Goal: Information Seeking & Learning: Learn about a topic

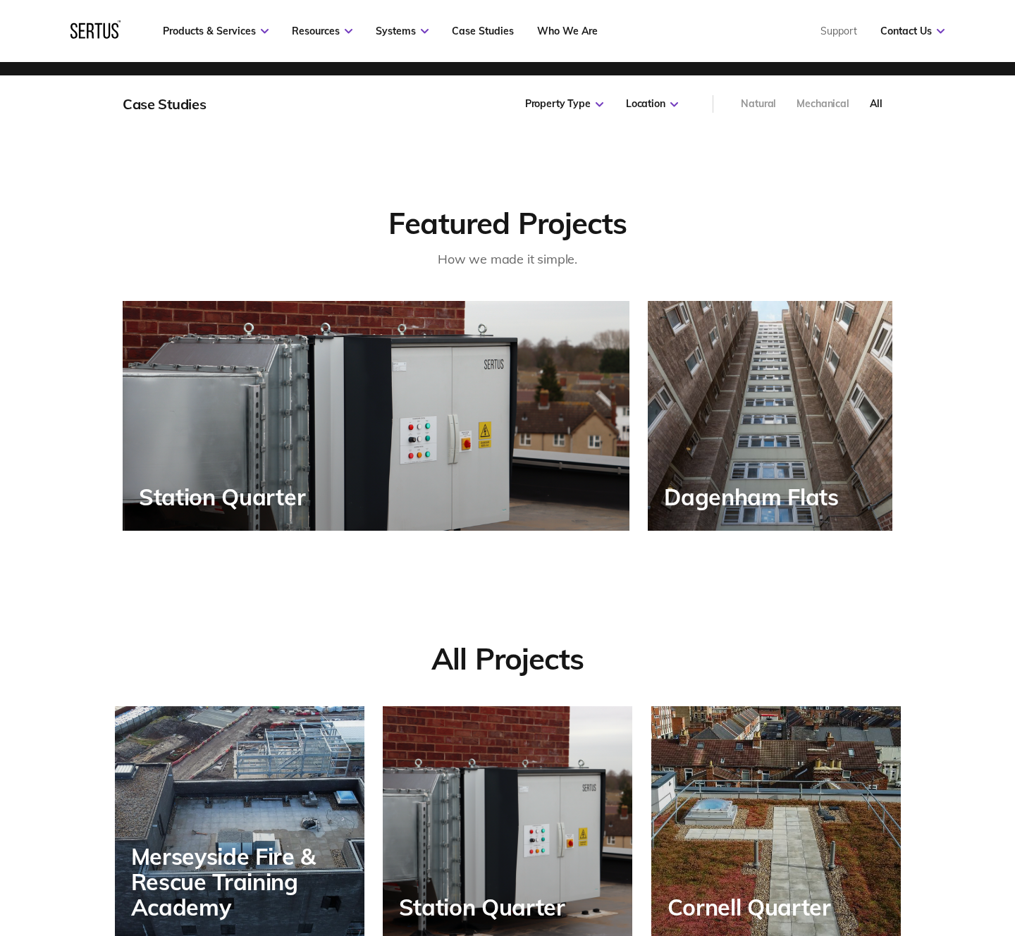
scroll to position [599, 0]
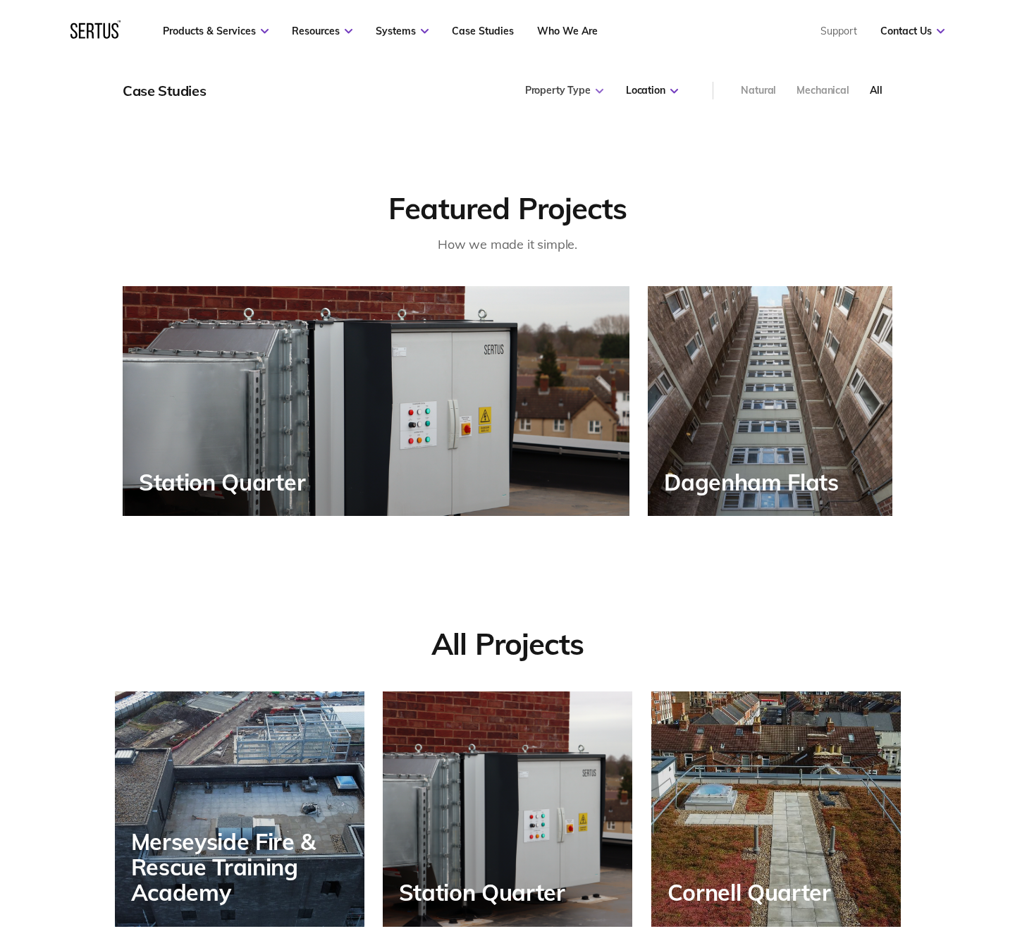
click at [573, 91] on div "Property Type" at bounding box center [564, 91] width 78 height 14
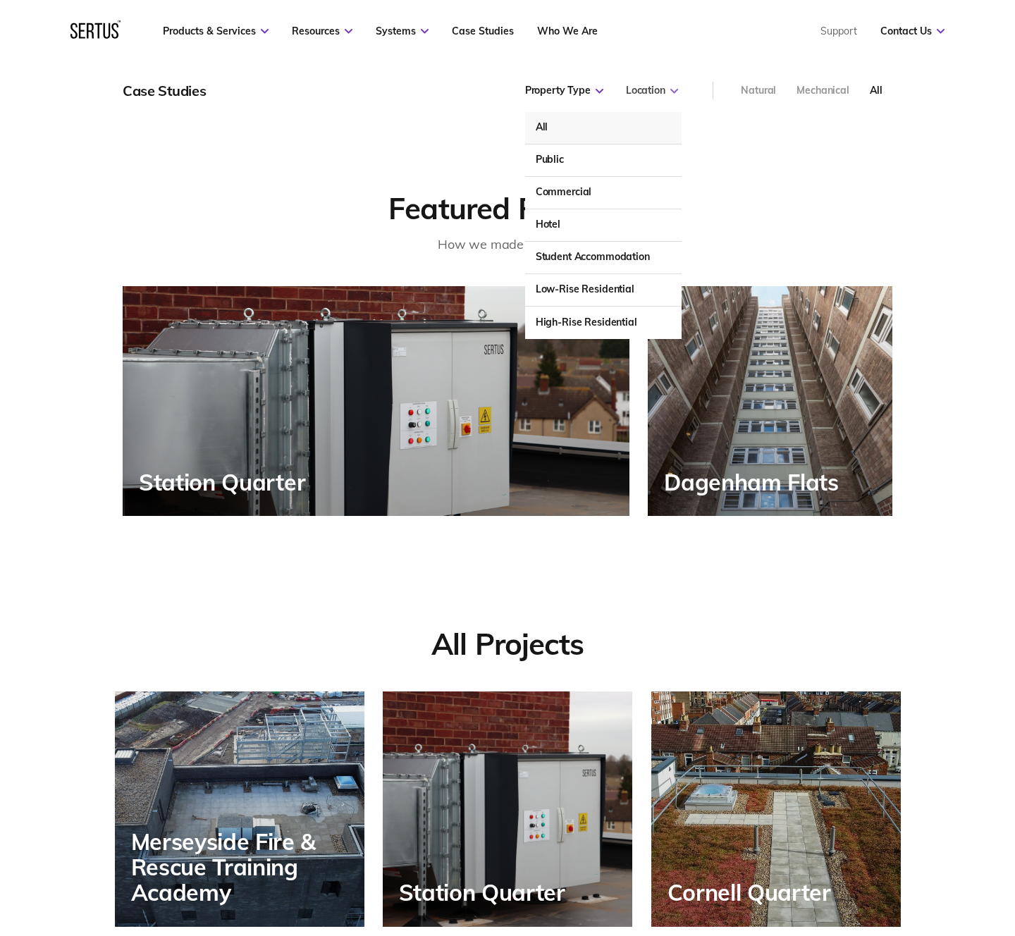
click at [659, 87] on div "Location" at bounding box center [652, 91] width 52 height 14
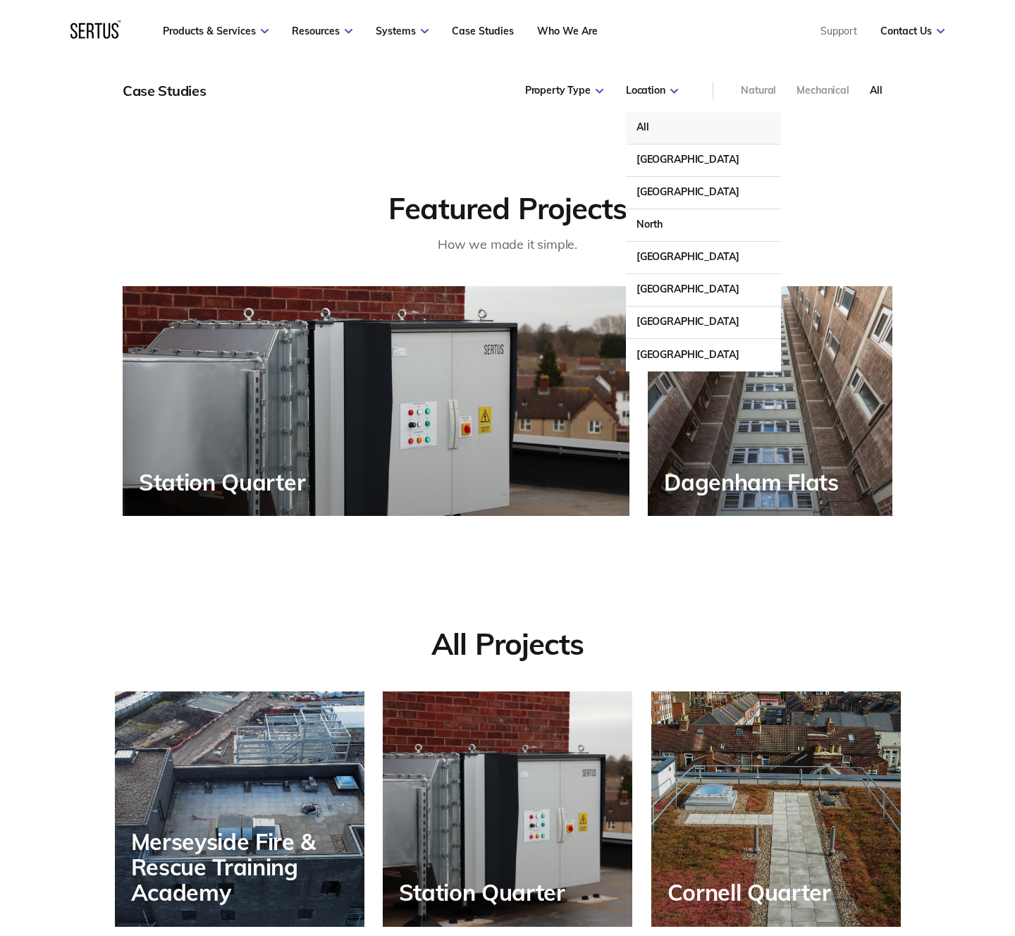
click at [213, 168] on div "Featured Projects How we made it simple. [GEOGRAPHIC_DATA] [GEOGRAPHIC_DATA]" at bounding box center [507, 317] width 1015 height 398
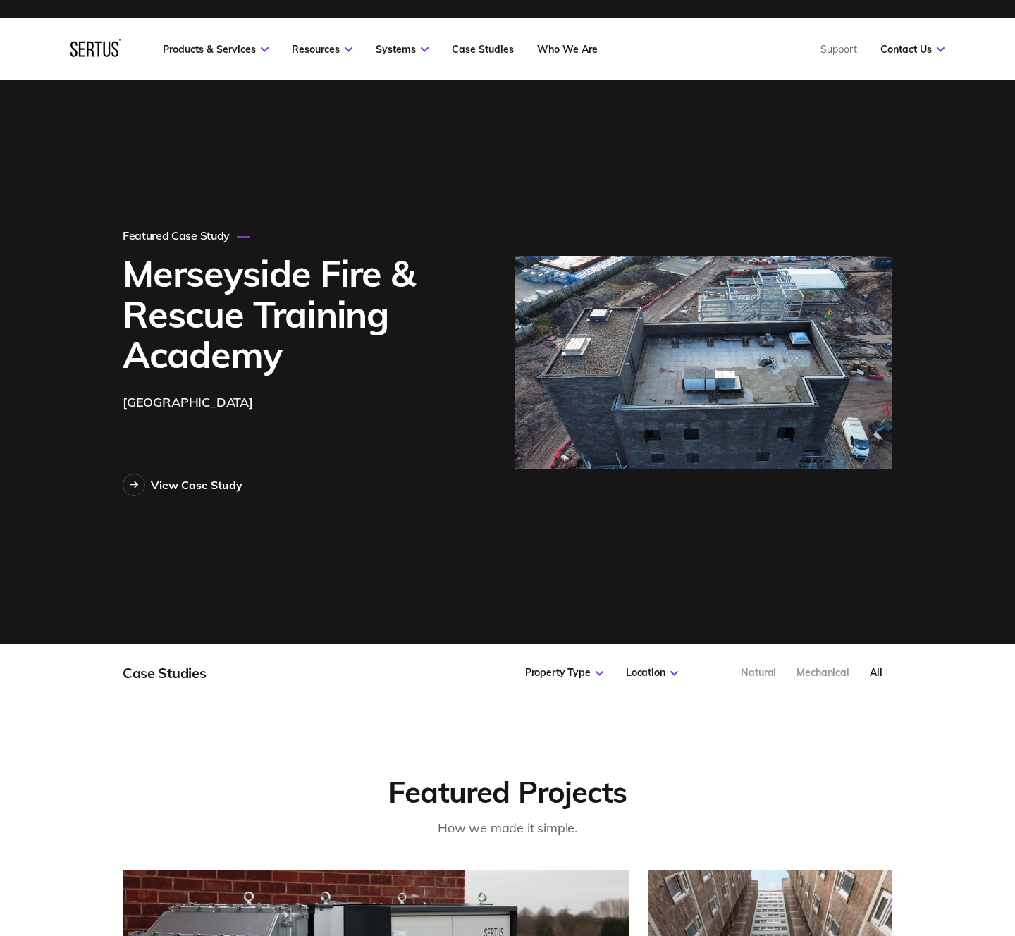
scroll to position [0, 0]
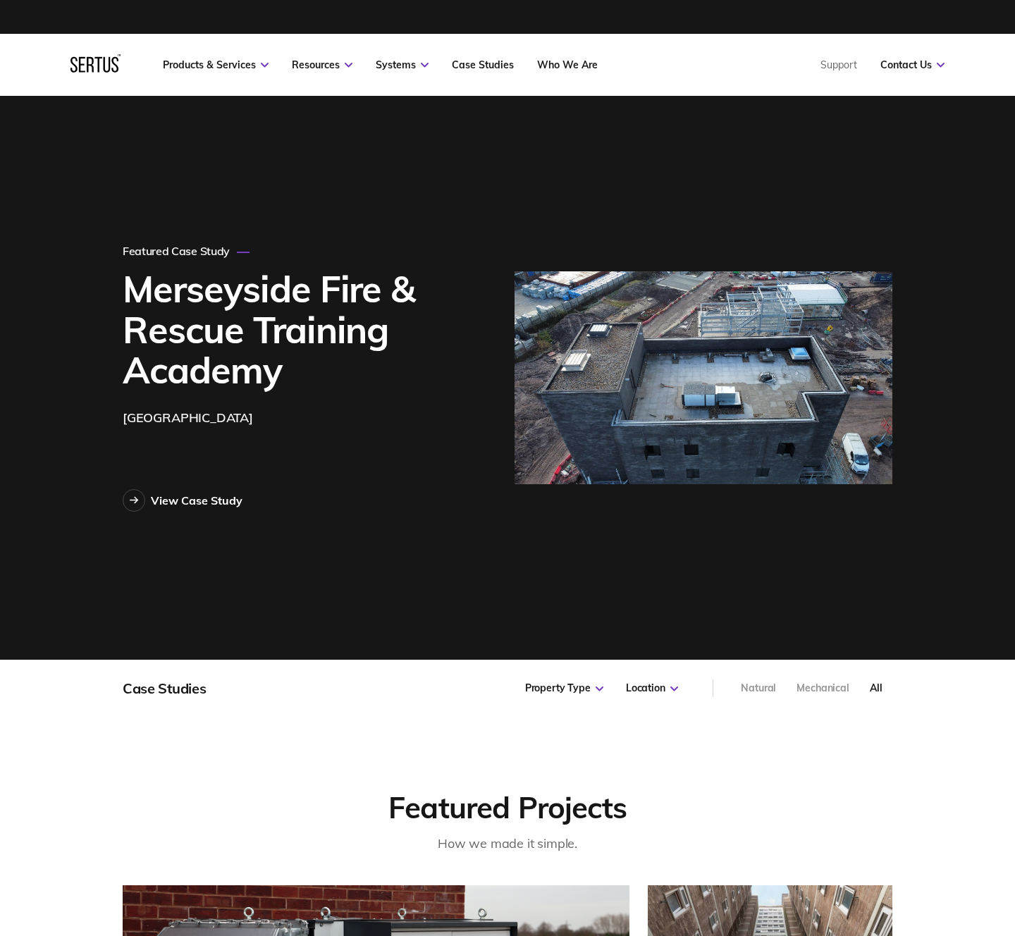
click at [663, 305] on img at bounding box center [704, 377] width 378 height 213
click at [201, 505] on div "View Case Study" at bounding box center [197, 501] width 92 height 14
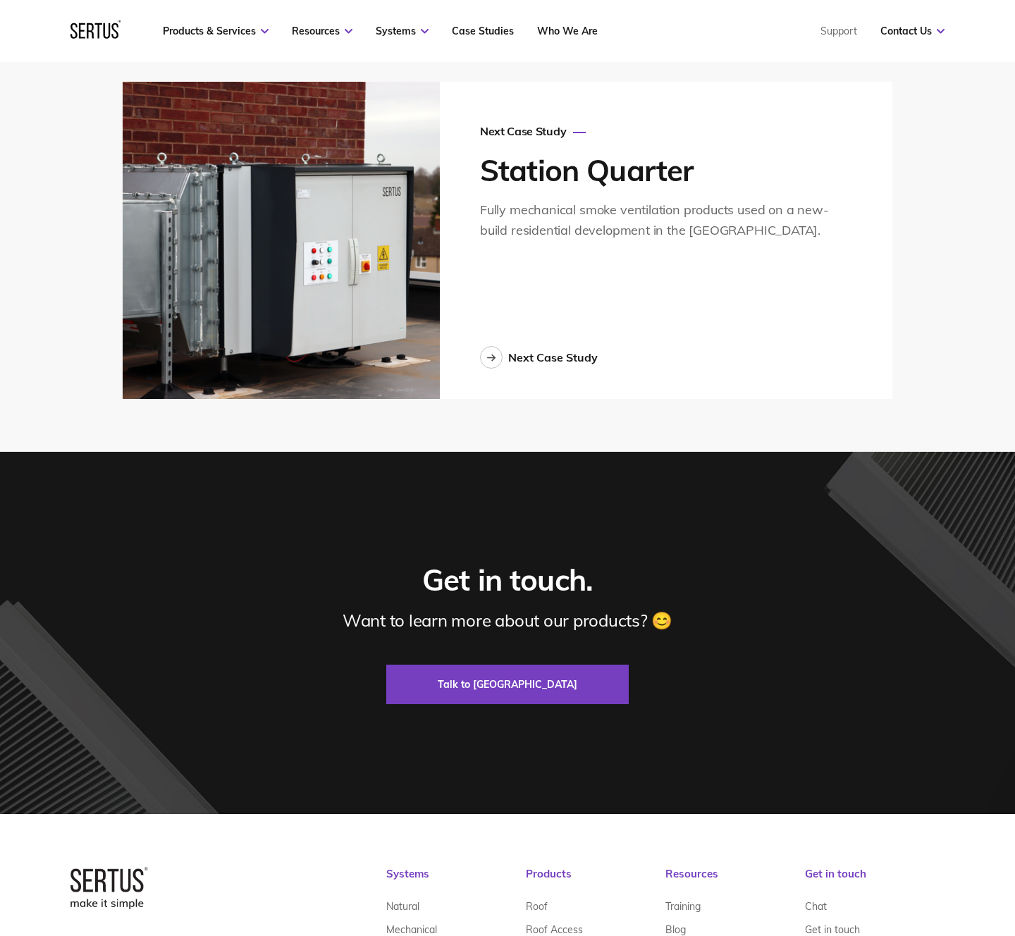
scroll to position [3636, 0]
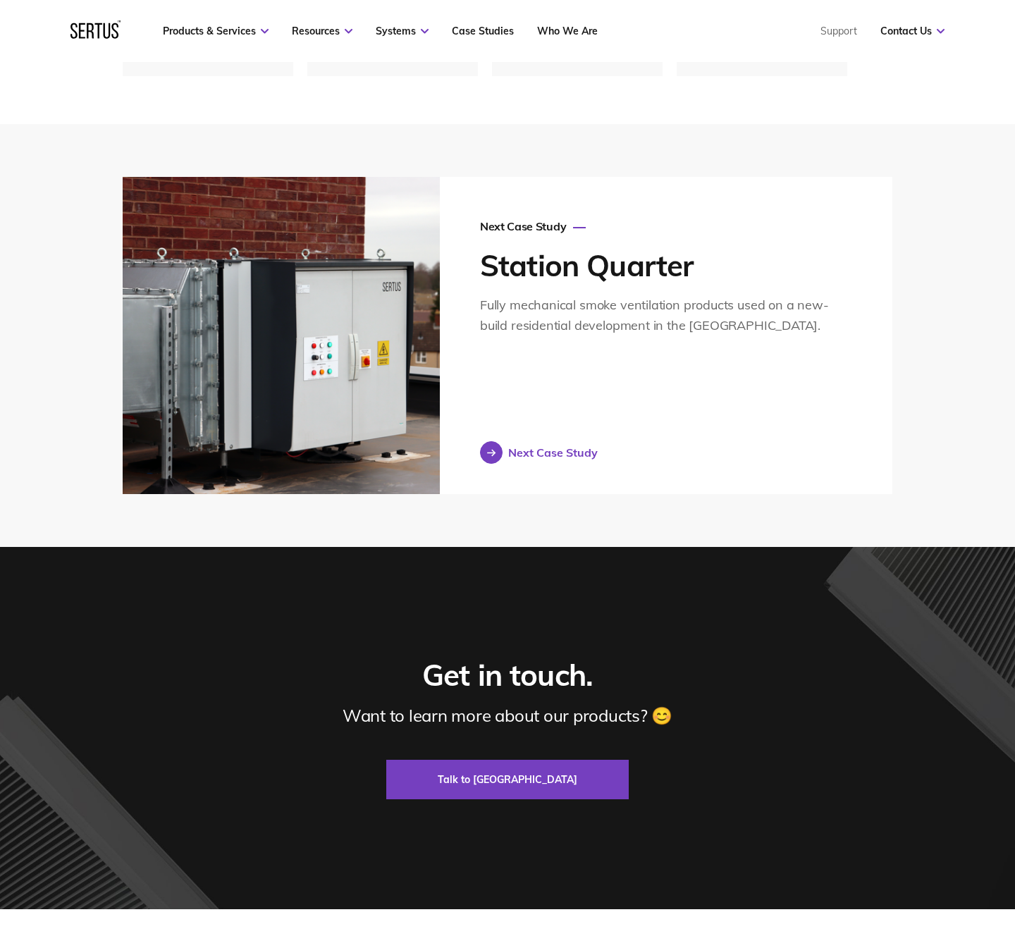
click at [520, 446] on div "Next Case Study" at bounding box center [553, 453] width 90 height 14
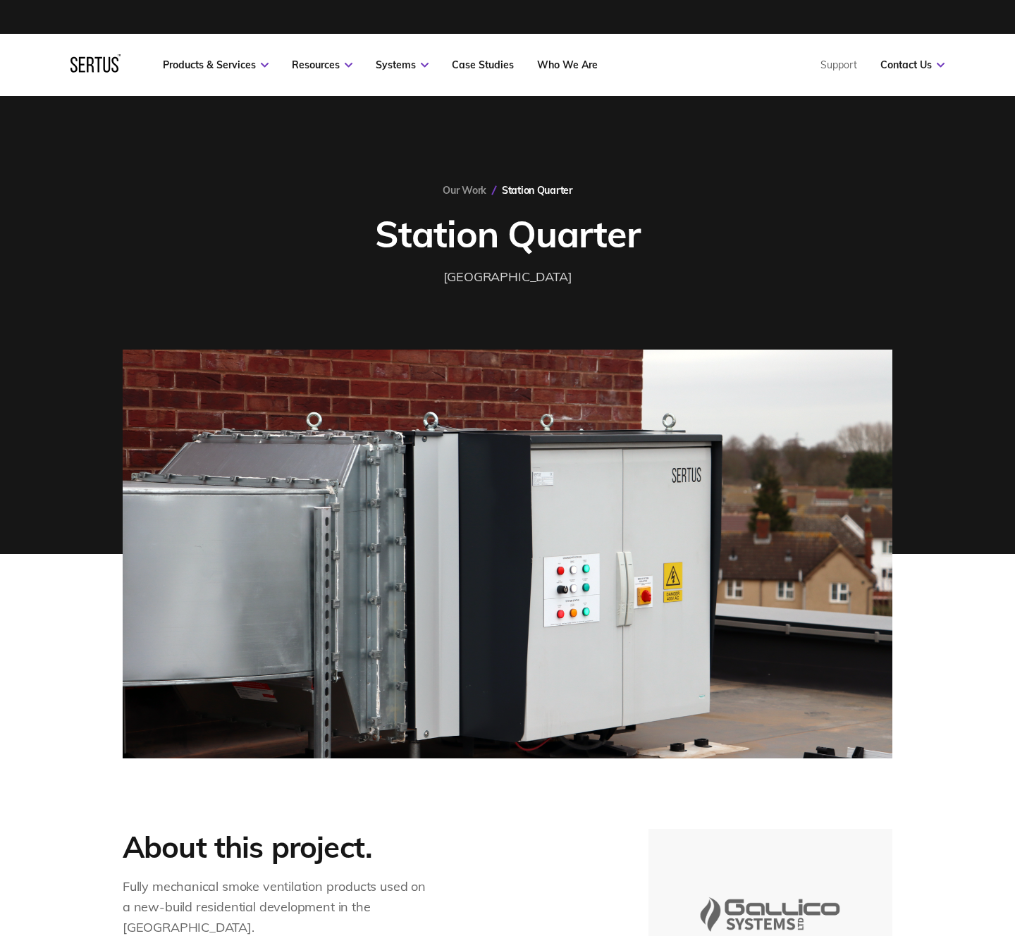
click at [482, 53] on nav "Products & Services Resources Systems Case Studies Who We Are Support Contact U…" at bounding box center [508, 65] width 874 height 62
click at [486, 68] on link "Case Studies" at bounding box center [483, 65] width 62 height 13
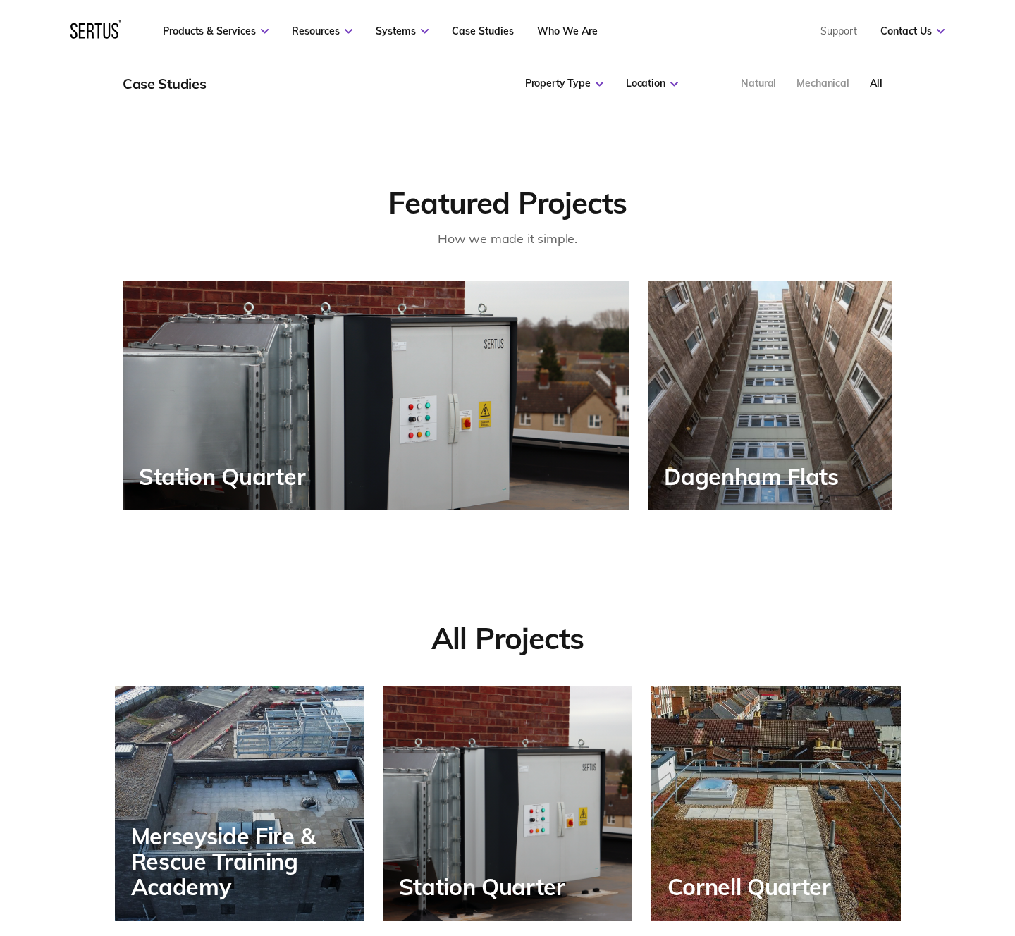
scroll to position [484, 0]
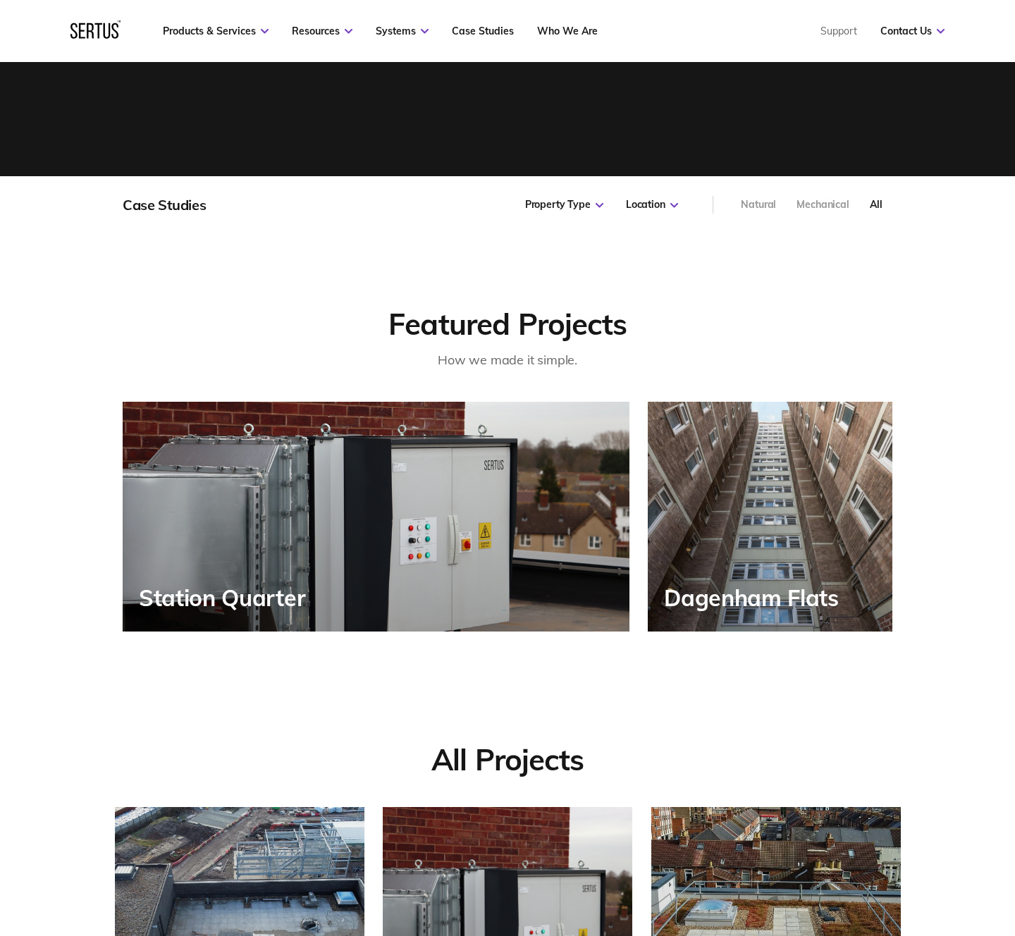
click at [821, 202] on div "Mechanical" at bounding box center [823, 205] width 53 height 14
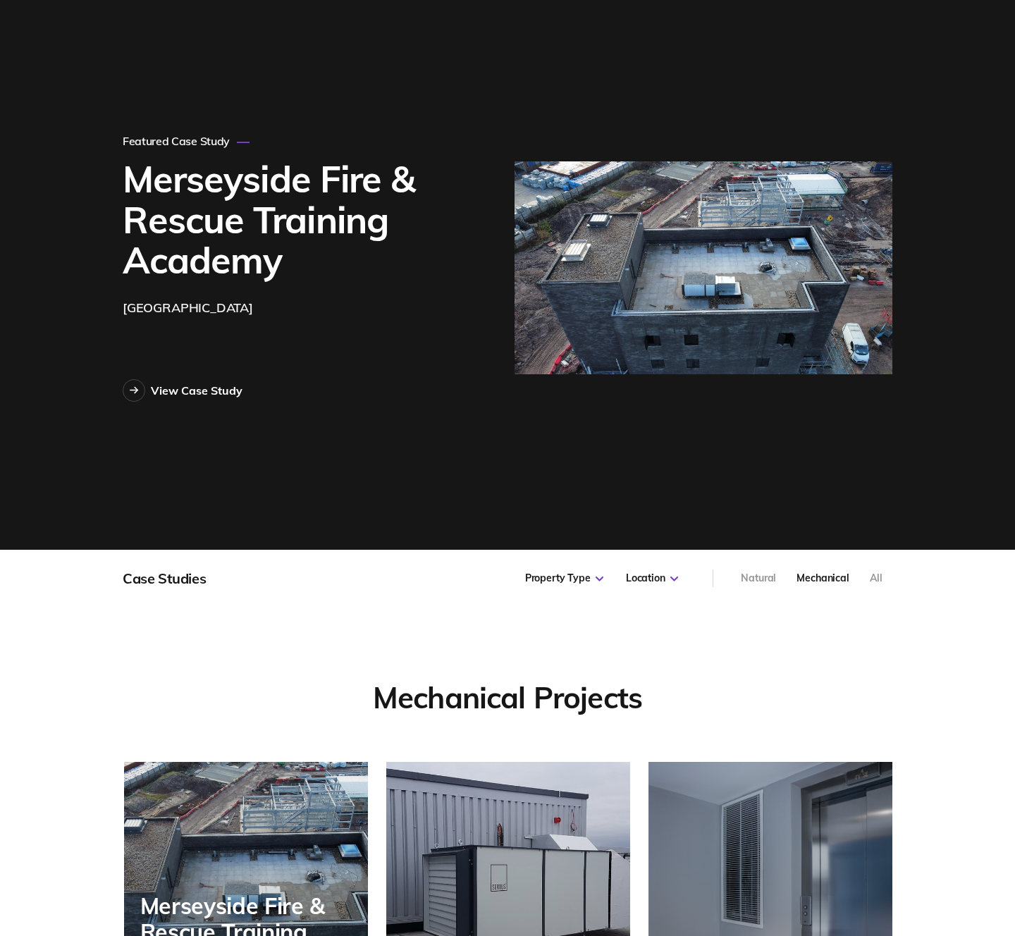
scroll to position [0, 0]
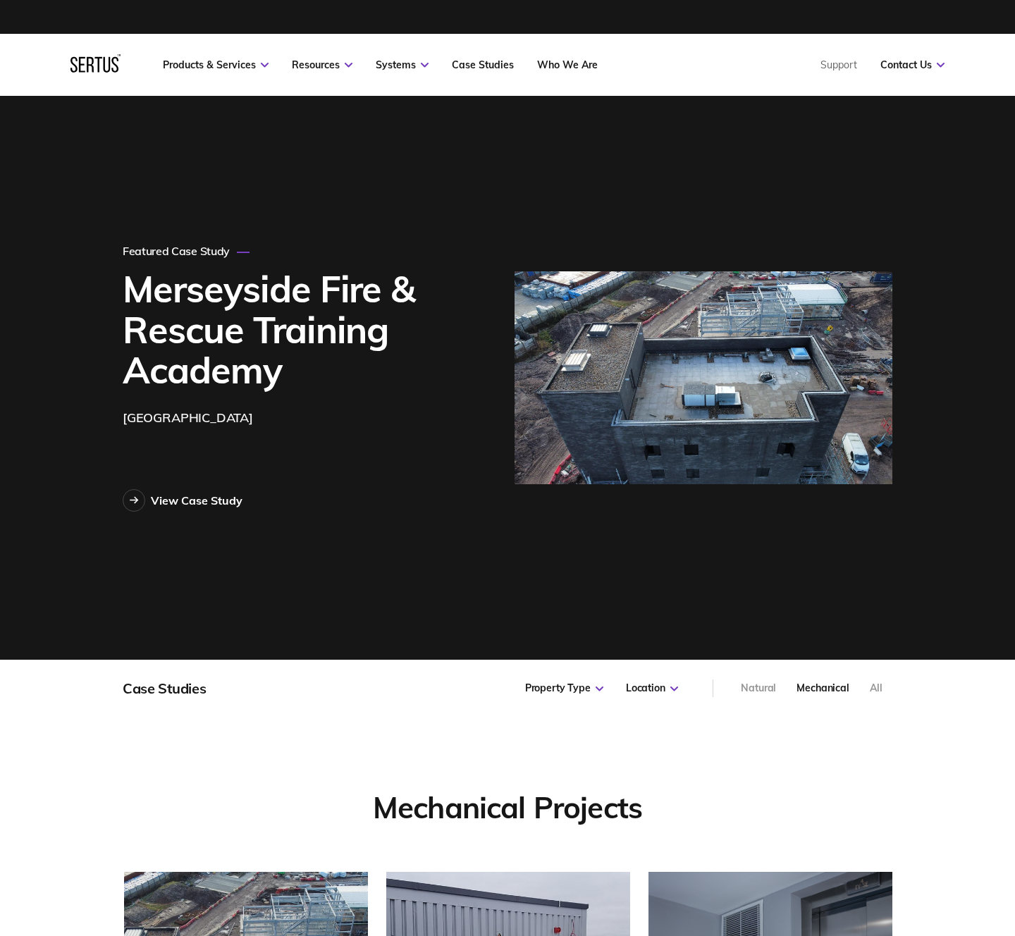
click at [774, 687] on div "Natural" at bounding box center [758, 689] width 35 height 14
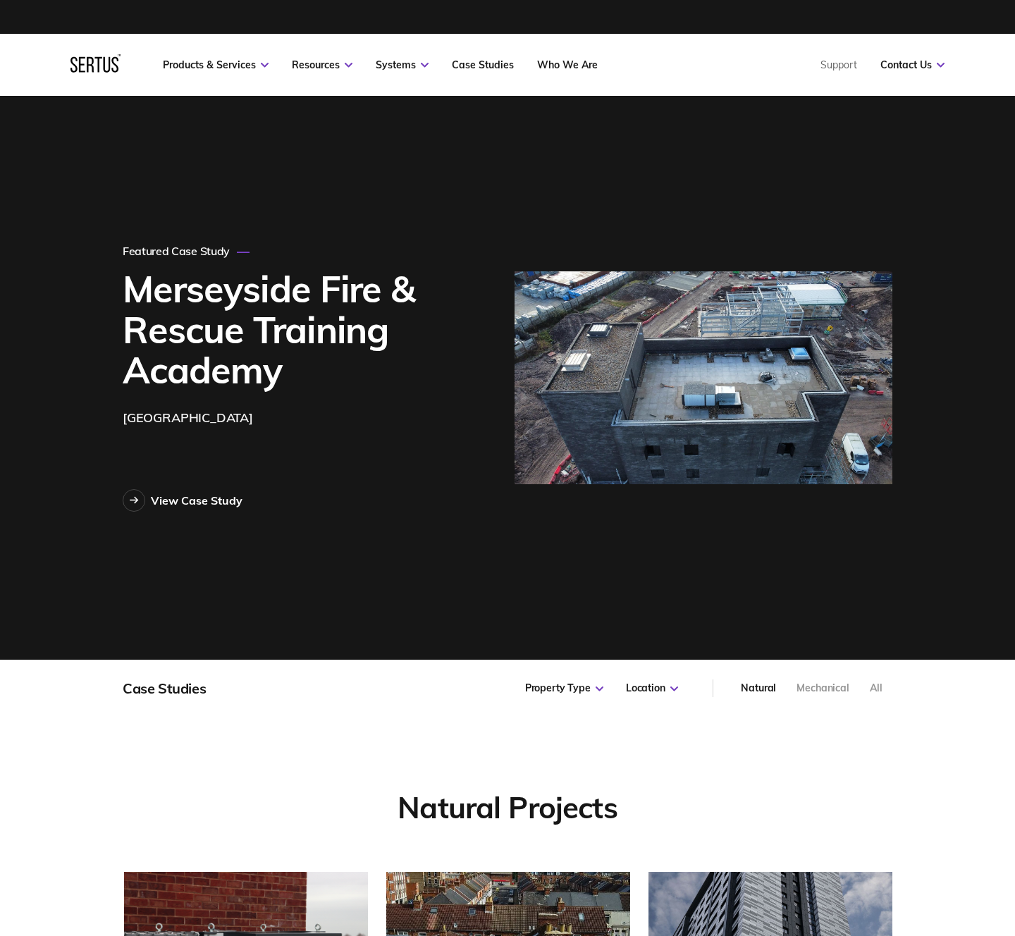
scroll to position [479, 787]
click at [883, 683] on div "All" at bounding box center [876, 689] width 13 height 14
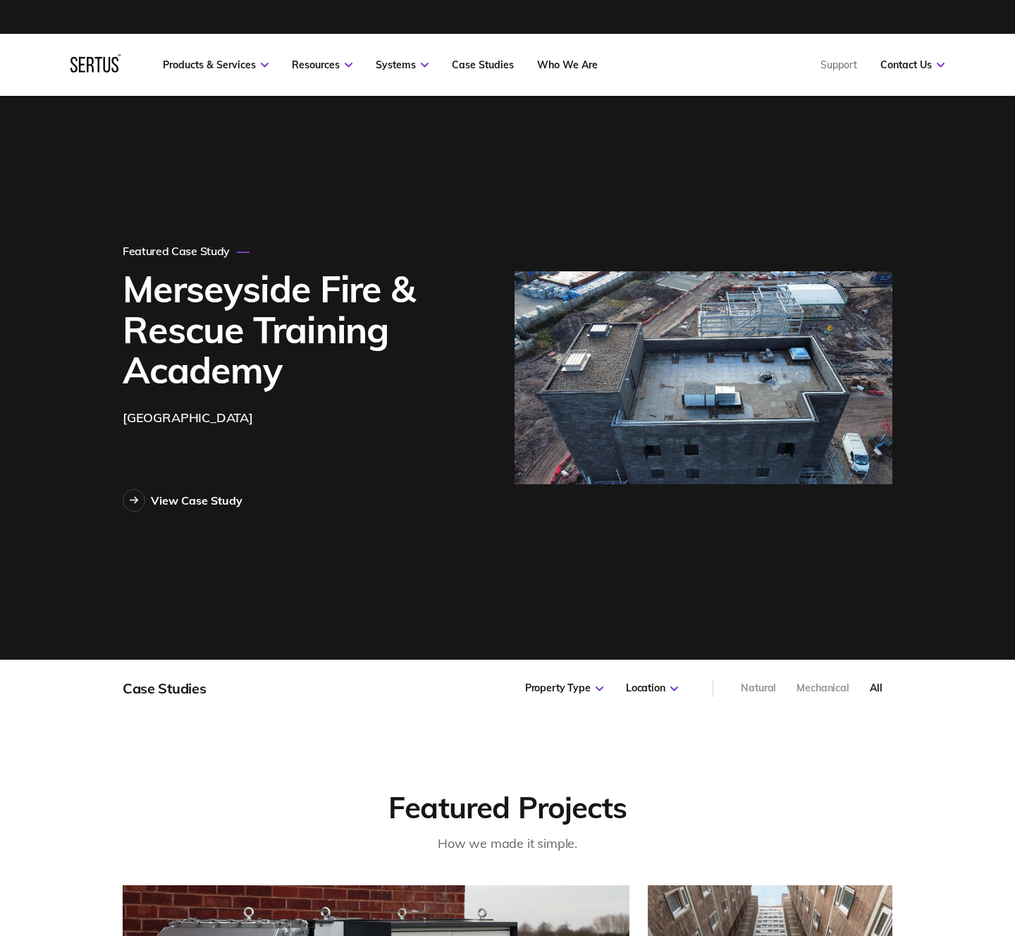
scroll to position [998, 787]
click at [831, 687] on div "Mechanical" at bounding box center [823, 689] width 53 height 14
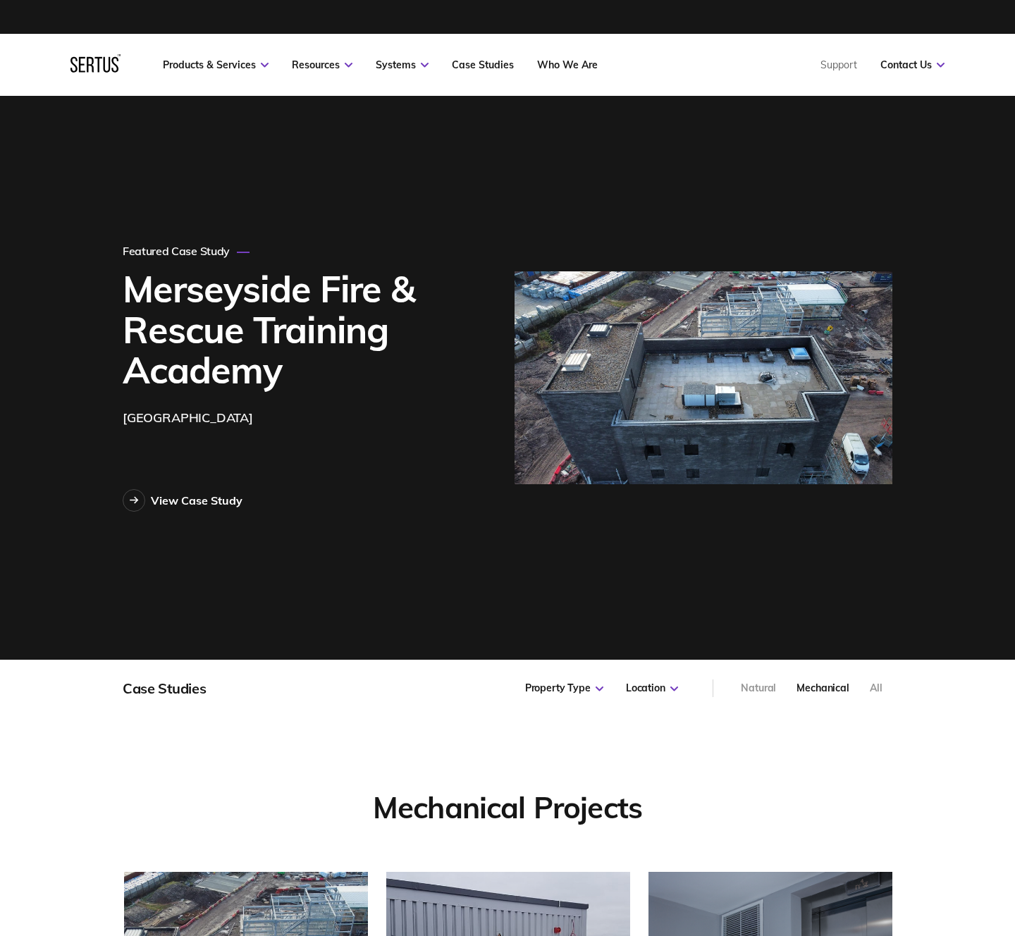
scroll to position [7, 7]
click at [772, 687] on div "Natural" at bounding box center [758, 689] width 35 height 14
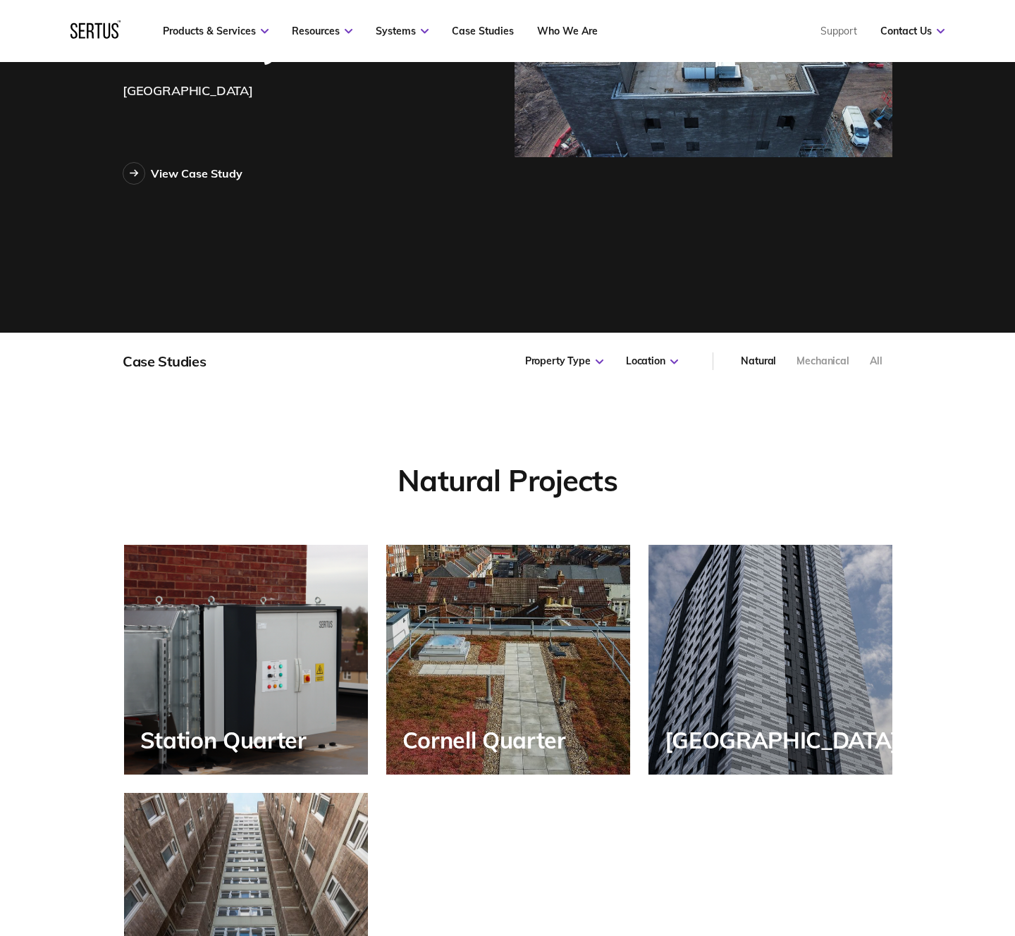
scroll to position [2, 0]
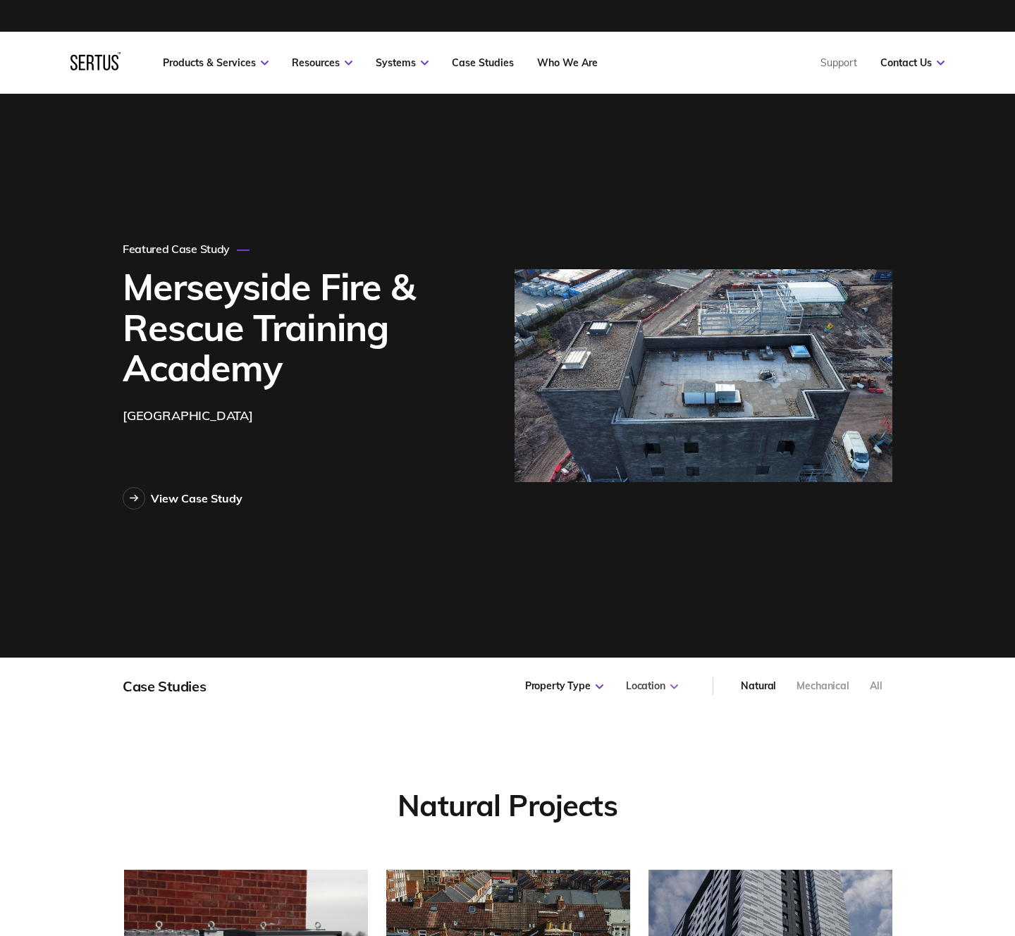
click at [653, 687] on div "Location" at bounding box center [652, 687] width 52 height 14
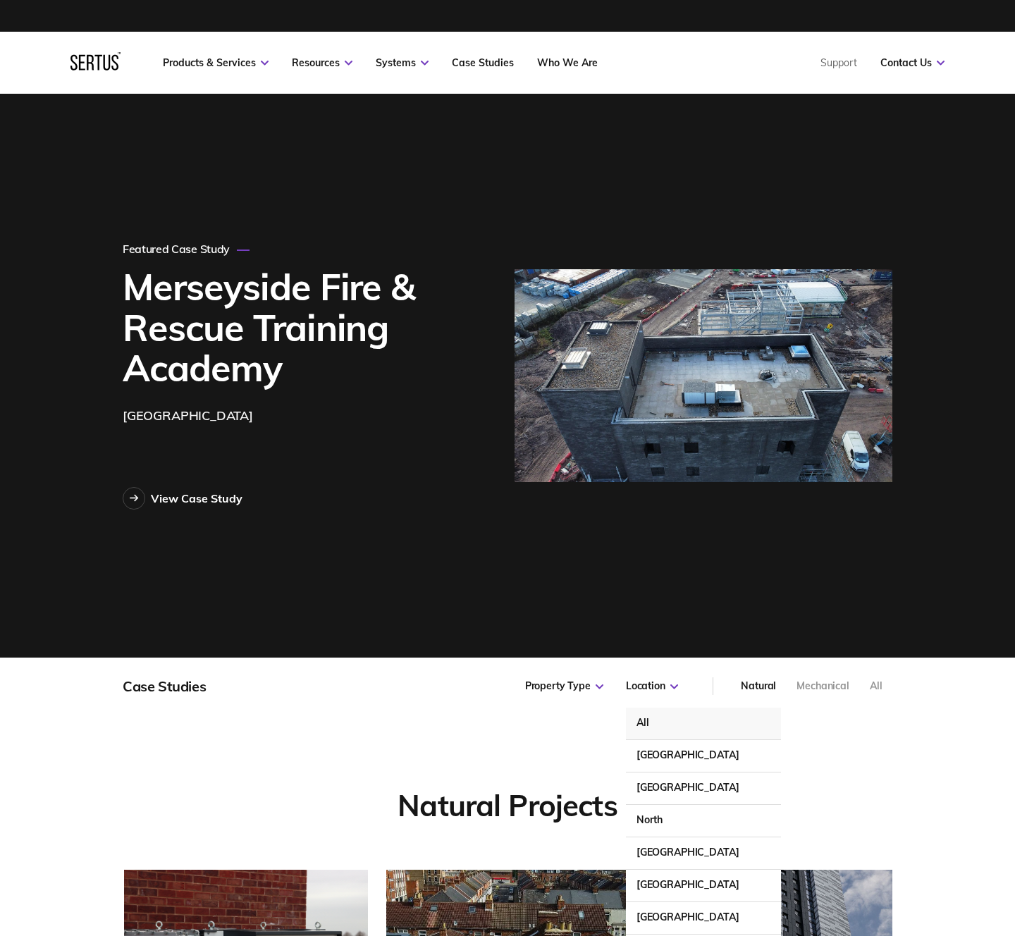
click at [653, 720] on div "All" at bounding box center [703, 724] width 155 height 32
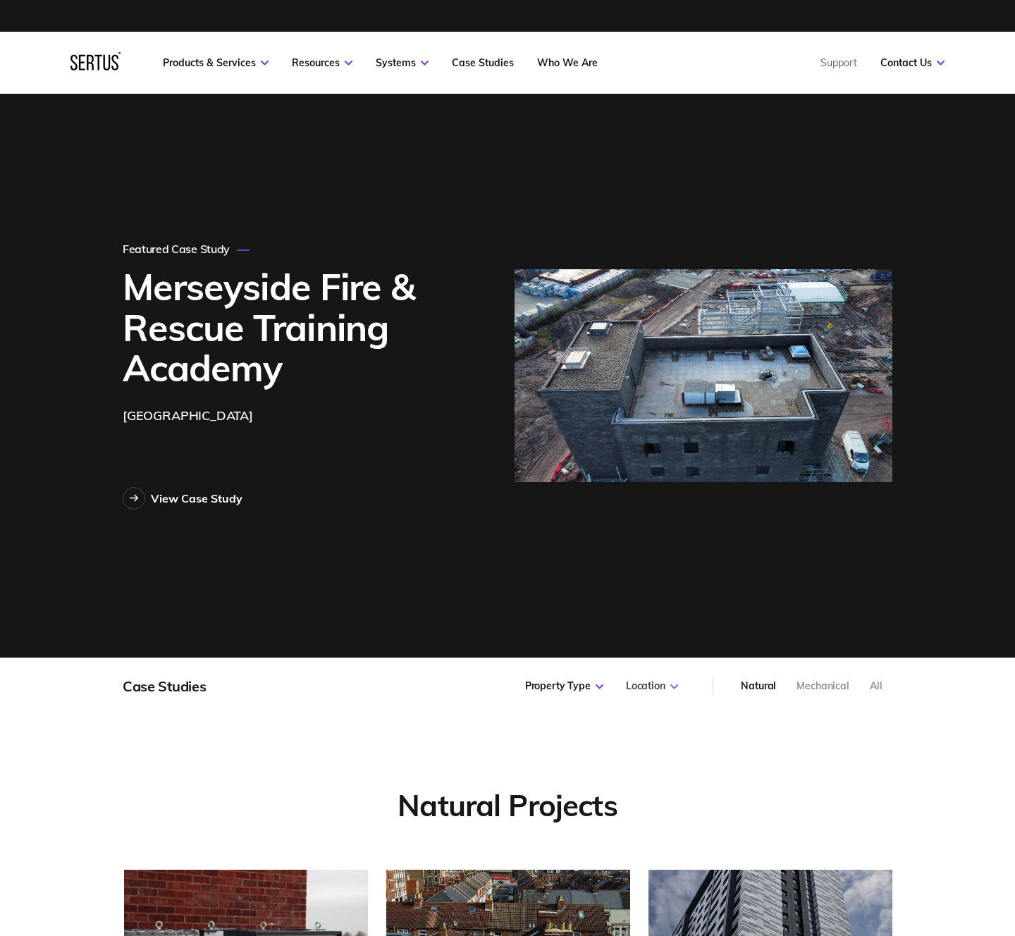
click at [651, 685] on div "Location" at bounding box center [652, 687] width 52 height 14
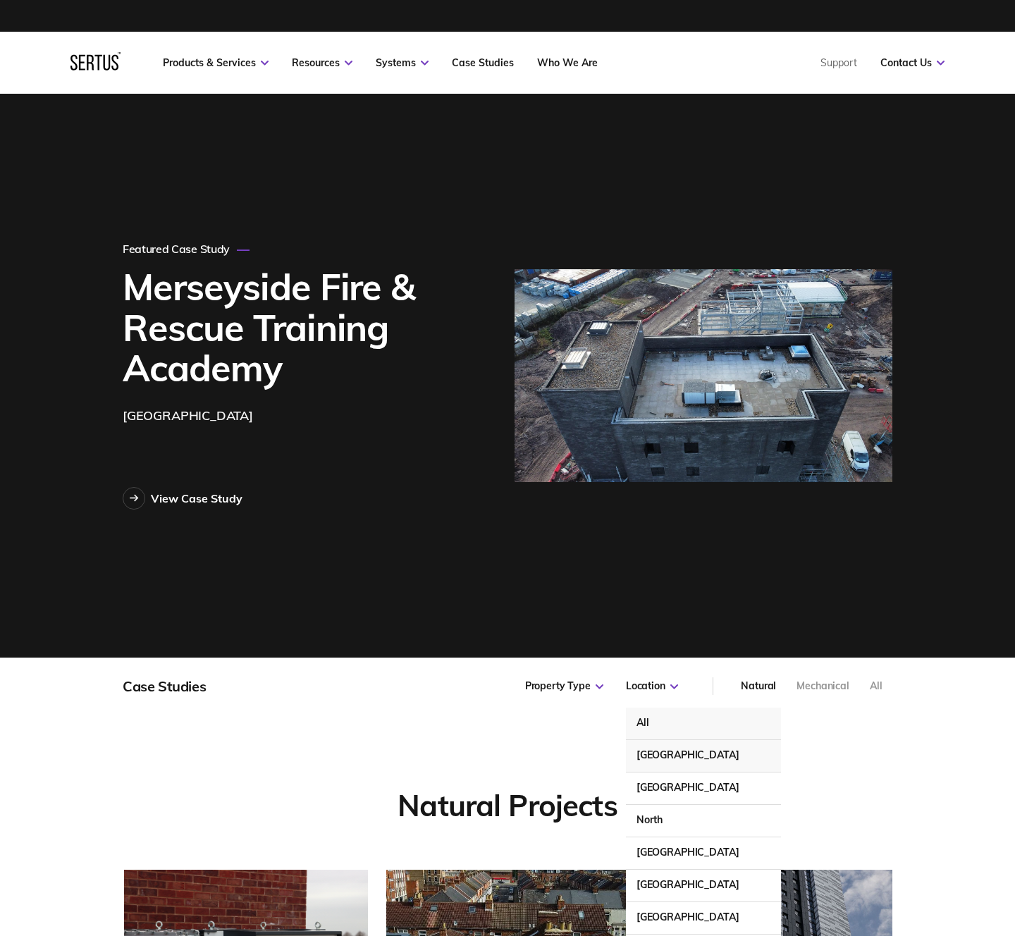
click at [657, 747] on div "[GEOGRAPHIC_DATA]" at bounding box center [703, 756] width 155 height 32
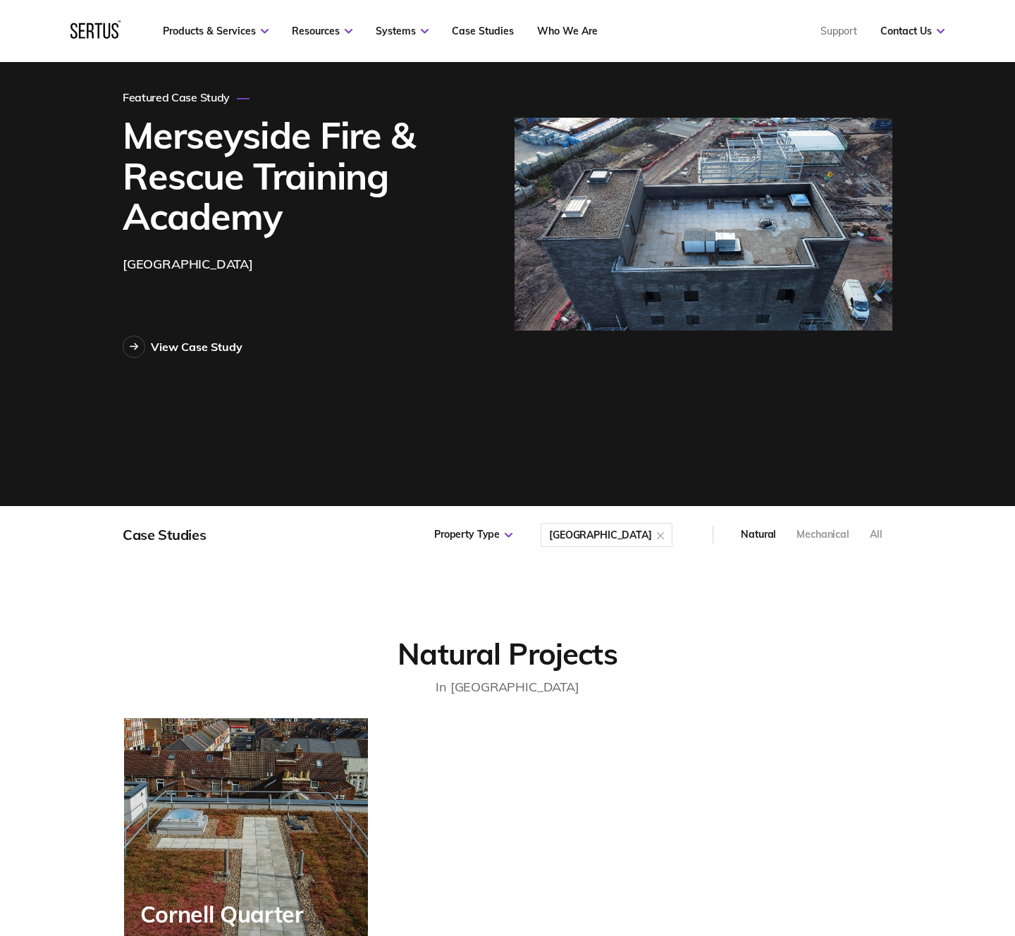
scroll to position [162, 0]
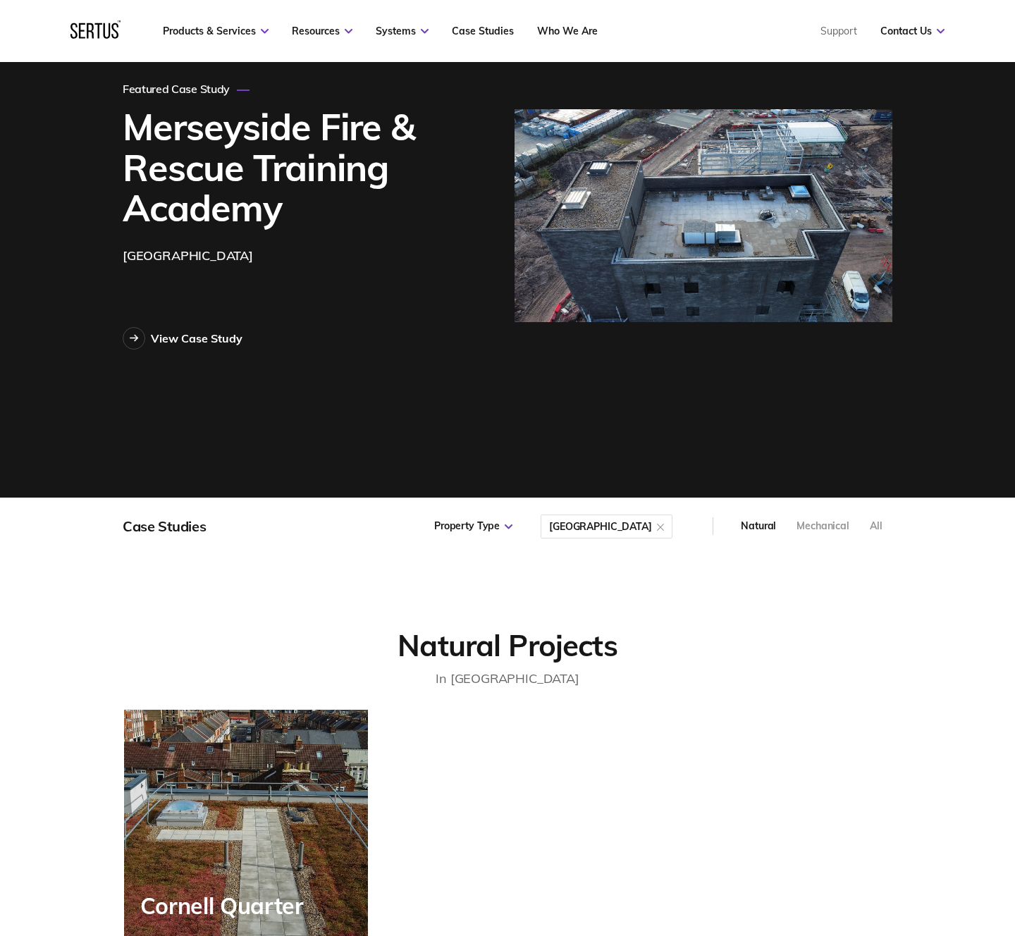
click at [625, 527] on div "[GEOGRAPHIC_DATA]" at bounding box center [600, 527] width 103 height 0
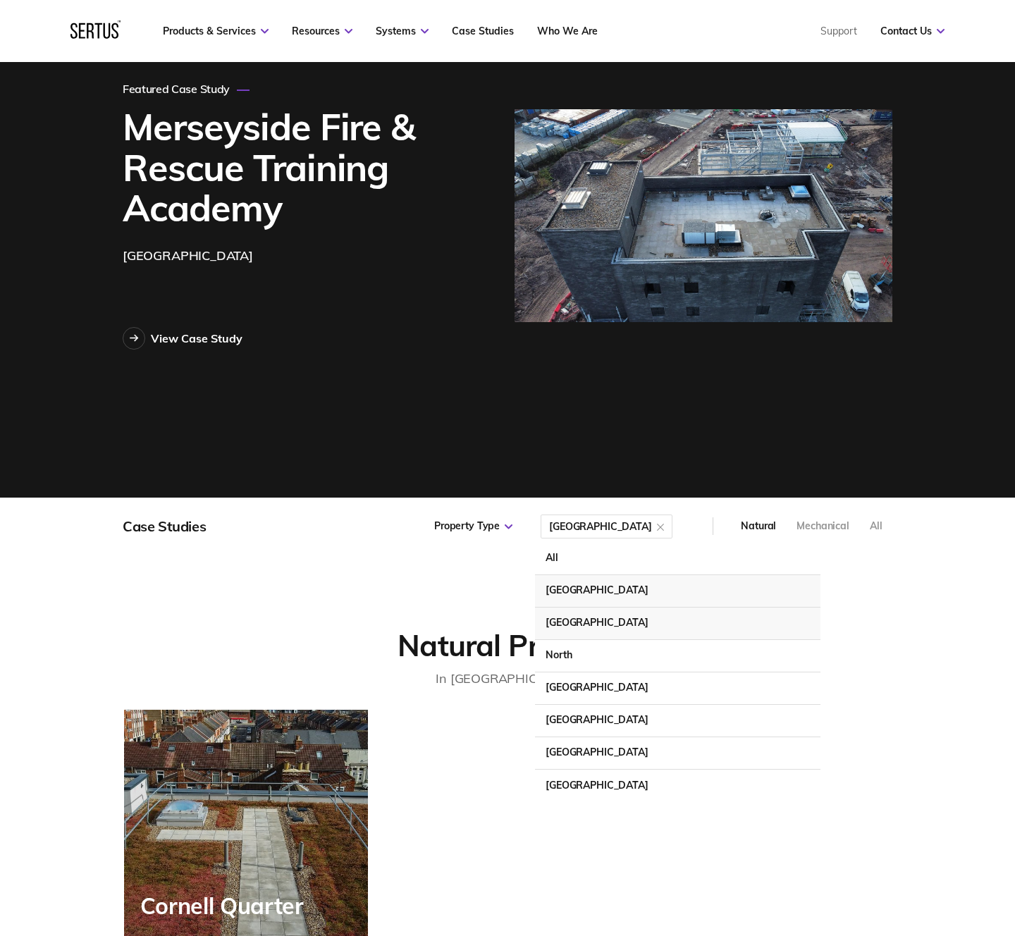
click at [649, 620] on div "[GEOGRAPHIC_DATA]" at bounding box center [678, 624] width 286 height 32
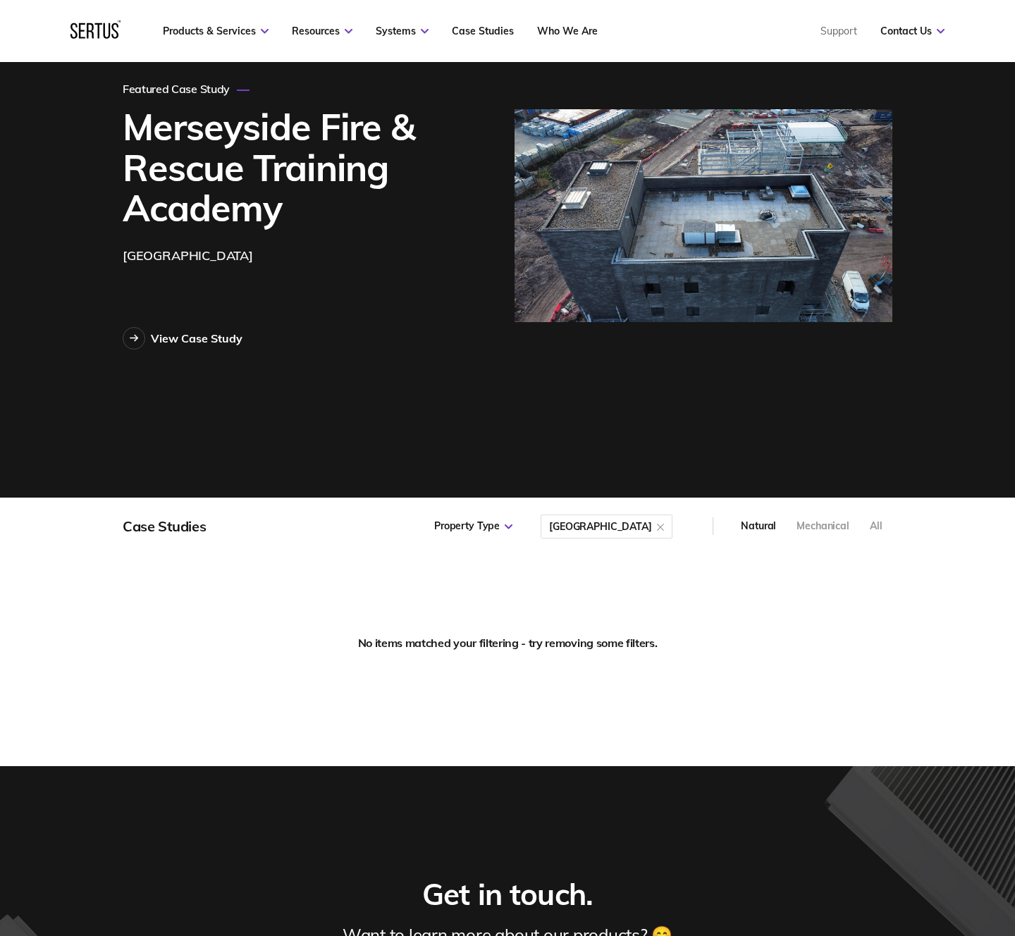
click at [612, 527] on div "[GEOGRAPHIC_DATA]" at bounding box center [600, 527] width 103 height 0
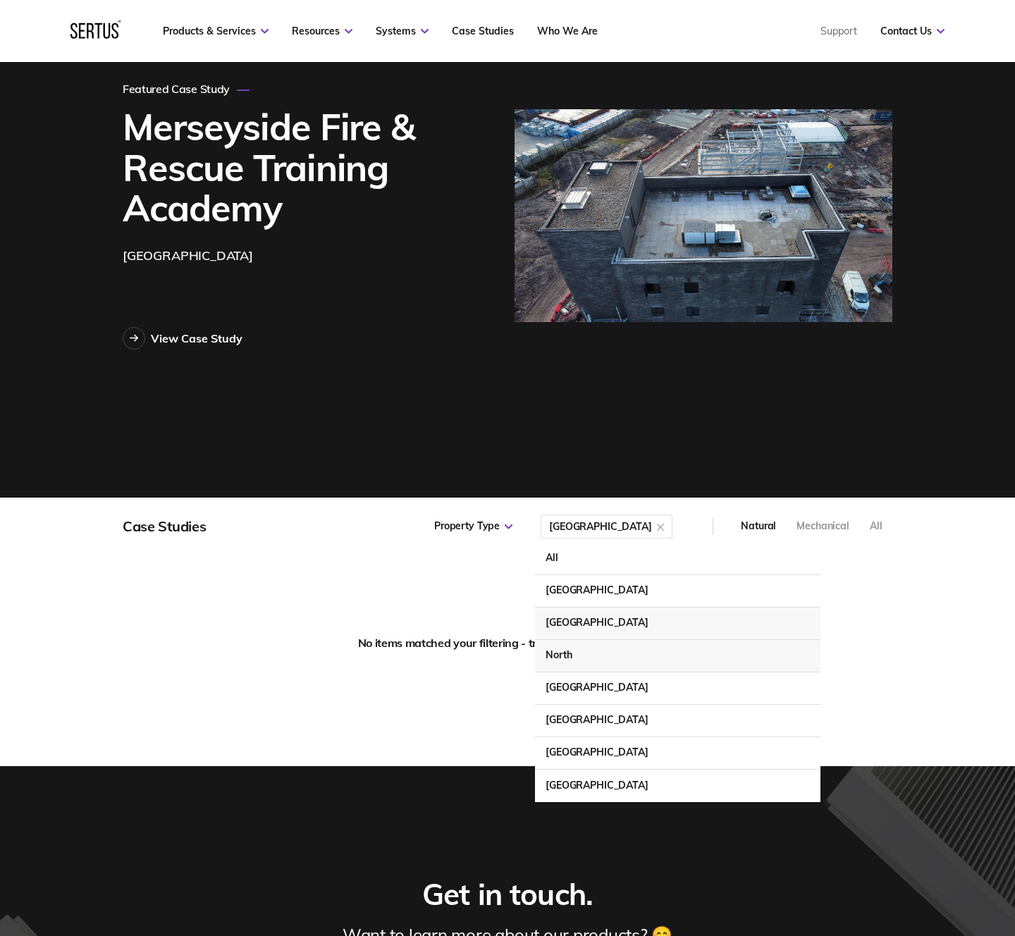
click at [623, 647] on div "North" at bounding box center [678, 656] width 286 height 32
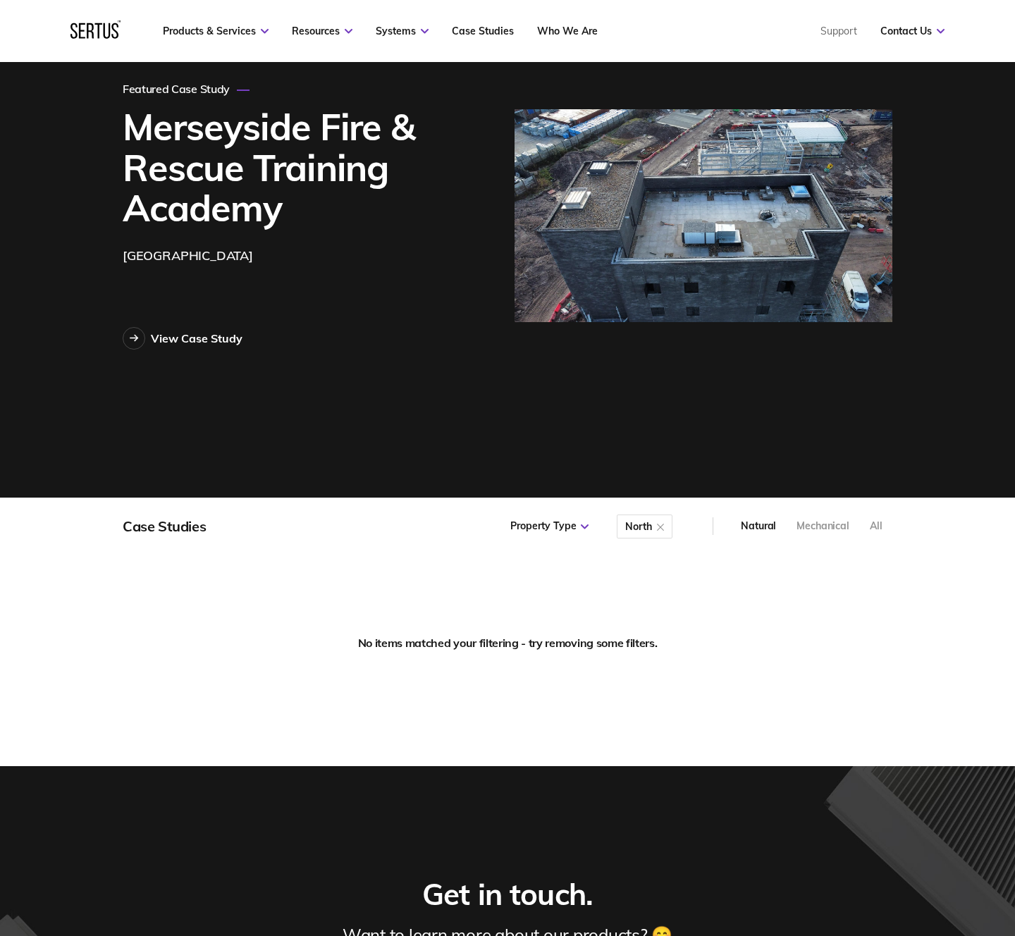
click at [635, 527] on div "north" at bounding box center [638, 527] width 26 height 0
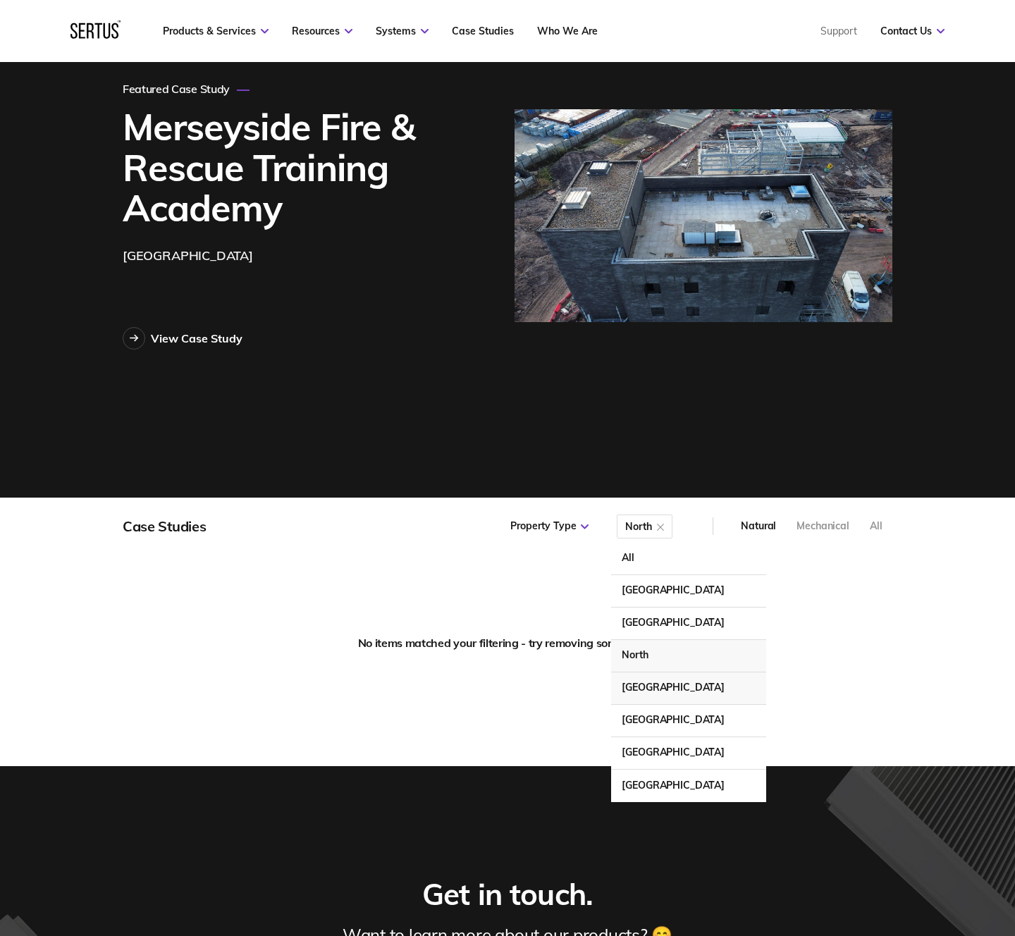
click at [656, 683] on div "[GEOGRAPHIC_DATA]" at bounding box center [688, 689] width 155 height 32
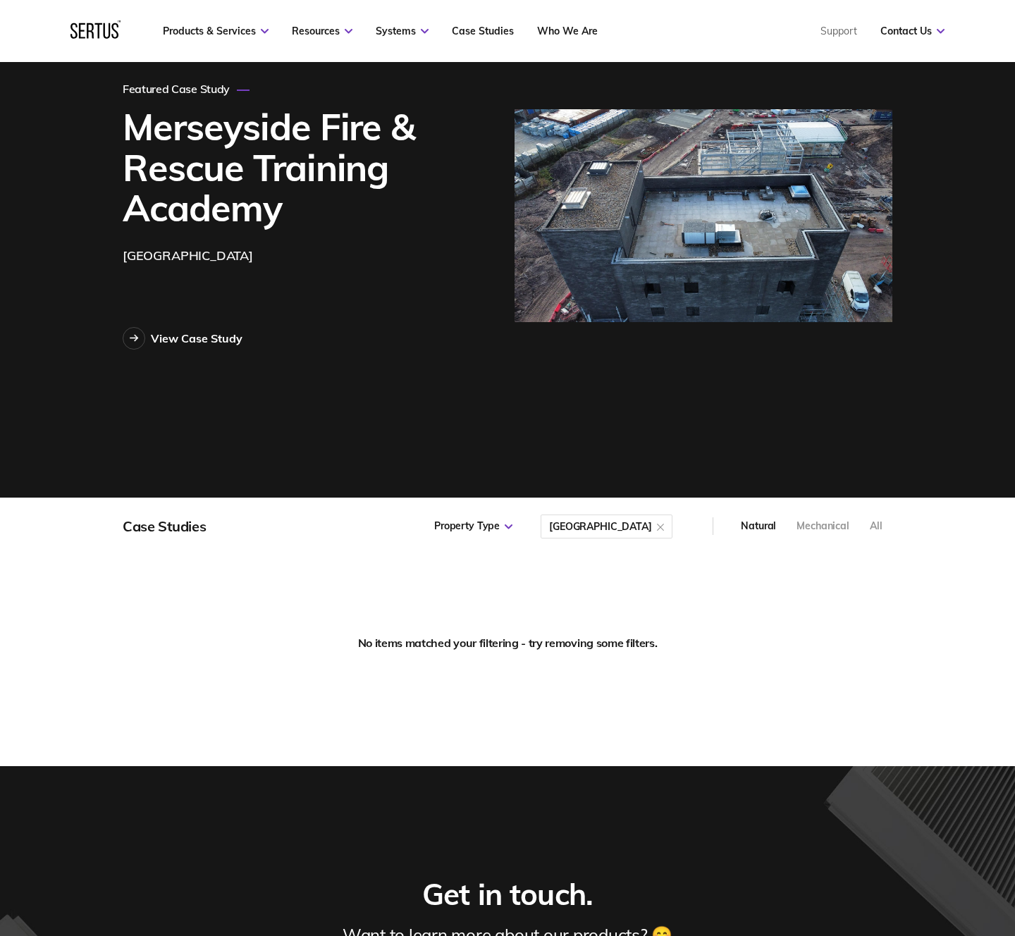
click at [627, 527] on div "[GEOGRAPHIC_DATA]" at bounding box center [600, 527] width 103 height 0
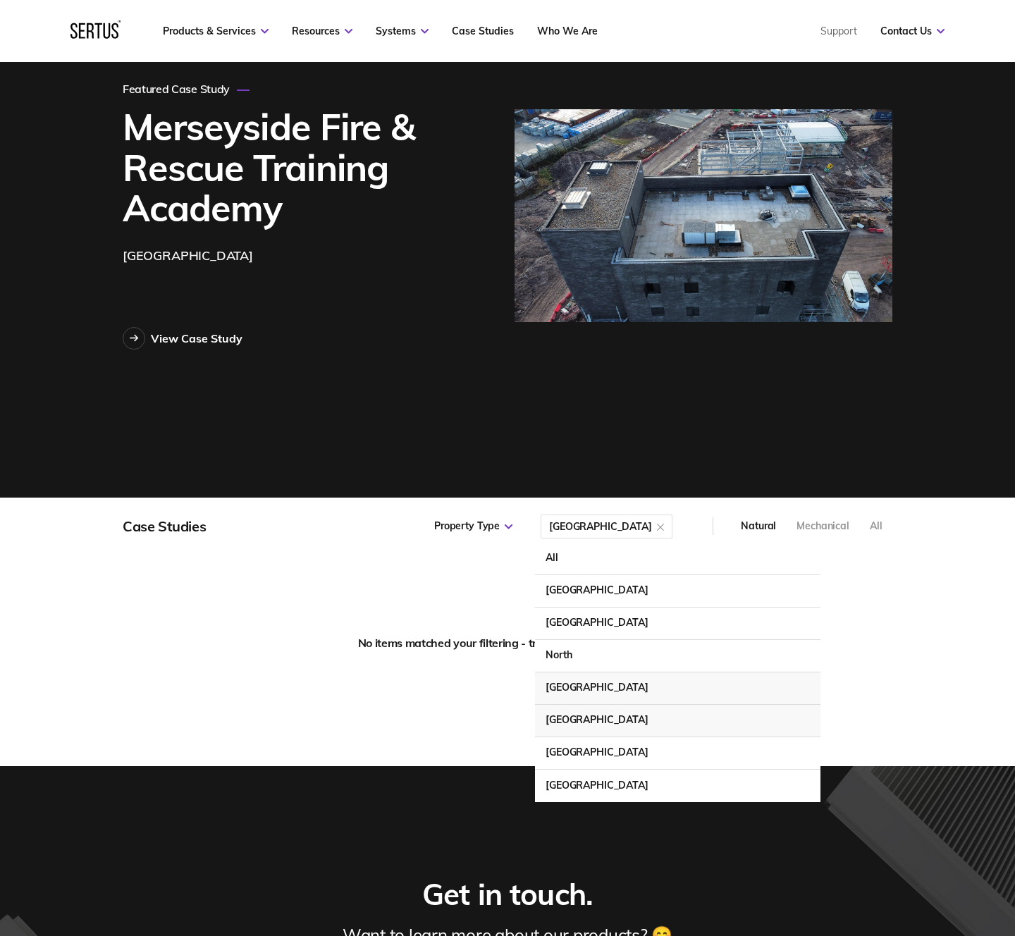
click at [642, 719] on div "[GEOGRAPHIC_DATA]" at bounding box center [678, 721] width 286 height 32
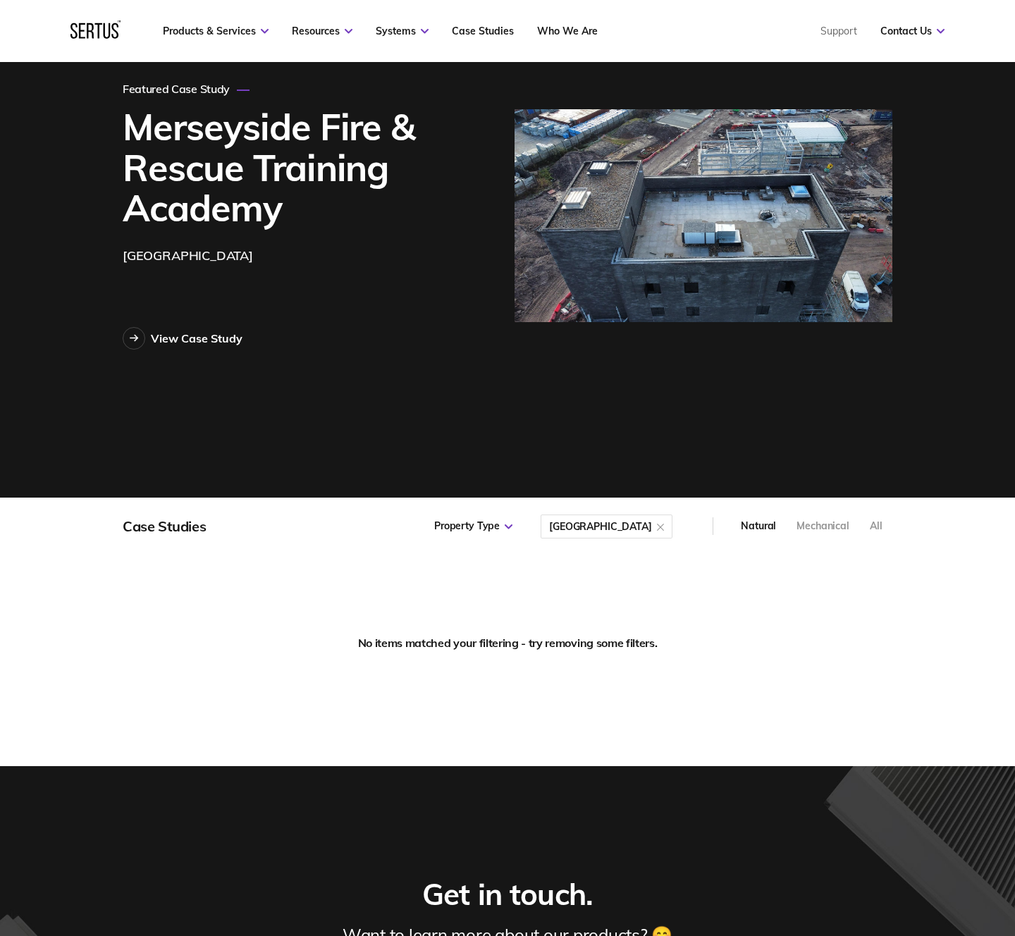
click at [622, 527] on div "[GEOGRAPHIC_DATA]" at bounding box center [600, 527] width 103 height 0
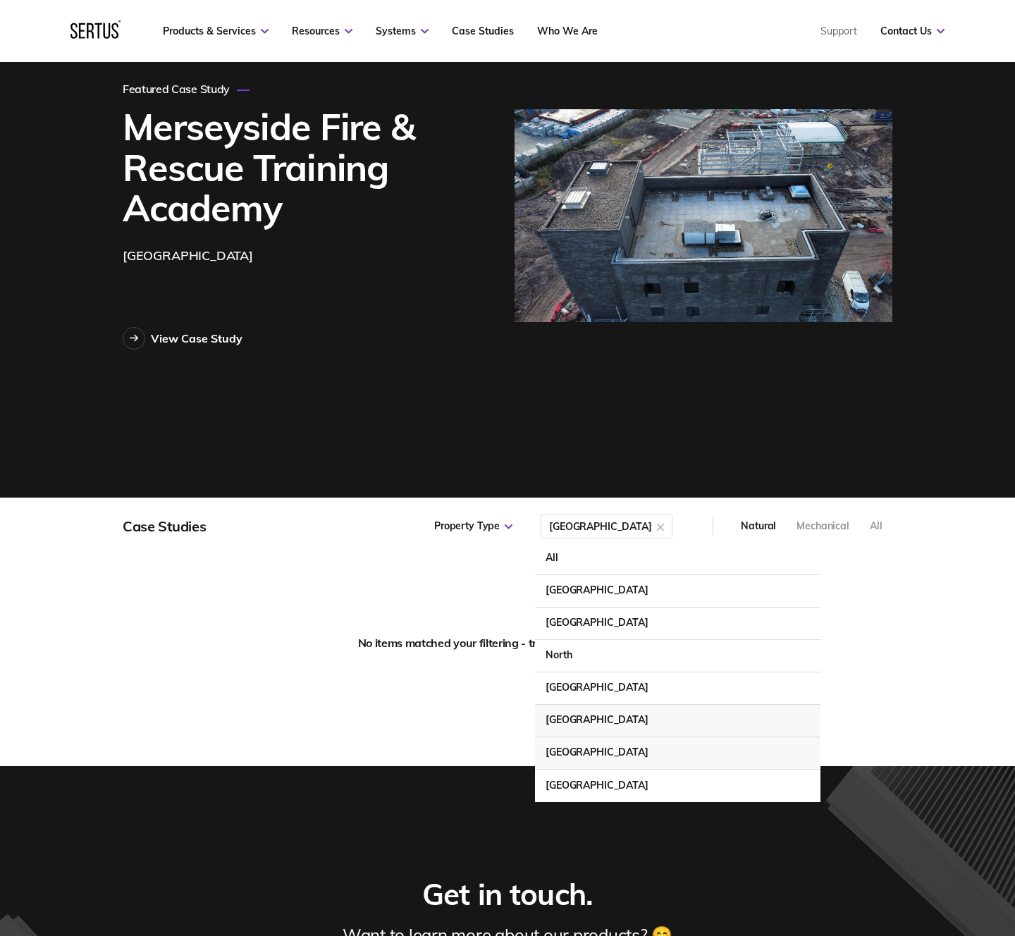
click at [635, 749] on div "[GEOGRAPHIC_DATA]" at bounding box center [678, 754] width 286 height 32
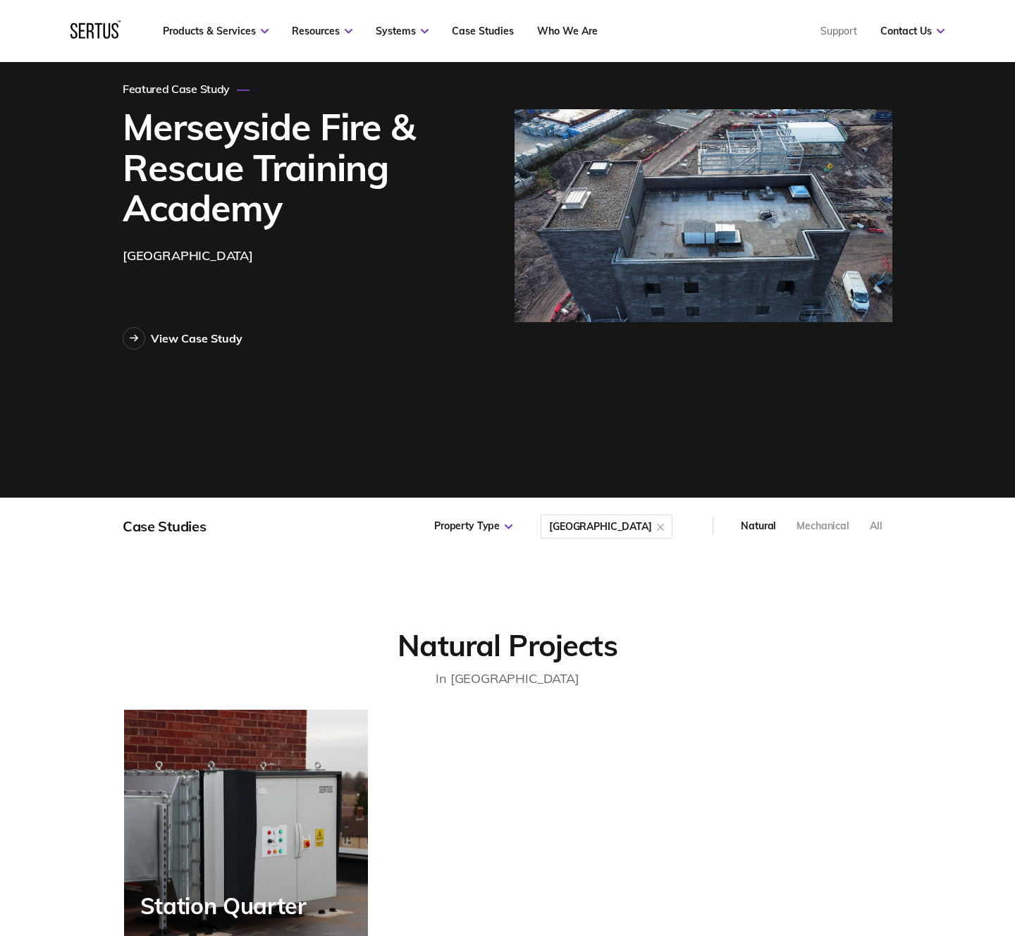
scroll to position [0, 0]
click at [622, 527] on div "[GEOGRAPHIC_DATA]" at bounding box center [600, 527] width 103 height 0
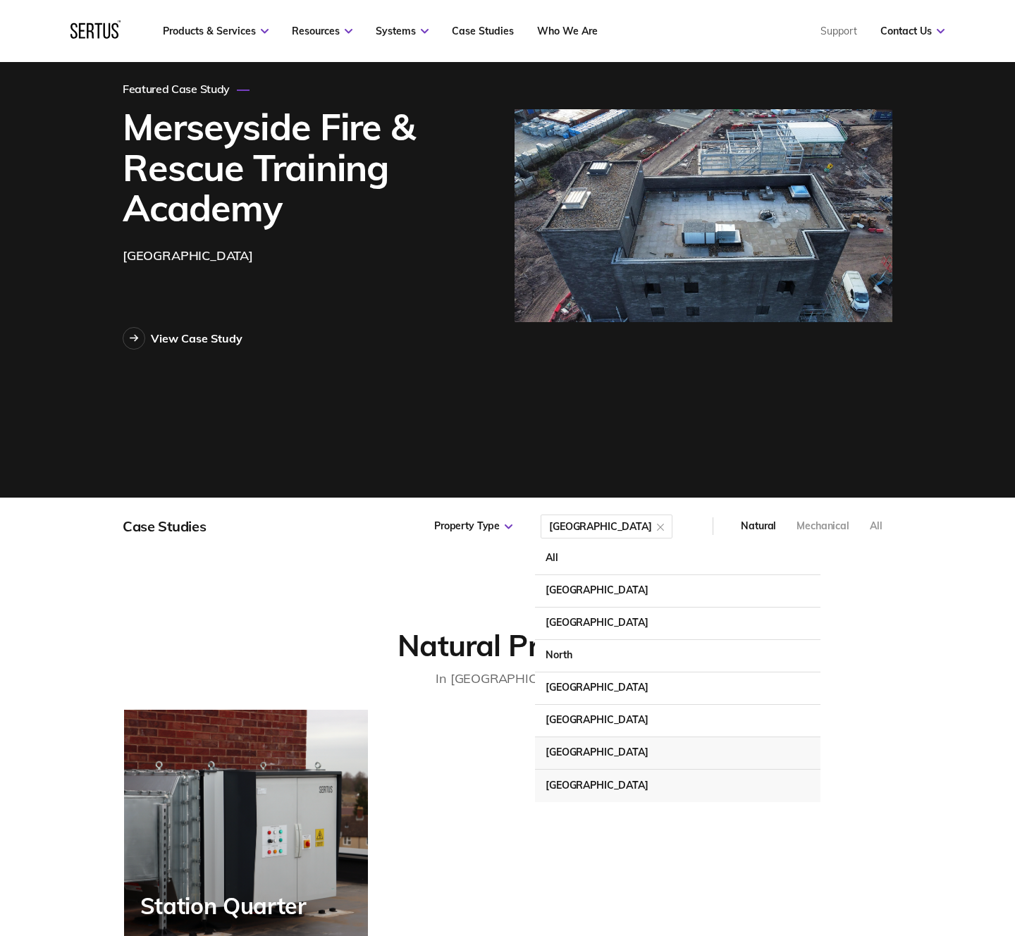
click at [628, 786] on div "[GEOGRAPHIC_DATA]" at bounding box center [678, 786] width 286 height 32
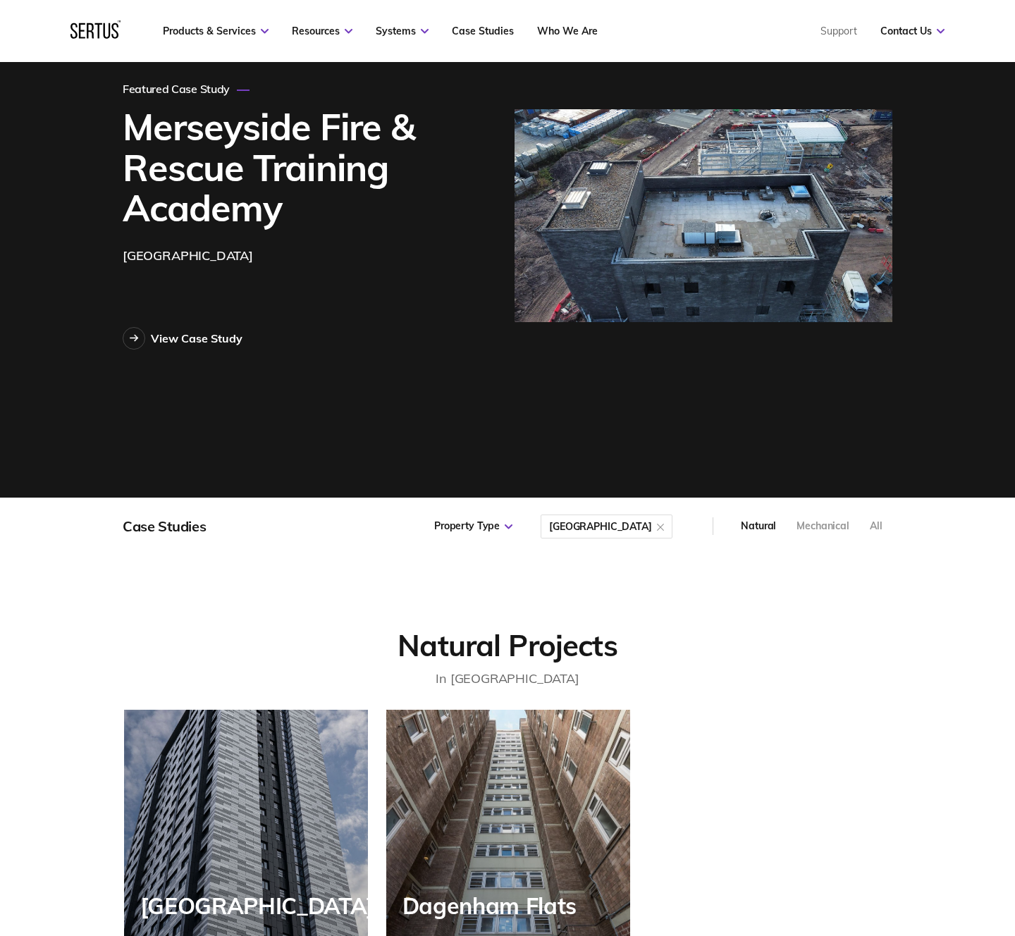
click at [629, 527] on div "[GEOGRAPHIC_DATA]" at bounding box center [600, 527] width 103 height 0
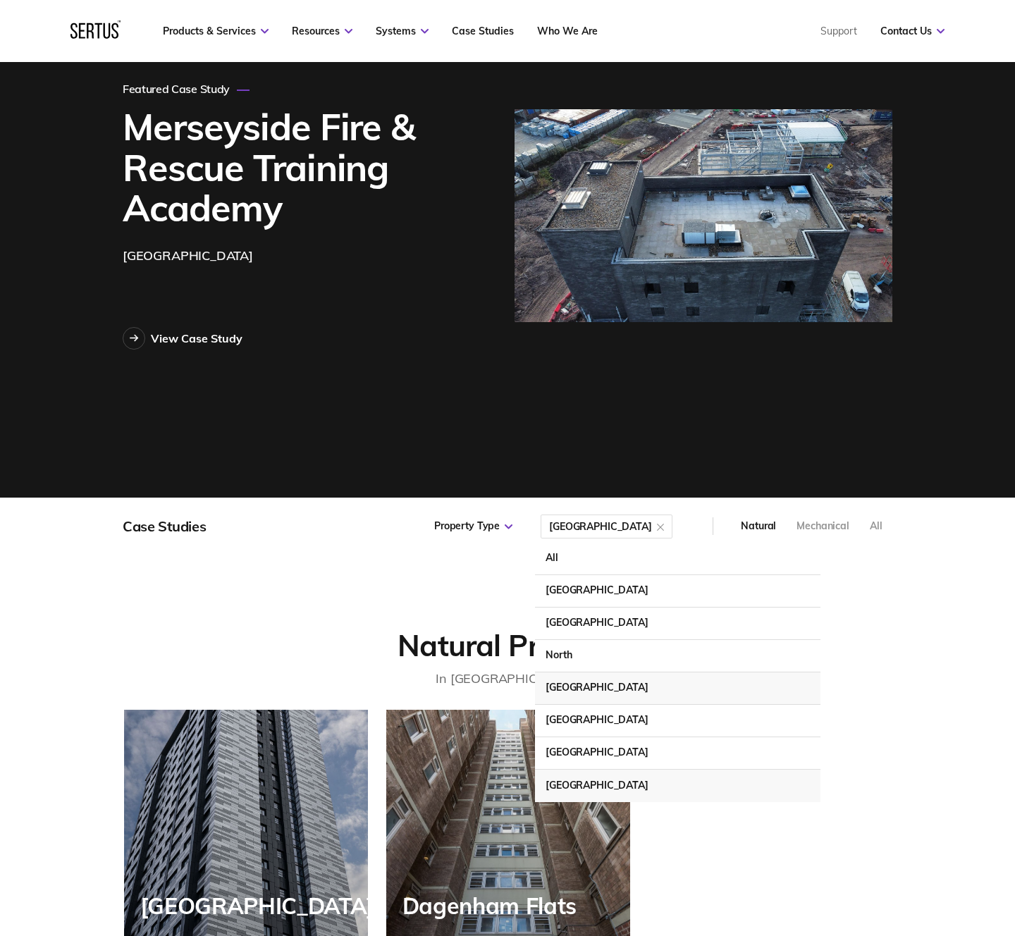
click at [666, 690] on div "[GEOGRAPHIC_DATA]" at bounding box center [678, 689] width 286 height 32
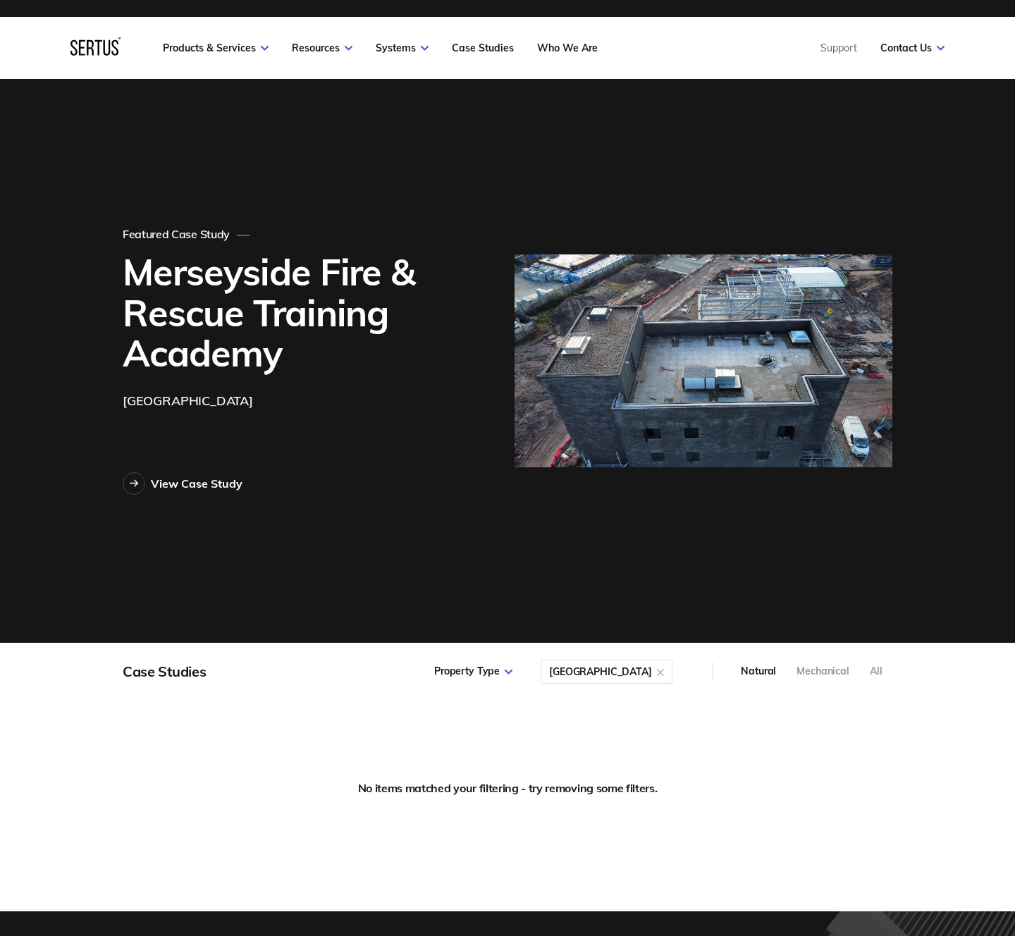
scroll to position [13, 0]
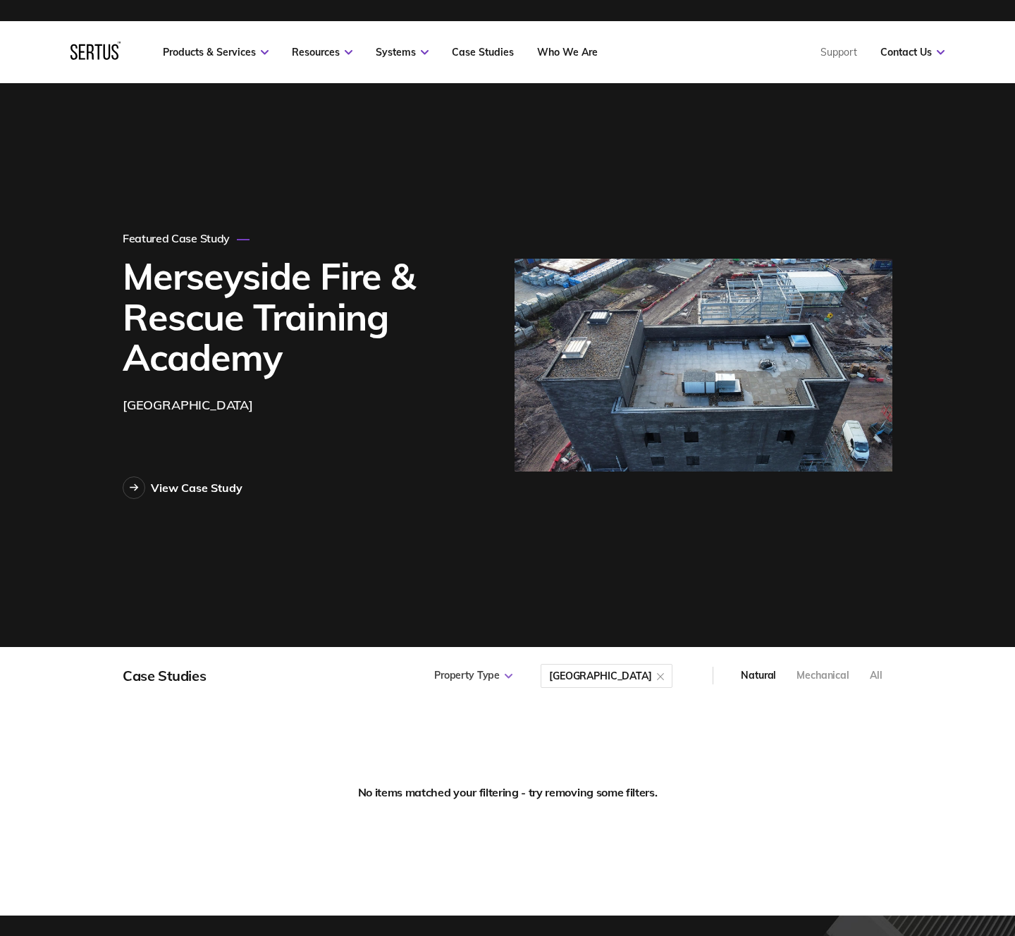
click at [513, 677] on div "Property Type" at bounding box center [473, 676] width 78 height 14
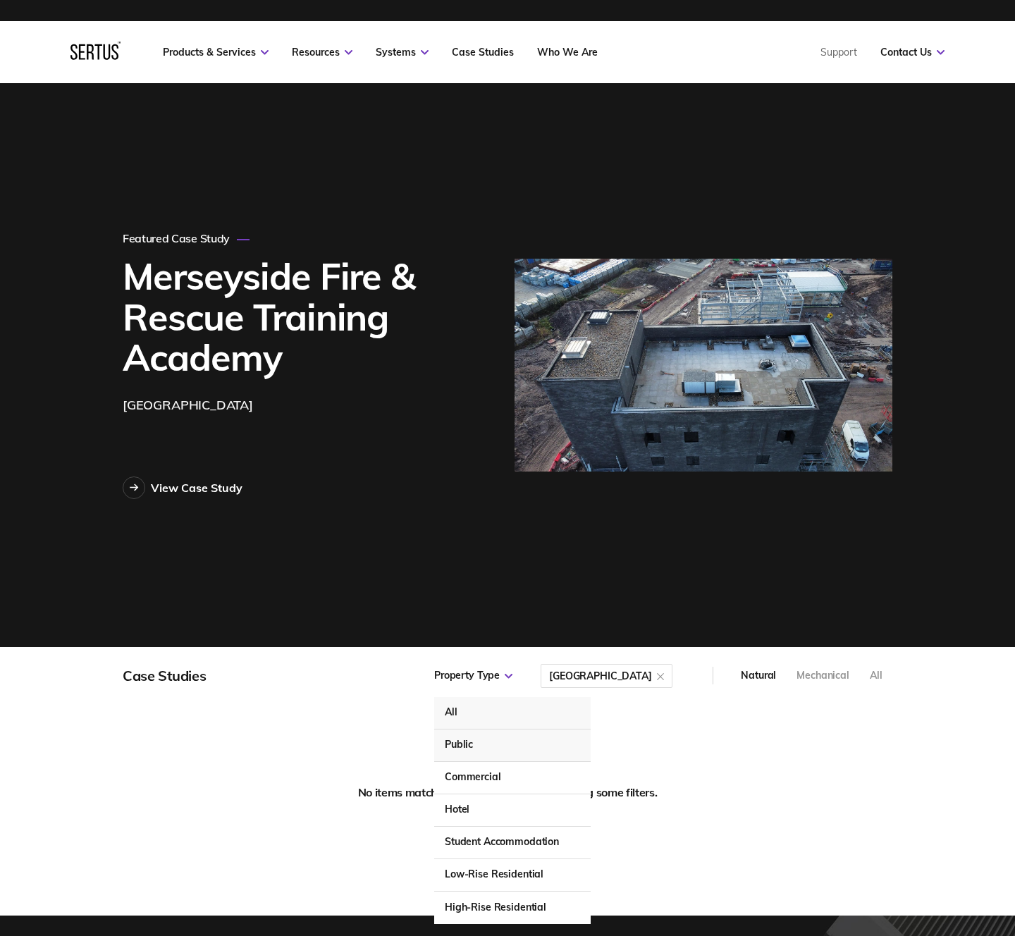
click at [544, 743] on div "Public" at bounding box center [512, 746] width 157 height 32
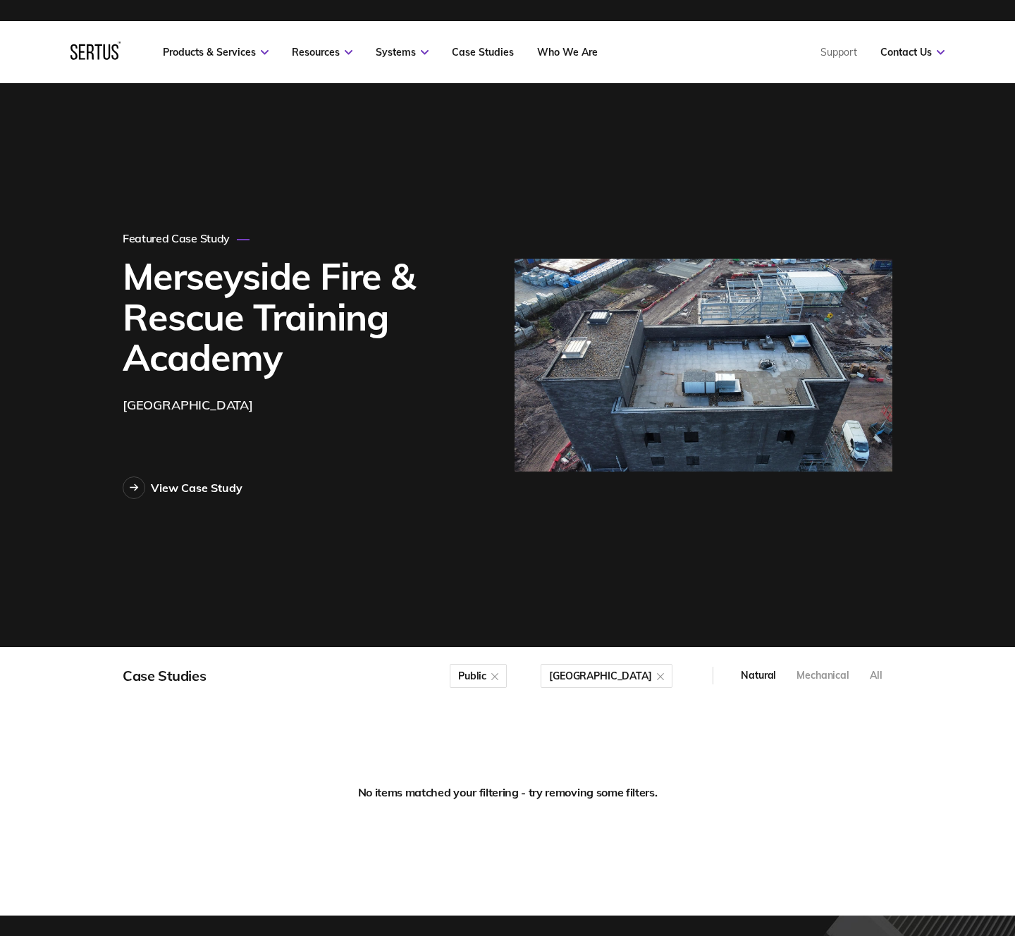
click at [663, 676] on div at bounding box center [660, 676] width 7 height 14
click at [663, 676] on div "Location" at bounding box center [652, 676] width 52 height 14
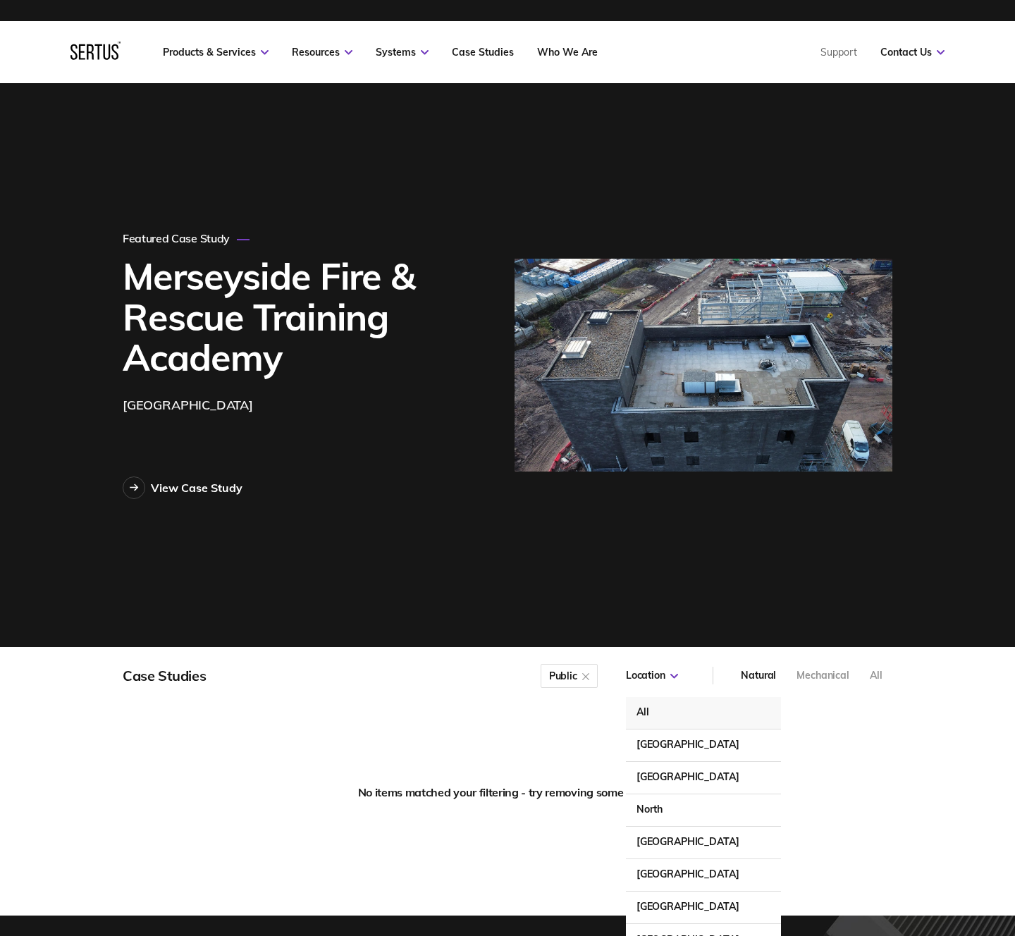
click at [663, 709] on div "All" at bounding box center [703, 713] width 155 height 32
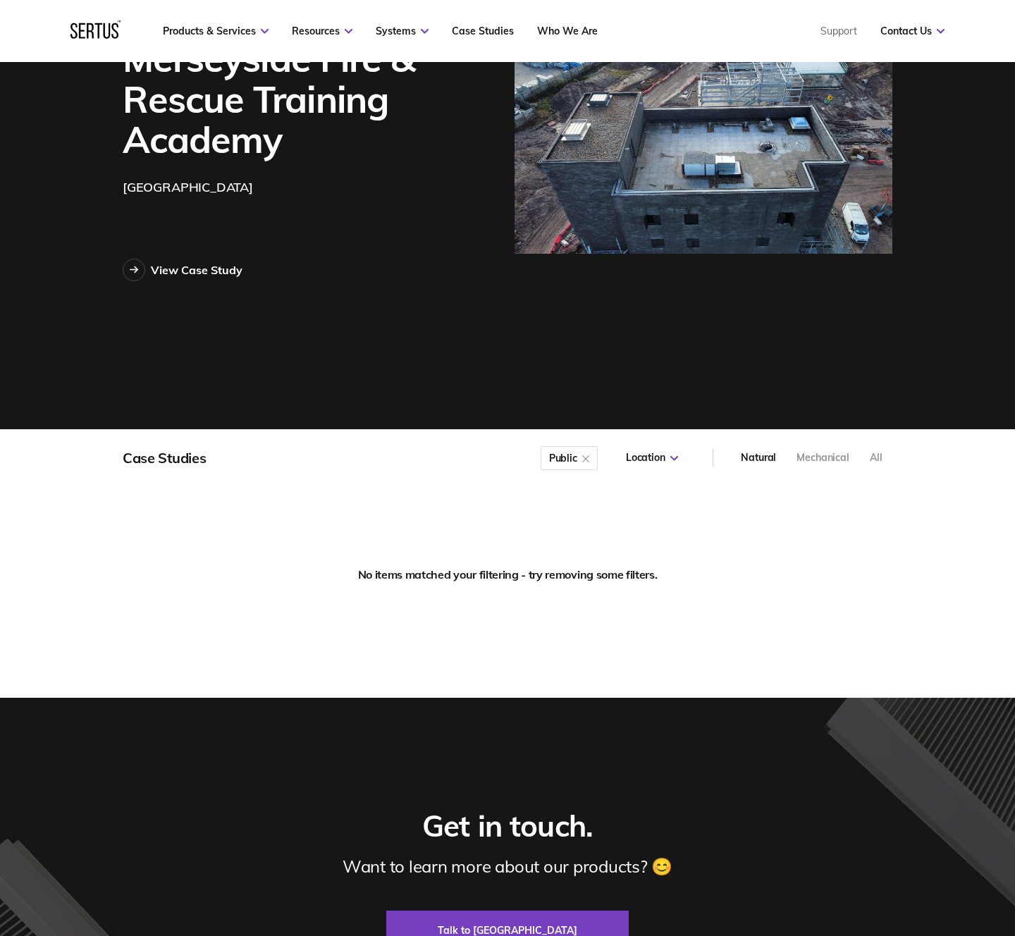
scroll to position [240, 0]
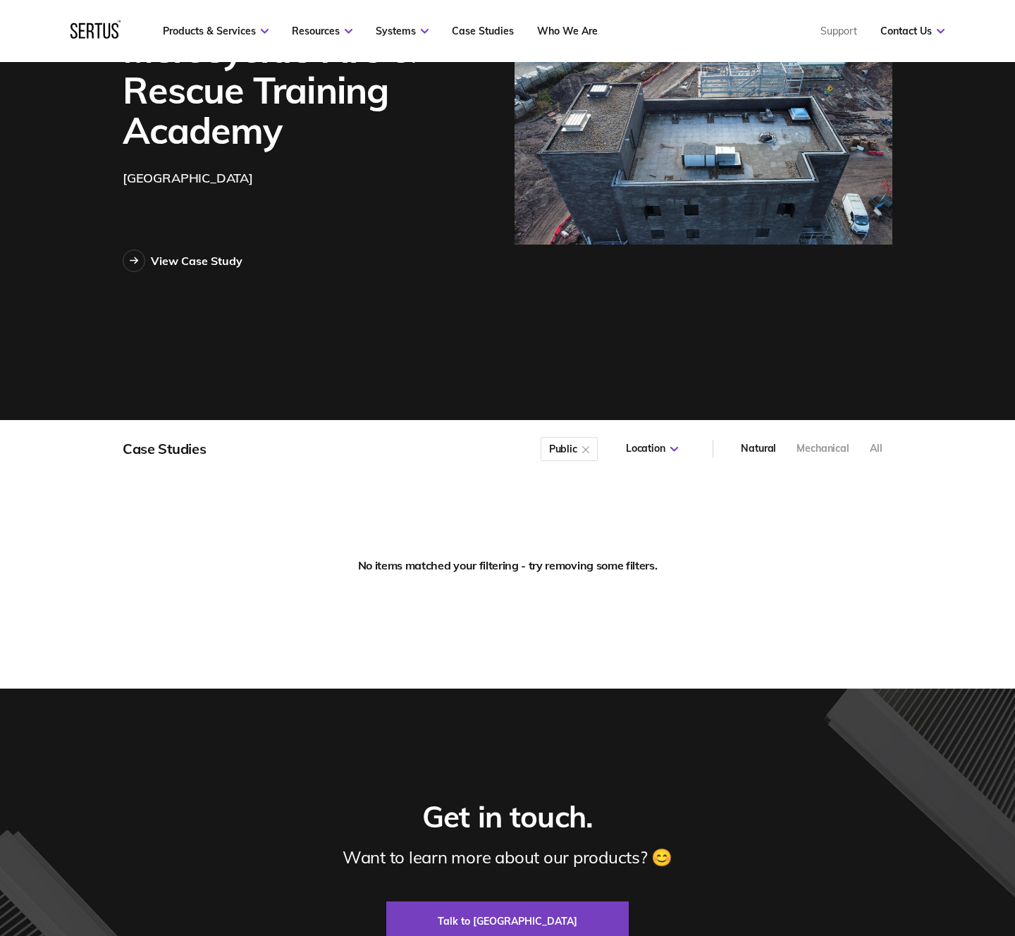
click at [877, 444] on div "All" at bounding box center [876, 449] width 13 height 14
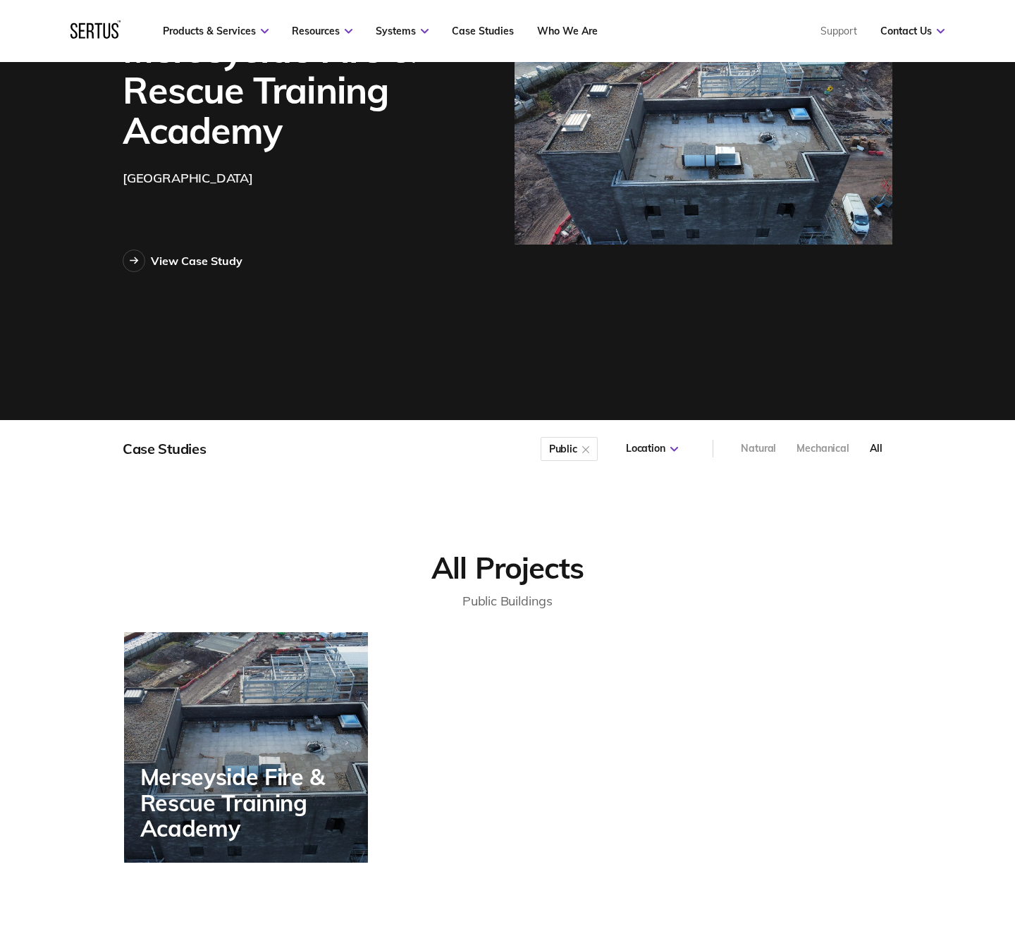
scroll to position [263, 787]
click at [828, 446] on div "Mechanical" at bounding box center [823, 449] width 53 height 14
click at [758, 445] on div "Natural" at bounding box center [758, 449] width 35 height 14
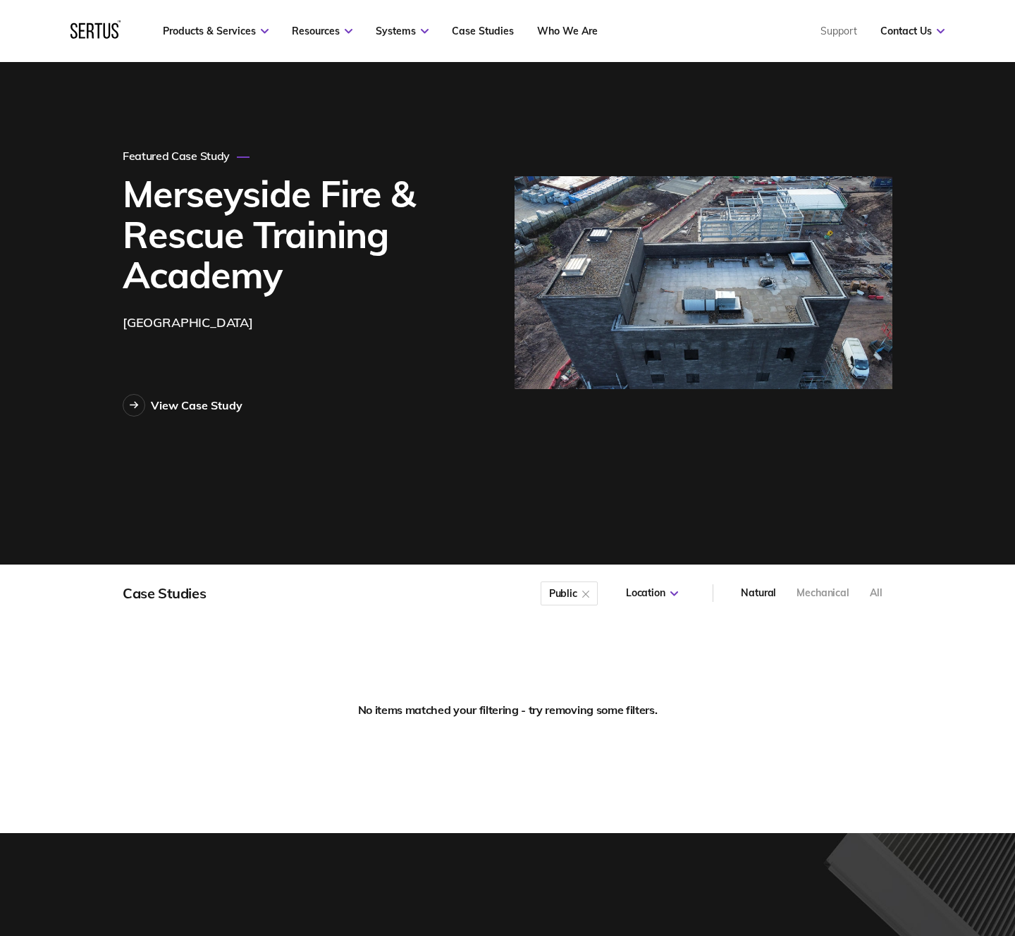
scroll to position [0, 0]
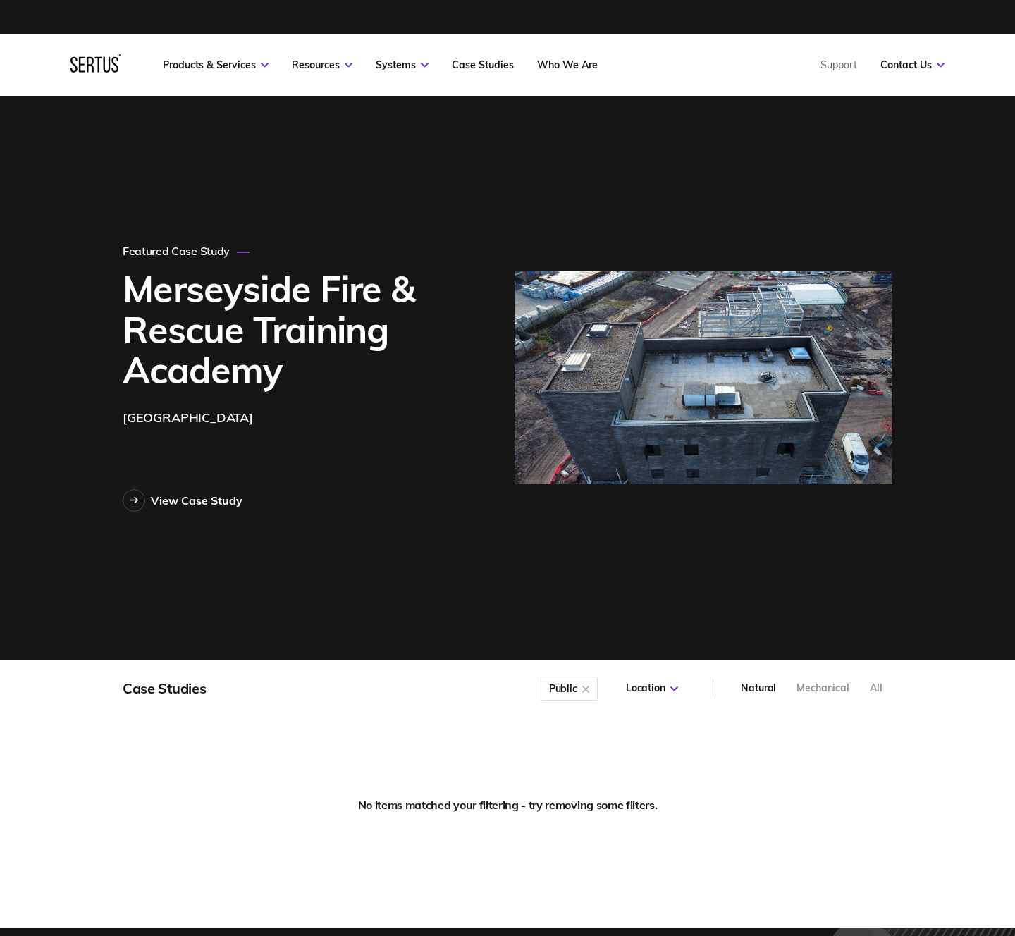
click at [883, 691] on div "All" at bounding box center [876, 689] width 13 height 14
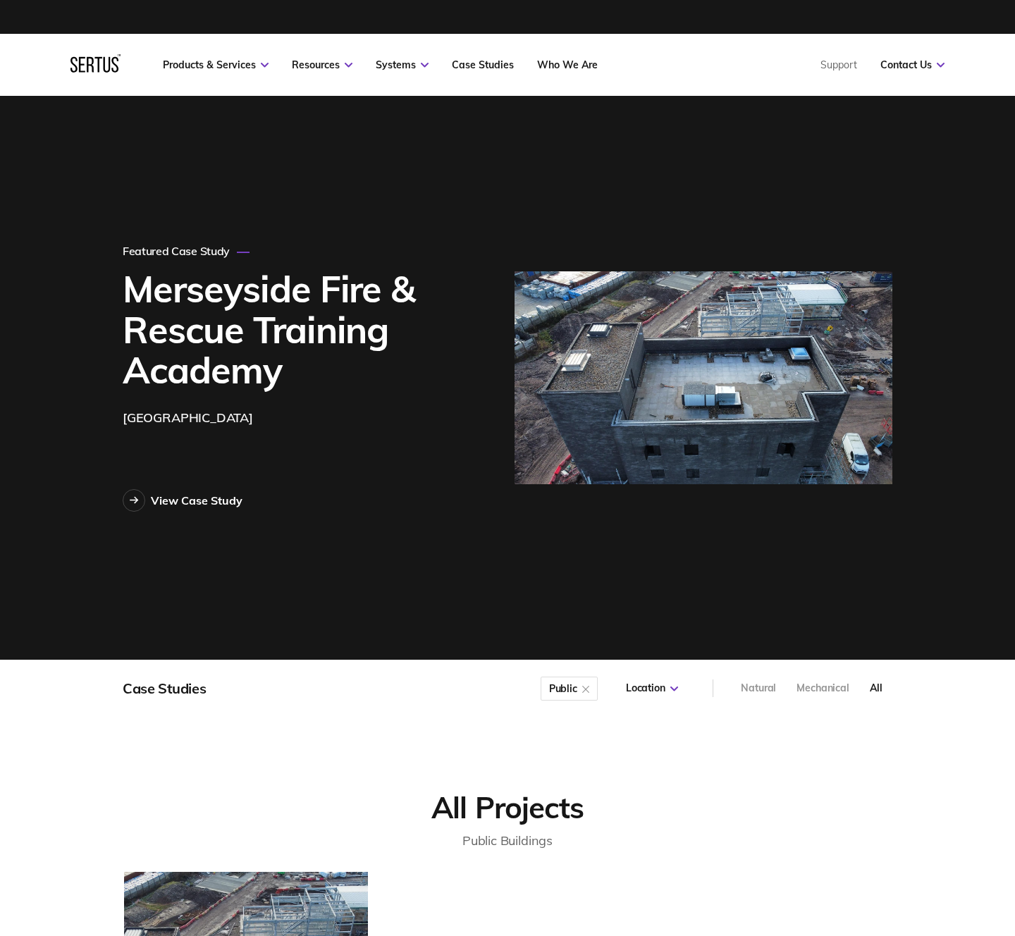
scroll to position [263, 787]
click at [878, 686] on div "All" at bounding box center [876, 689] width 13 height 14
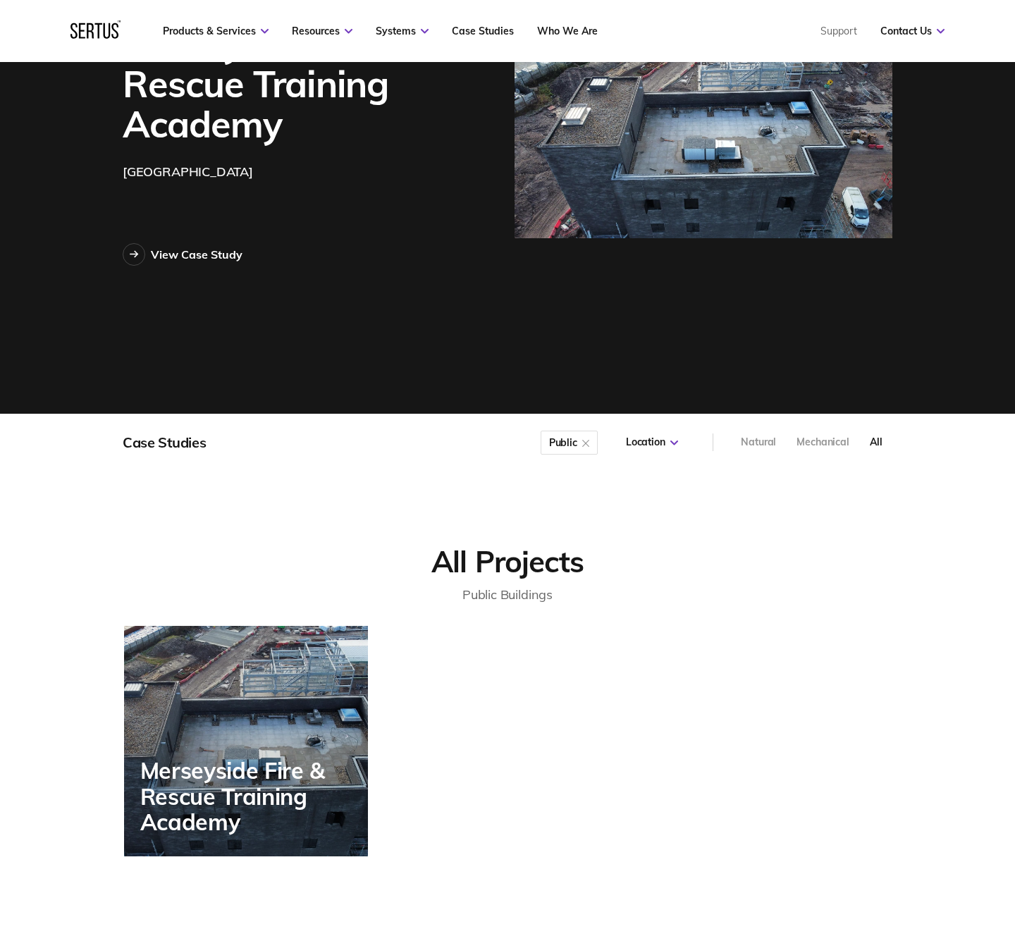
scroll to position [300, 0]
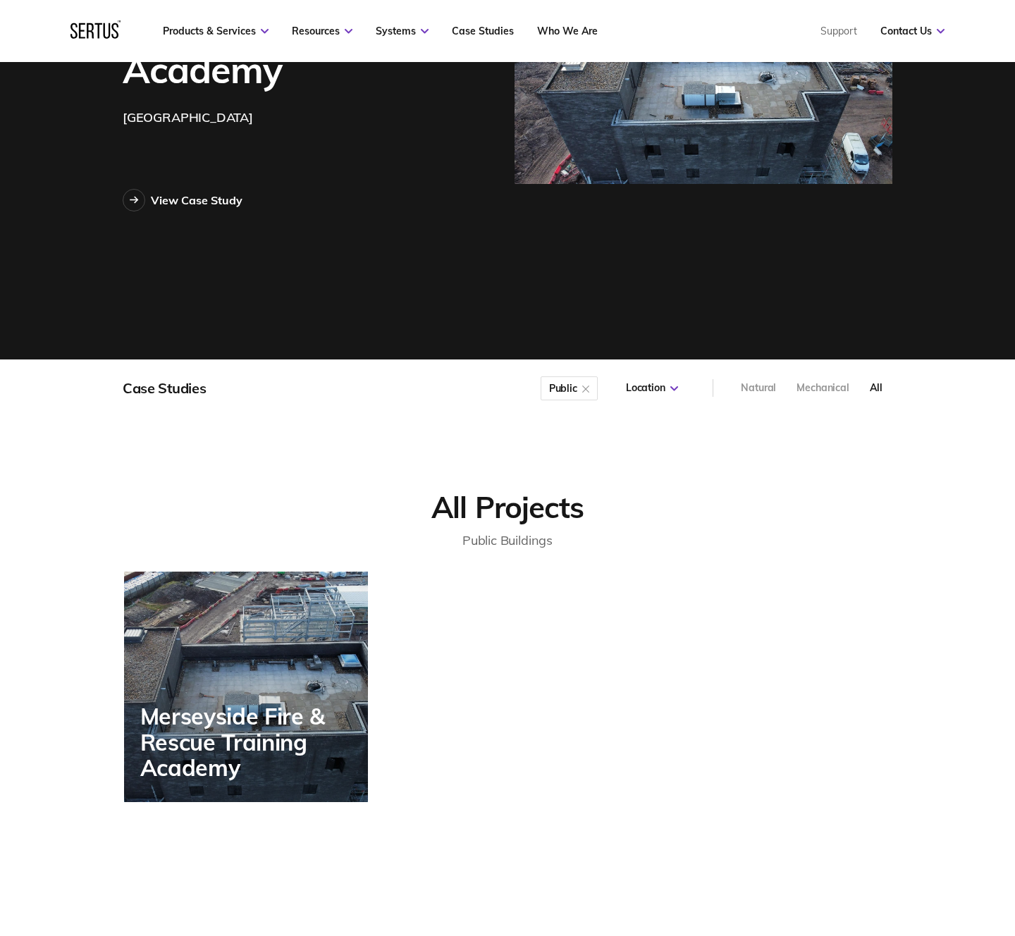
click at [589, 390] on div at bounding box center [585, 388] width 7 height 14
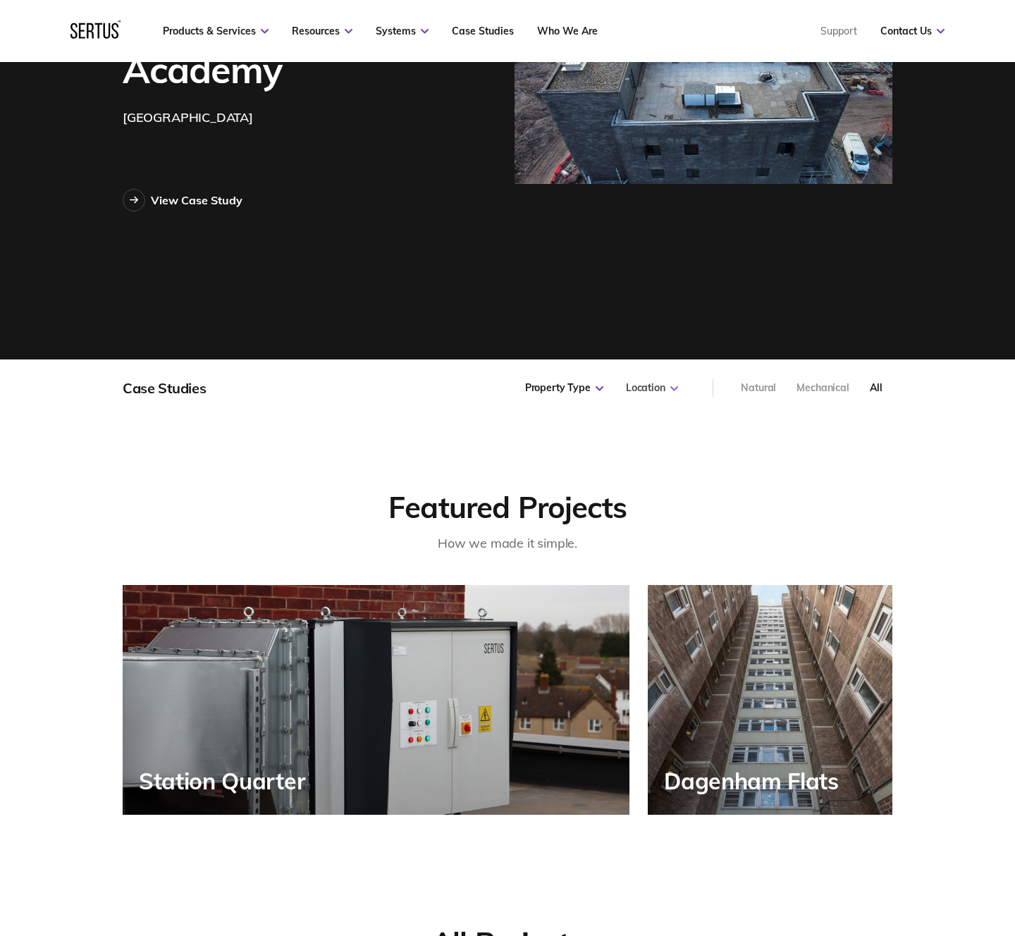
scroll to position [998, 787]
click at [666, 385] on div "Location" at bounding box center [652, 388] width 52 height 14
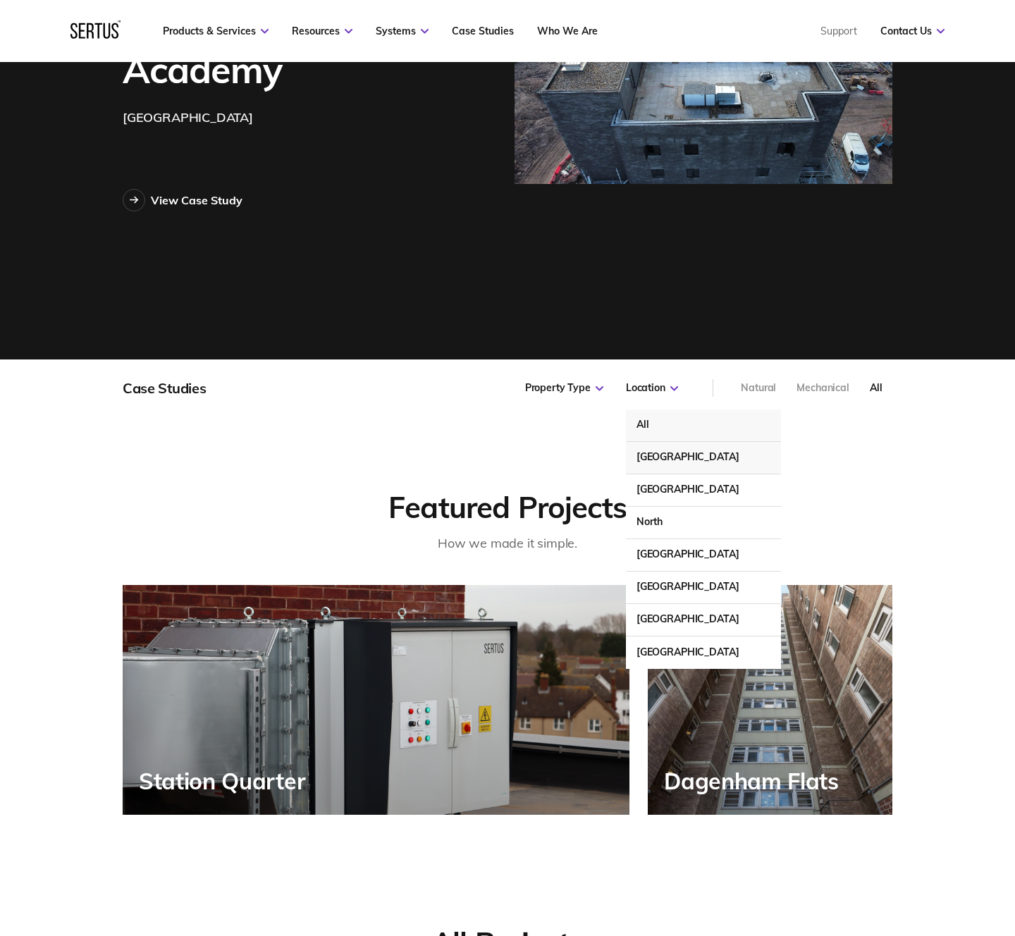
click at [675, 455] on div "[GEOGRAPHIC_DATA]" at bounding box center [703, 458] width 155 height 32
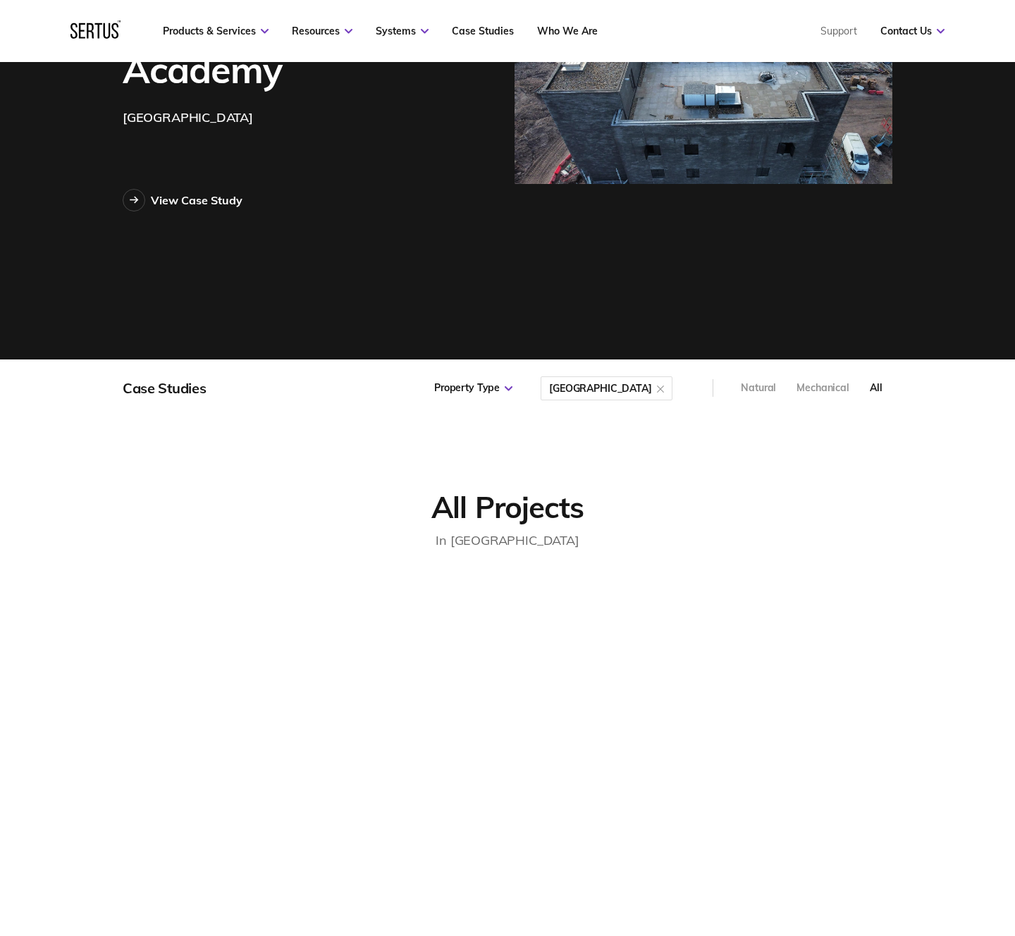
scroll to position [263, 787]
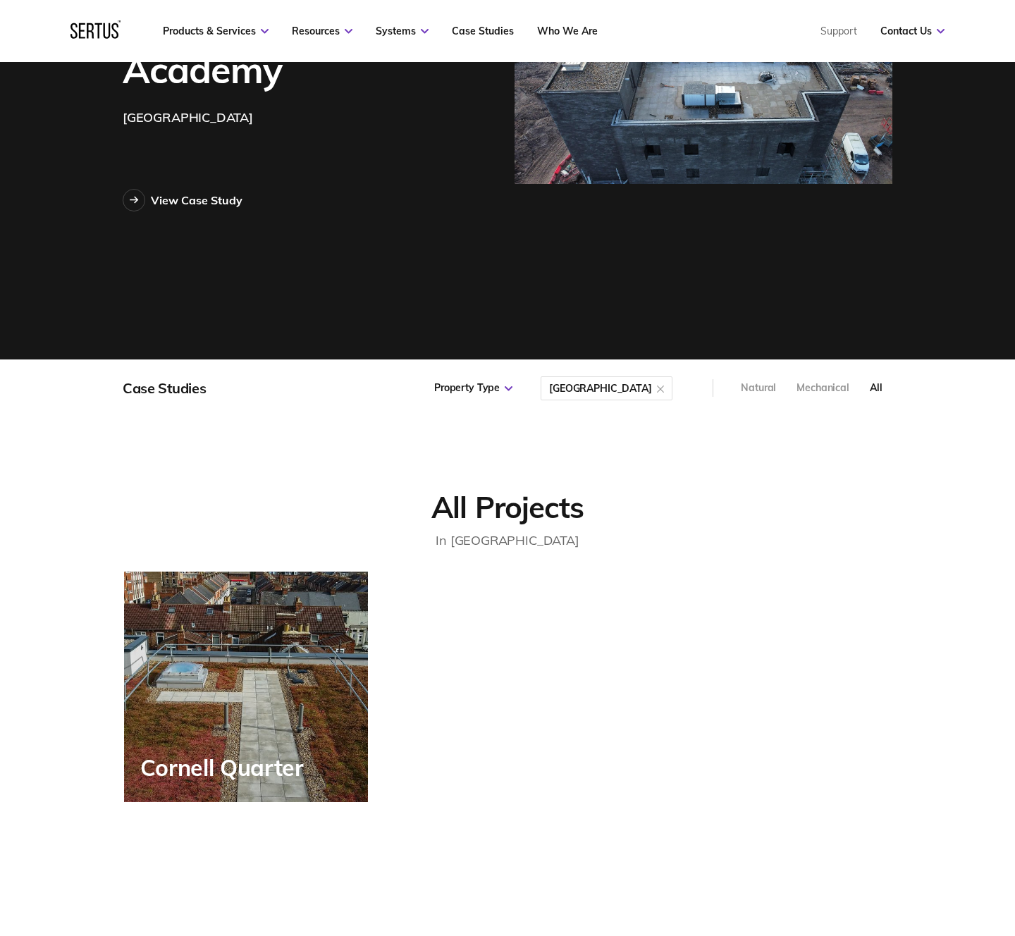
click at [652, 388] on div "[GEOGRAPHIC_DATA]" at bounding box center [600, 388] width 103 height 0
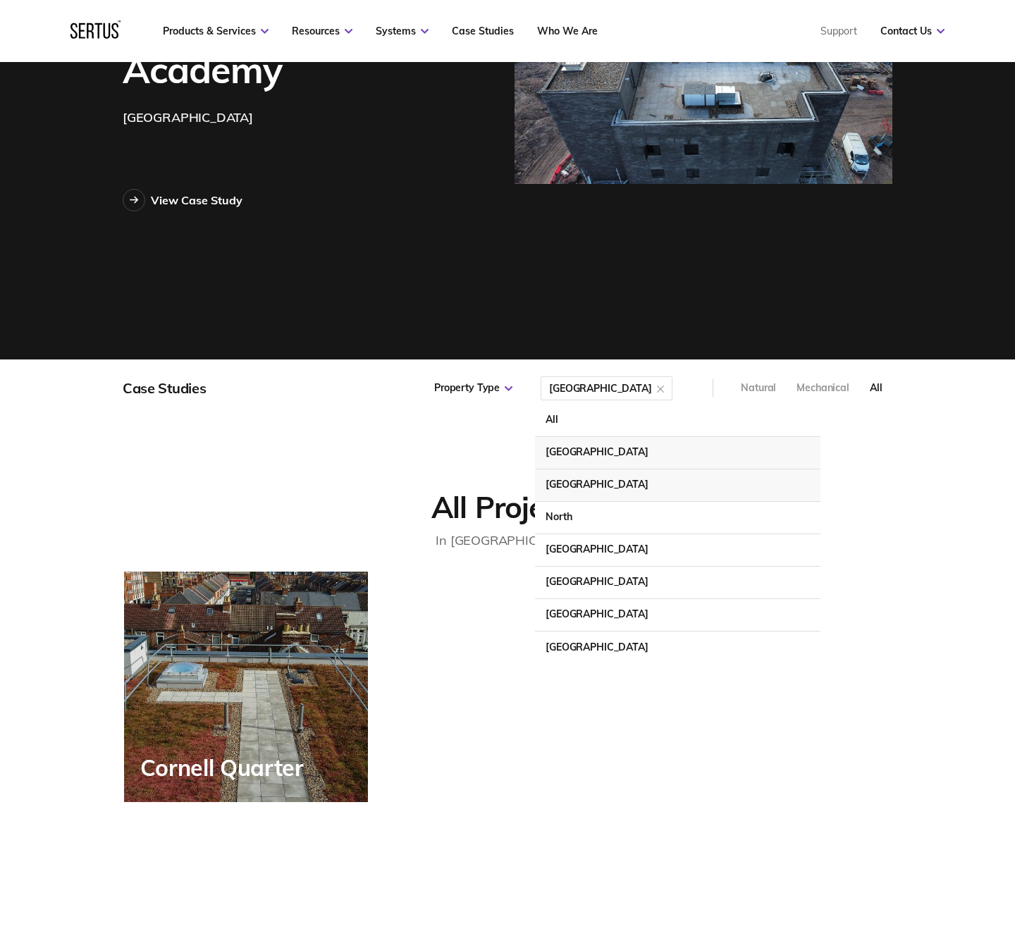
click at [649, 484] on div "[GEOGRAPHIC_DATA]" at bounding box center [678, 486] width 286 height 32
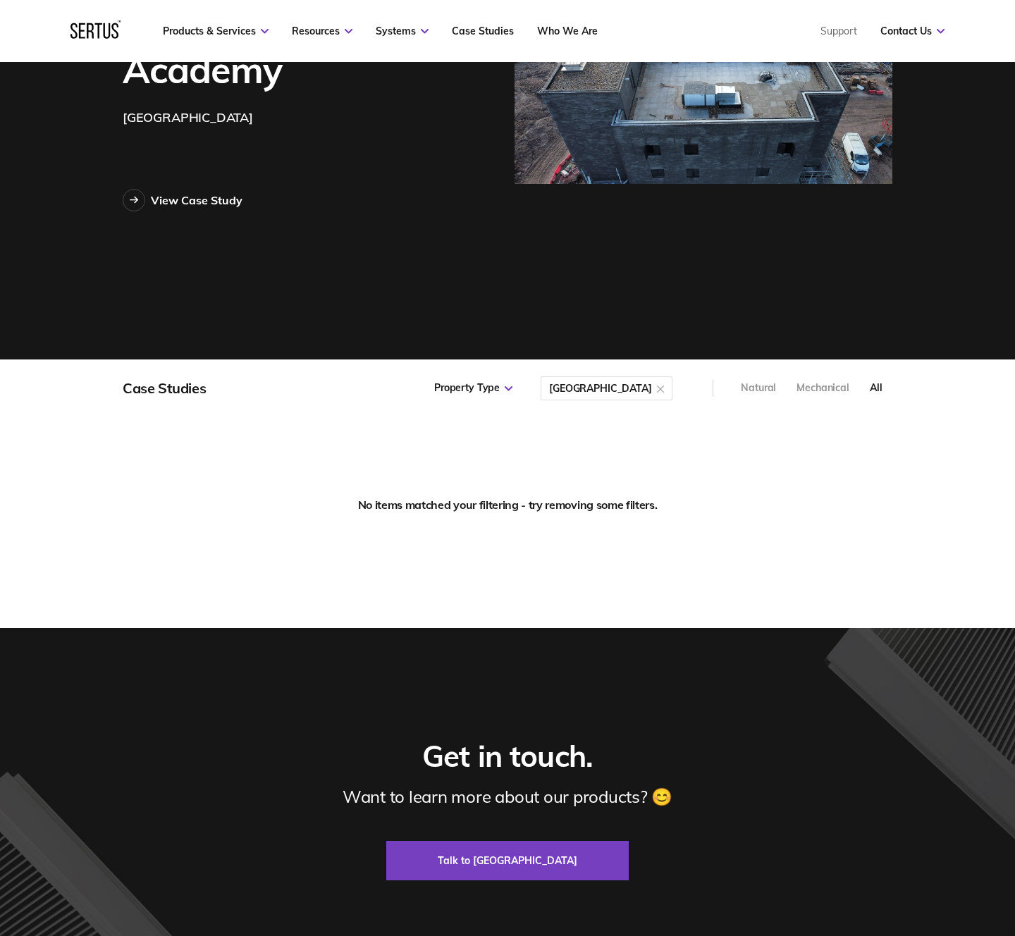
click at [622, 388] on div "[GEOGRAPHIC_DATA]" at bounding box center [600, 388] width 103 height 0
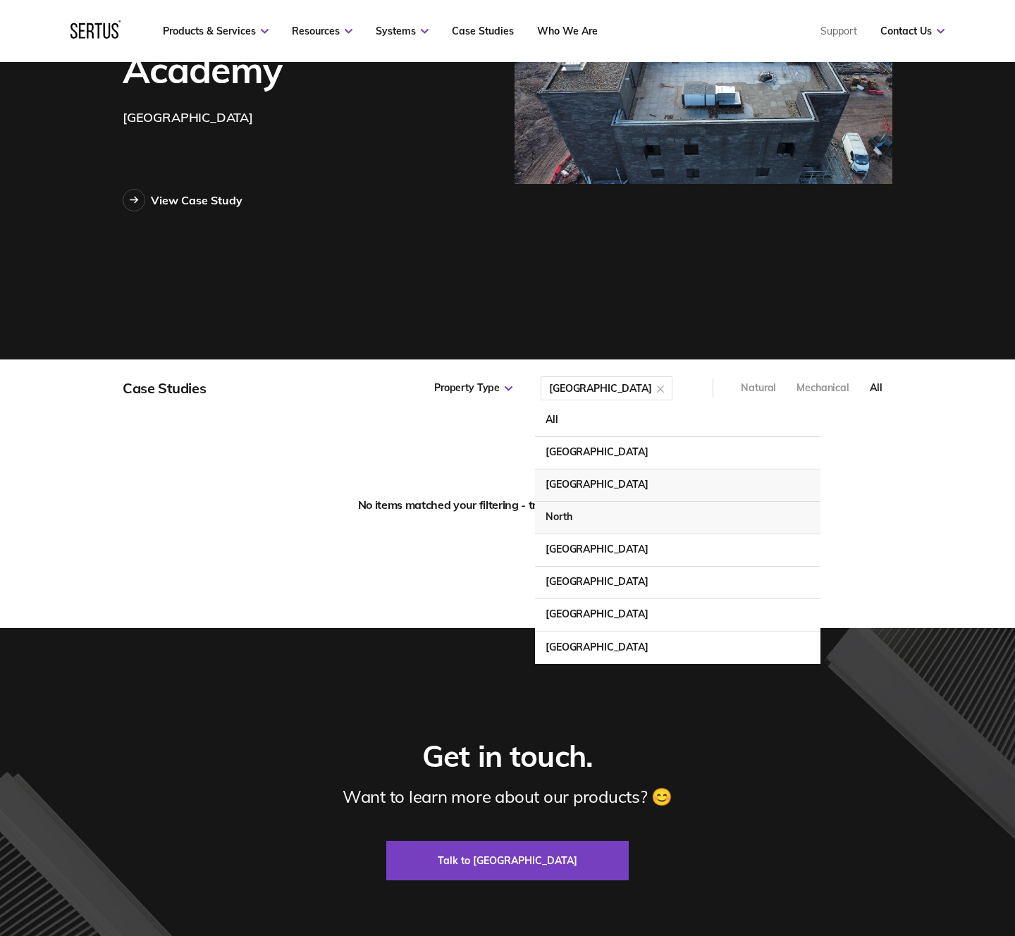
click at [643, 510] on div "North" at bounding box center [678, 518] width 286 height 32
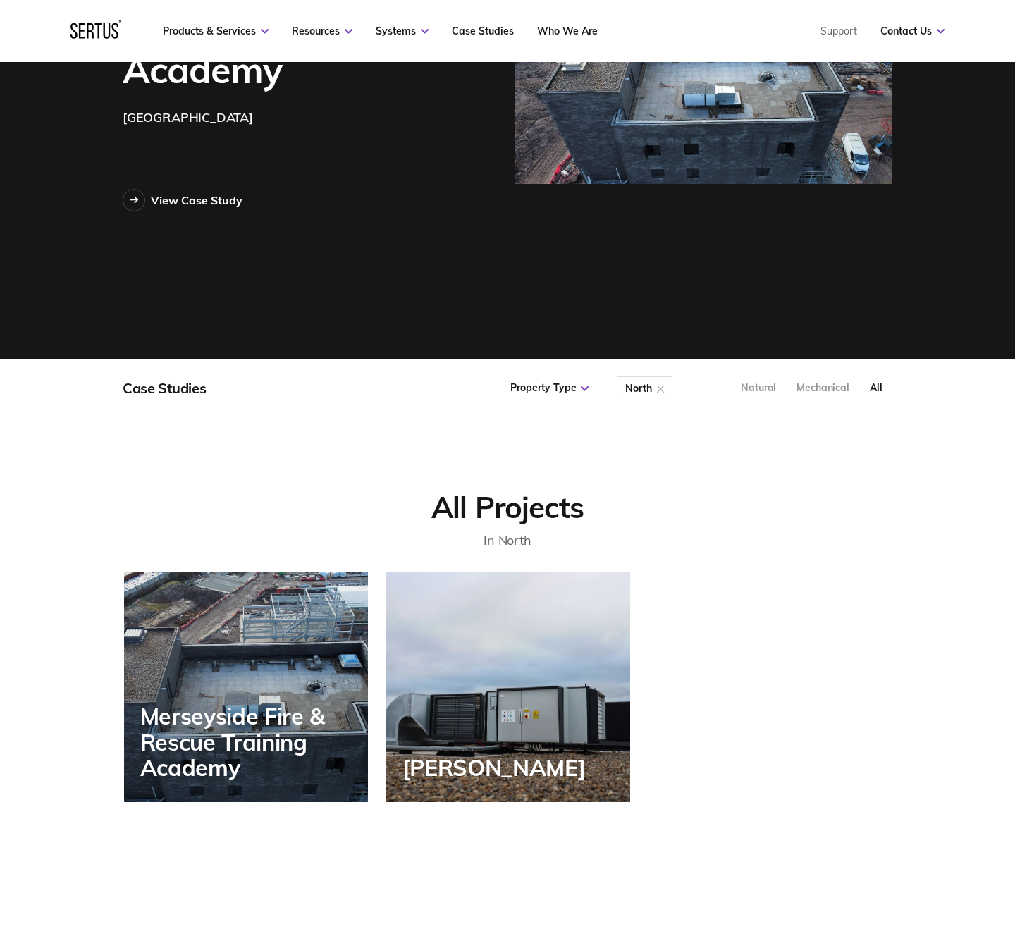
click at [649, 388] on div "north" at bounding box center [638, 388] width 26 height 0
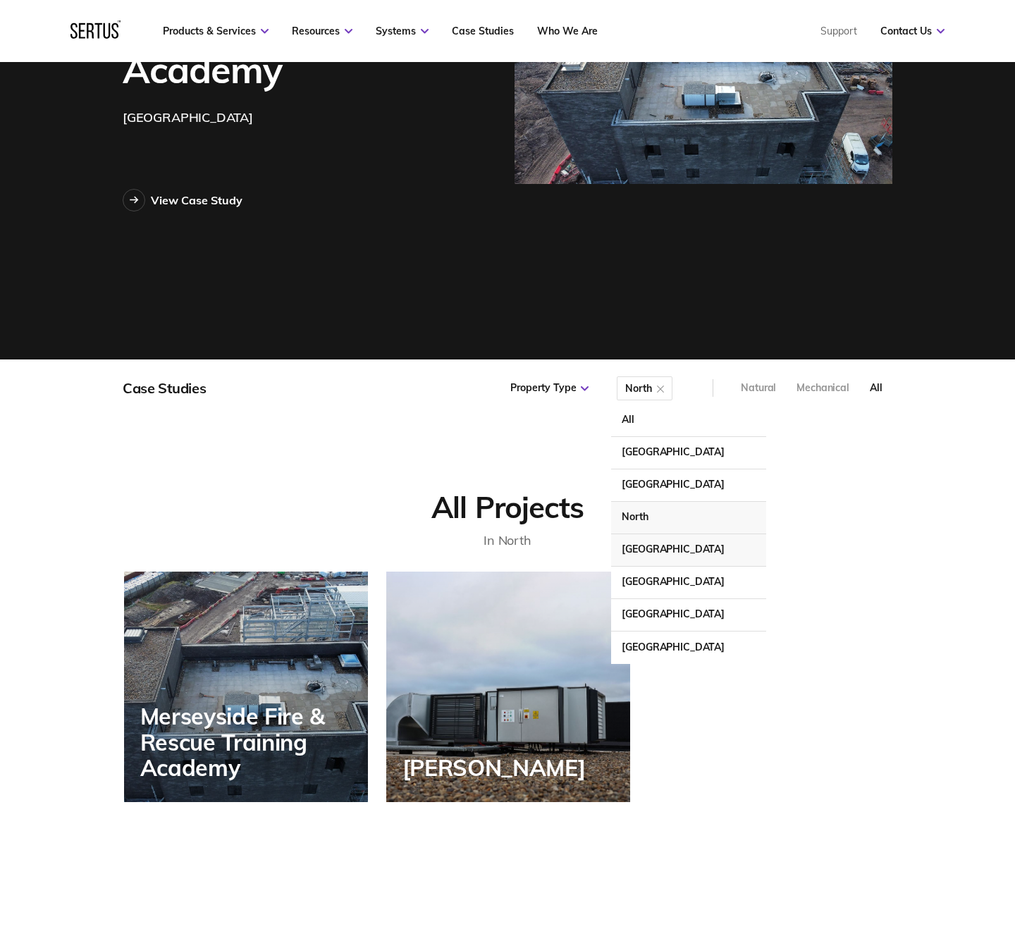
click at [656, 550] on div "[GEOGRAPHIC_DATA]" at bounding box center [688, 550] width 155 height 32
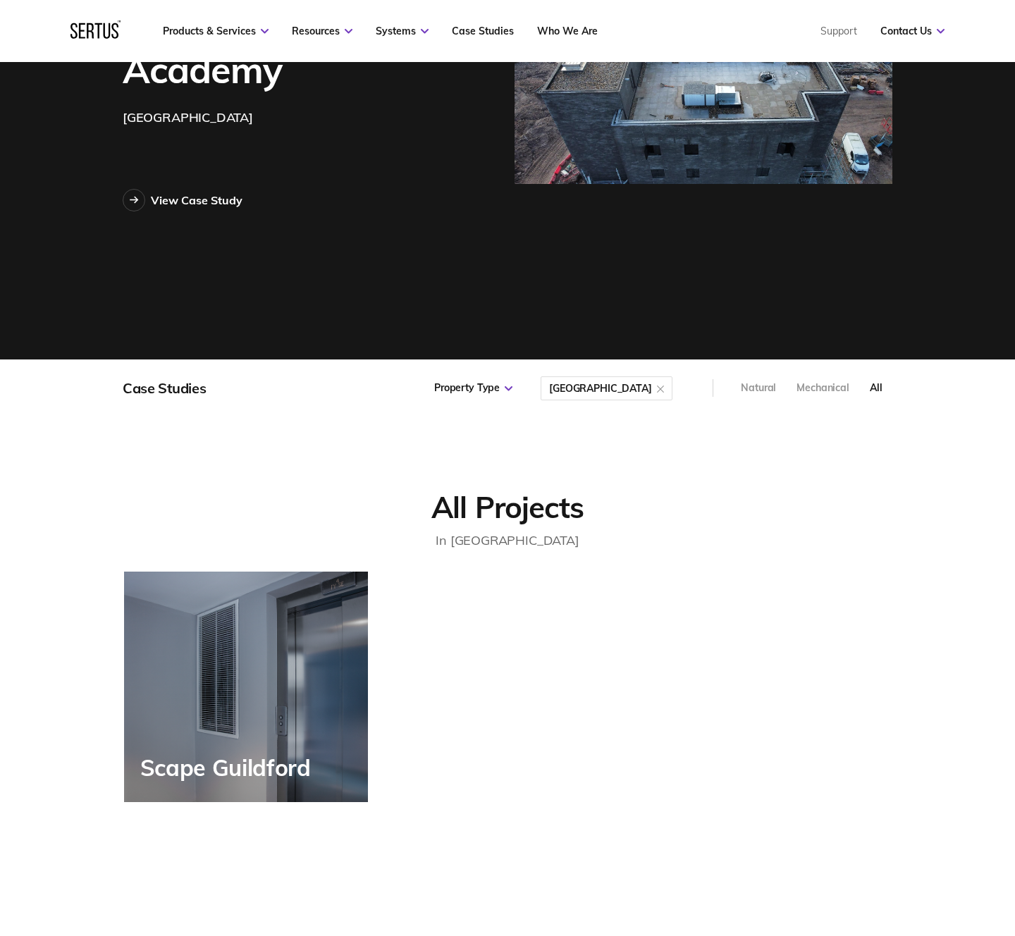
drag, startPoint x: 632, startPoint y: 395, endPoint x: 635, endPoint y: 408, distance: 13.0
click at [632, 395] on div "[GEOGRAPHIC_DATA]" at bounding box center [607, 389] width 132 height 24
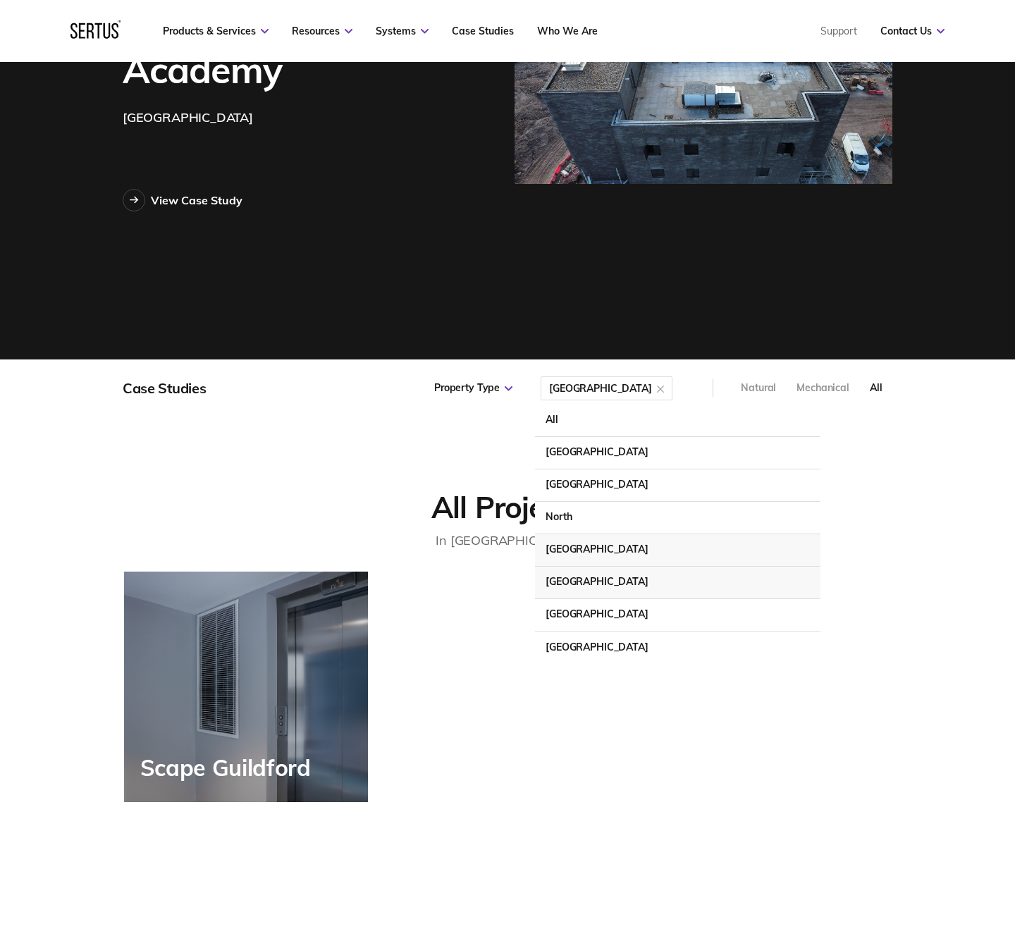
click at [648, 582] on div "[GEOGRAPHIC_DATA]" at bounding box center [678, 583] width 286 height 32
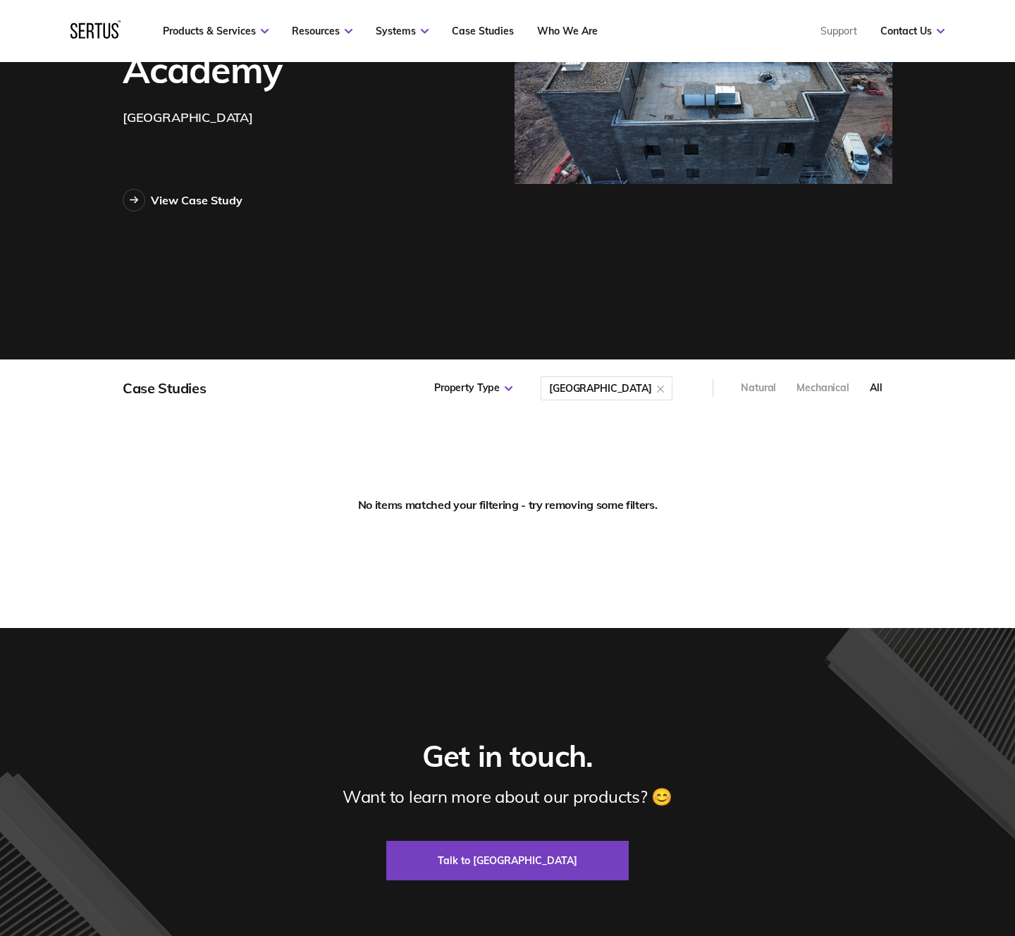
click at [628, 388] on div "[GEOGRAPHIC_DATA]" at bounding box center [600, 388] width 103 height 0
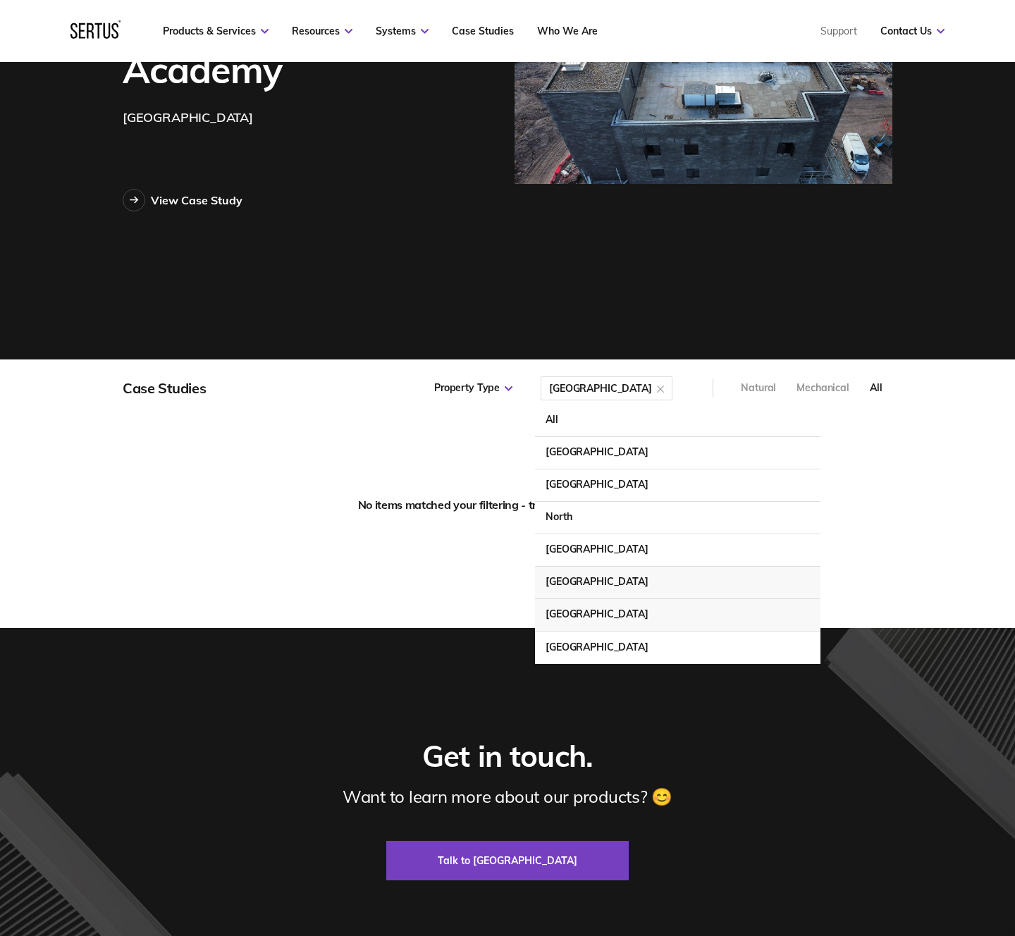
click at [637, 618] on div "[GEOGRAPHIC_DATA]" at bounding box center [678, 615] width 286 height 32
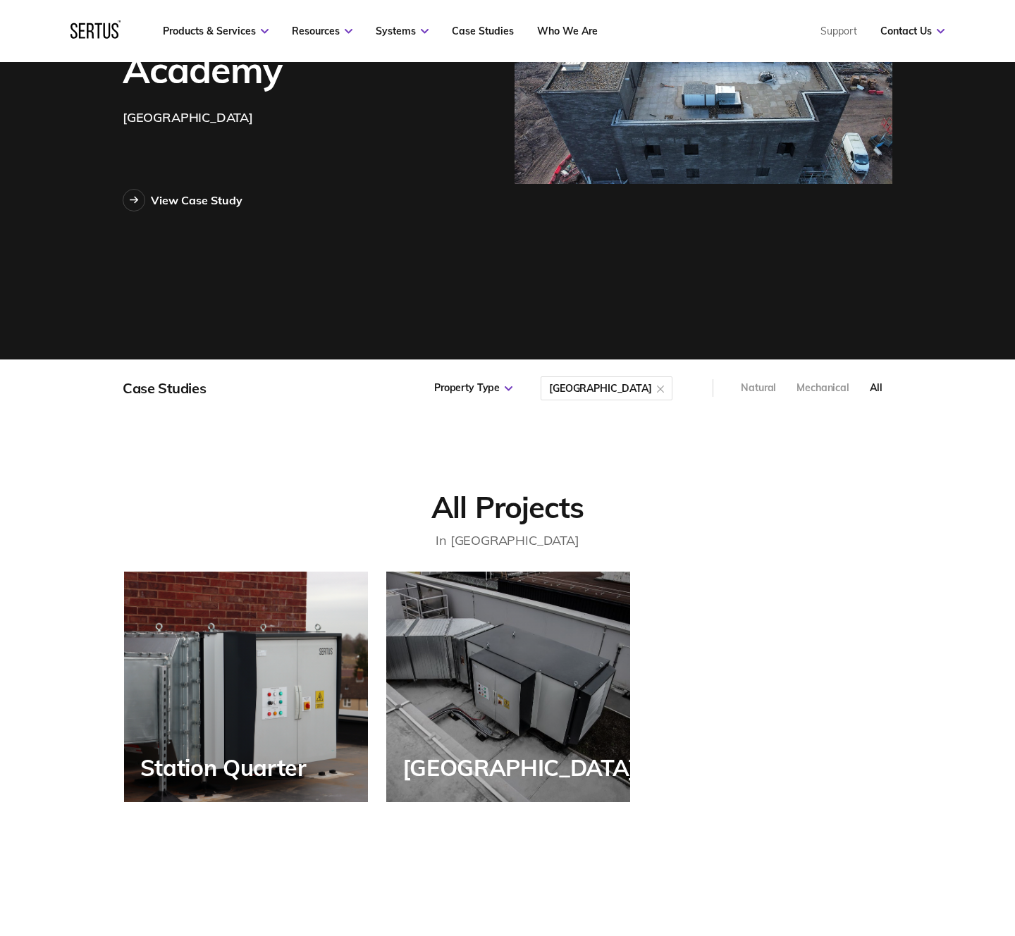
click at [635, 400] on div "Property Type All Public Commercial Hotel Student Accommodation Low-Rise Reside…" at bounding box center [556, 388] width 267 height 57
click at [632, 388] on div "[GEOGRAPHIC_DATA]" at bounding box center [600, 388] width 103 height 0
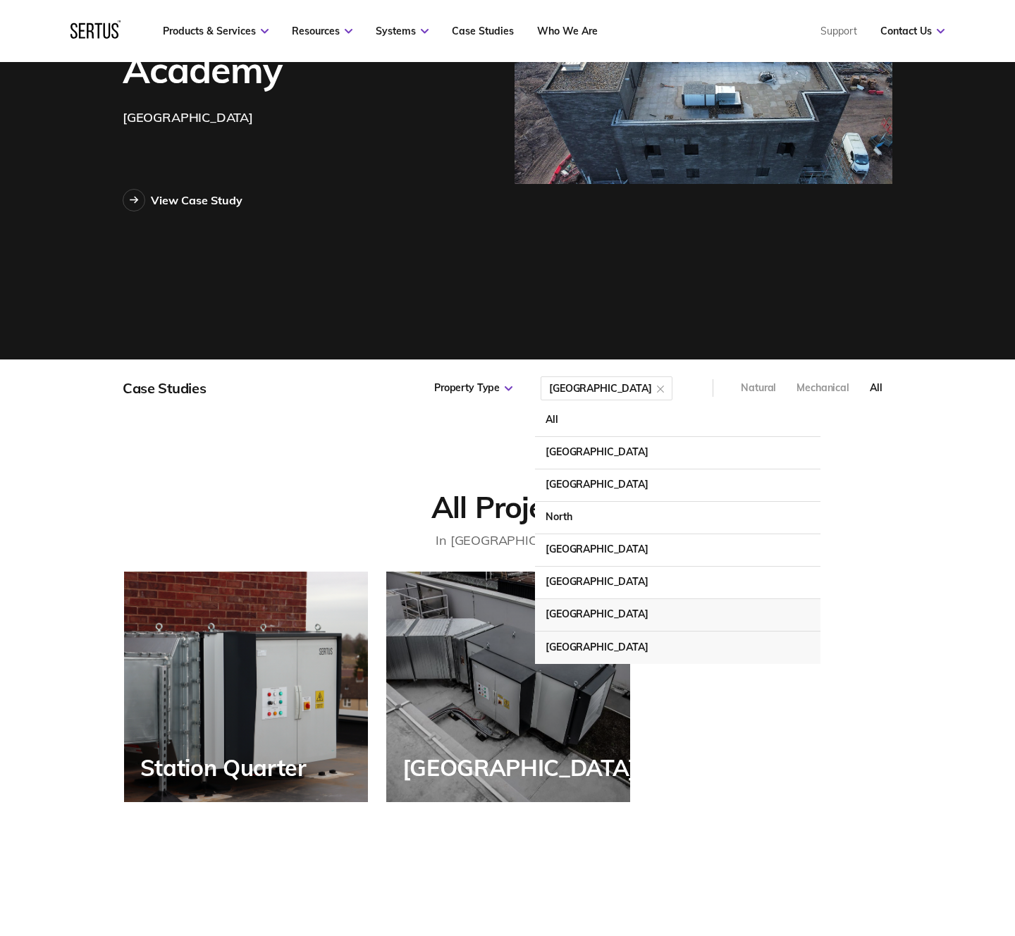
click at [648, 645] on div "[GEOGRAPHIC_DATA]" at bounding box center [678, 648] width 286 height 32
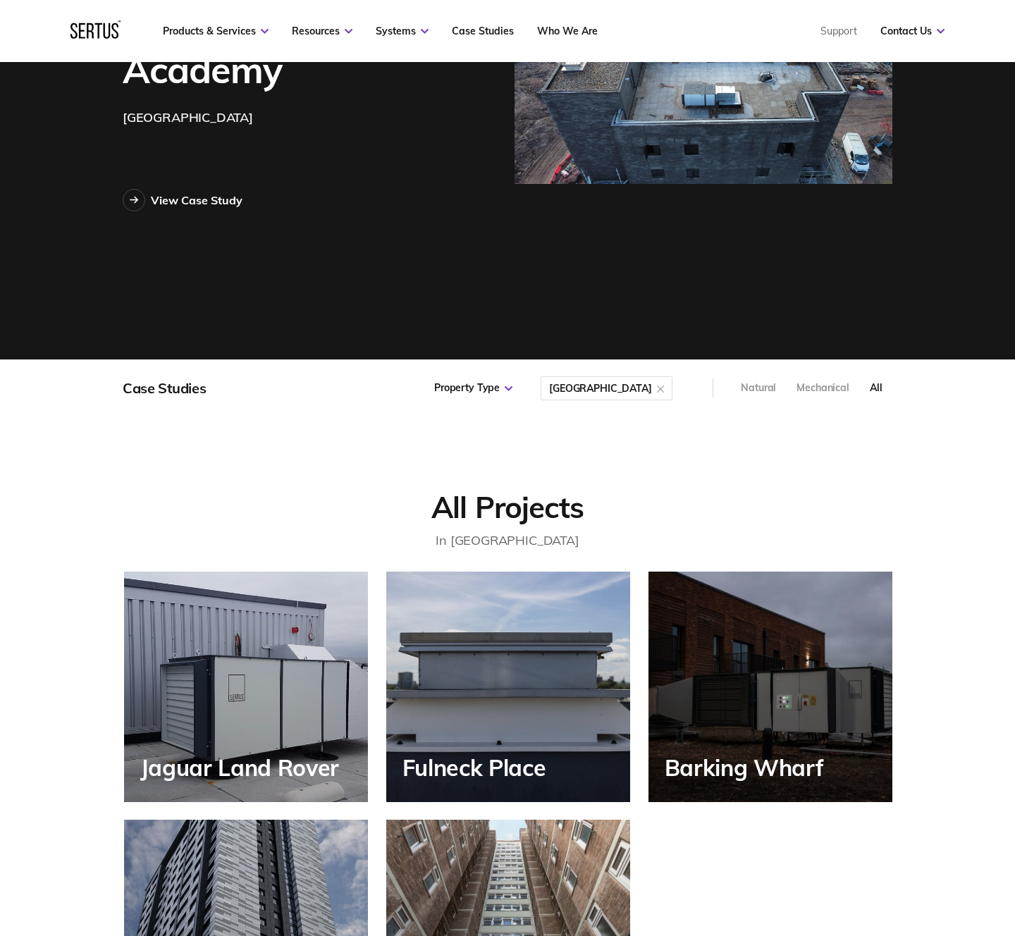
scroll to position [479, 787]
click at [513, 386] on icon at bounding box center [509, 388] width 8 height 5
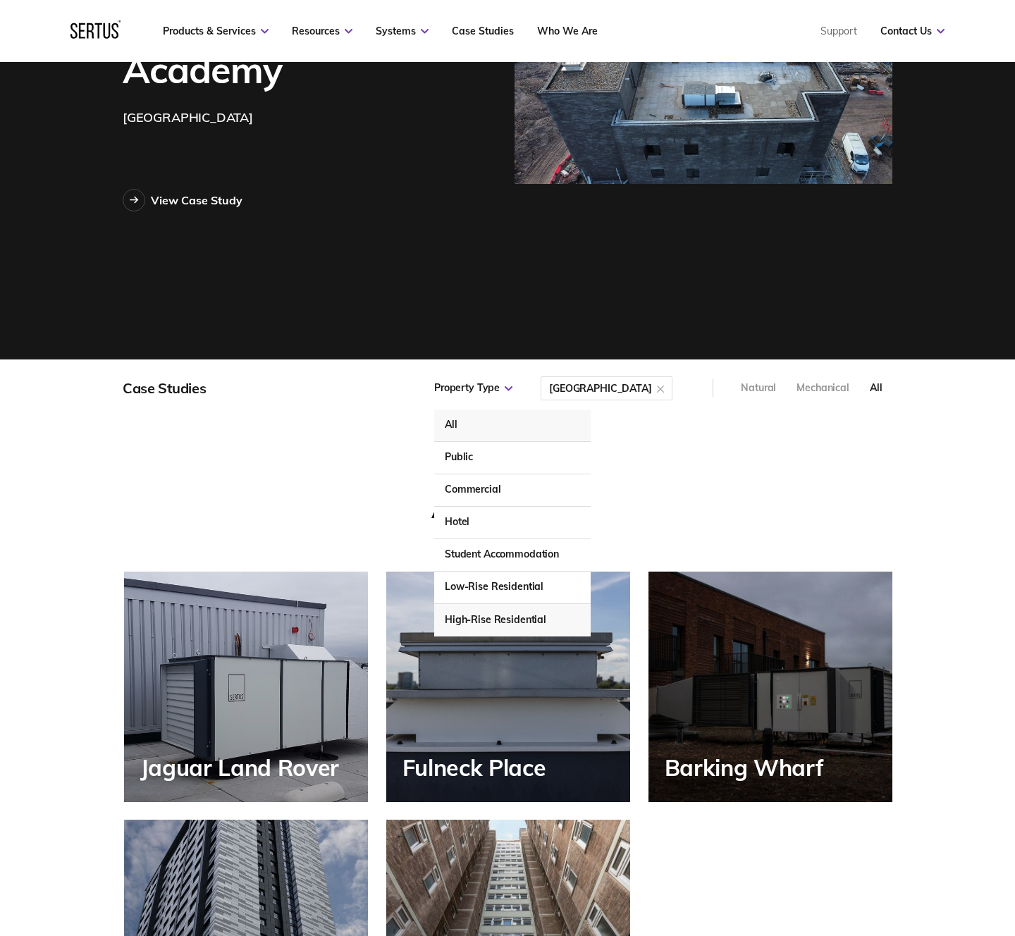
click at [591, 618] on div "High-Rise Residential" at bounding box center [512, 620] width 157 height 32
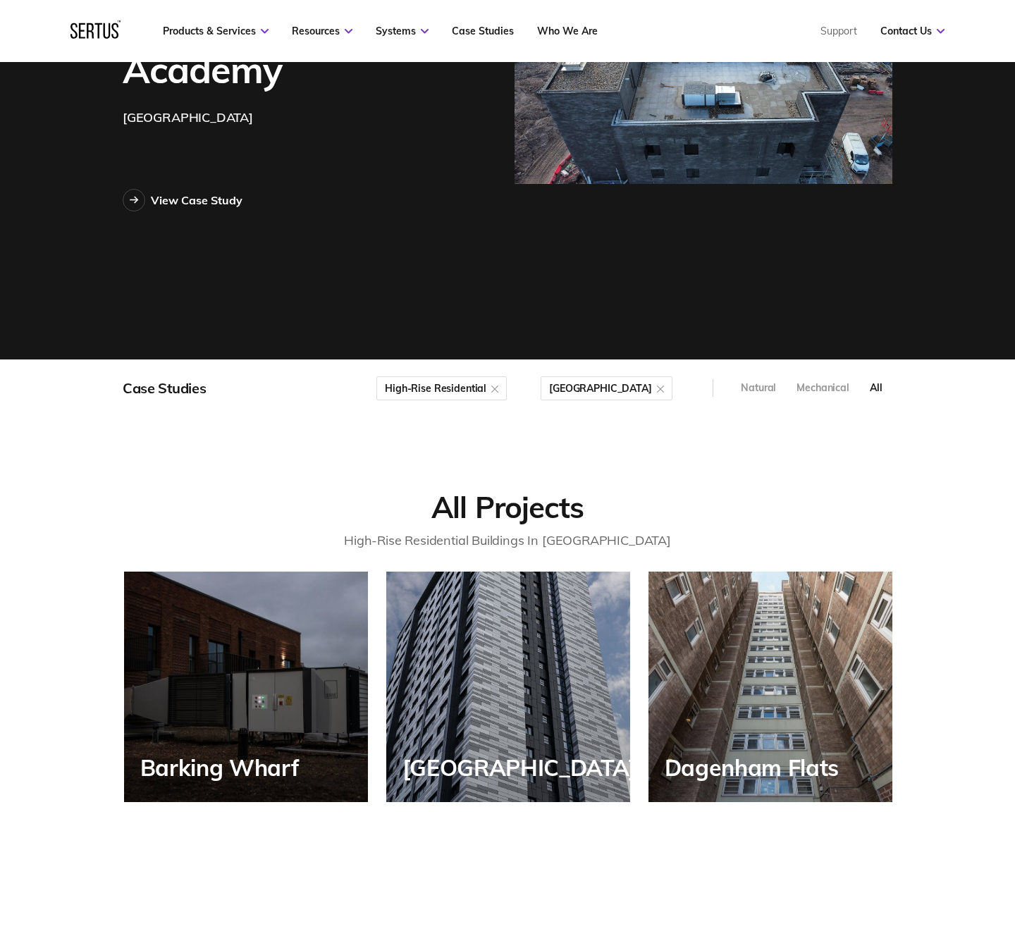
scroll to position [263, 787]
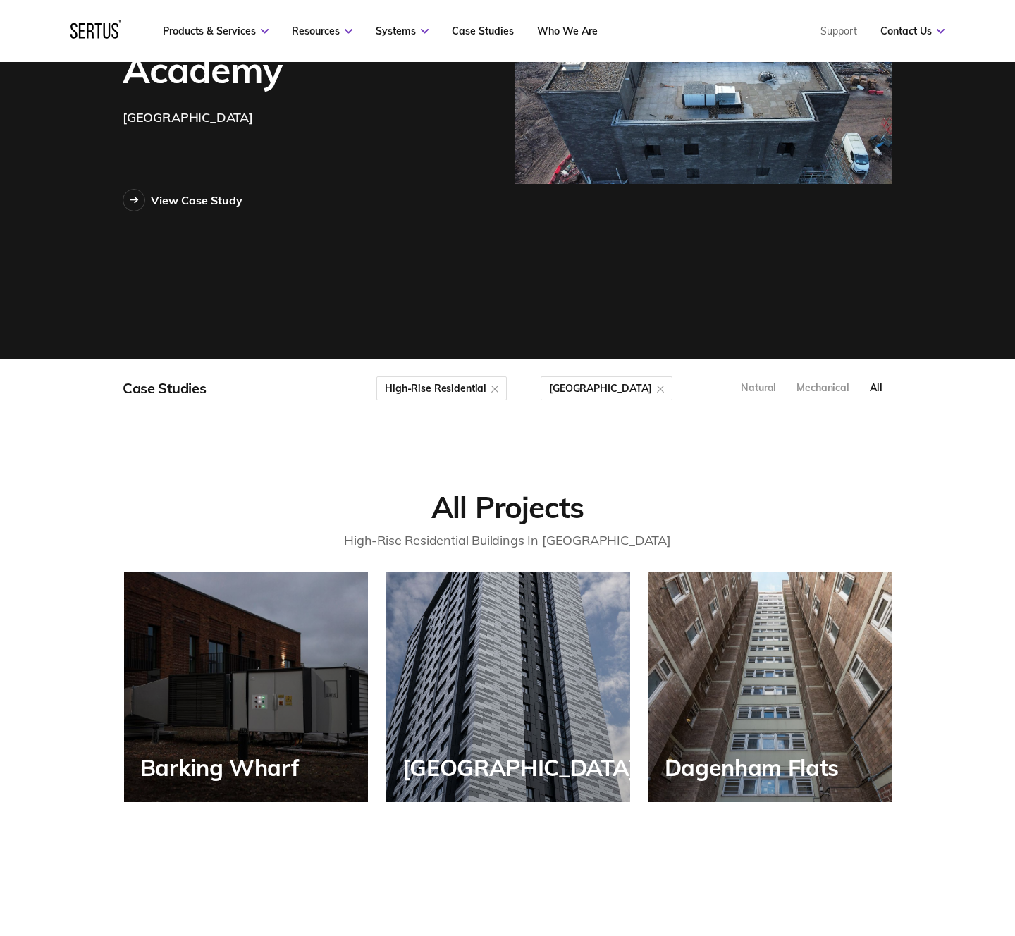
click at [487, 388] on div "high-rise residential" at bounding box center [436, 388] width 102 height 0
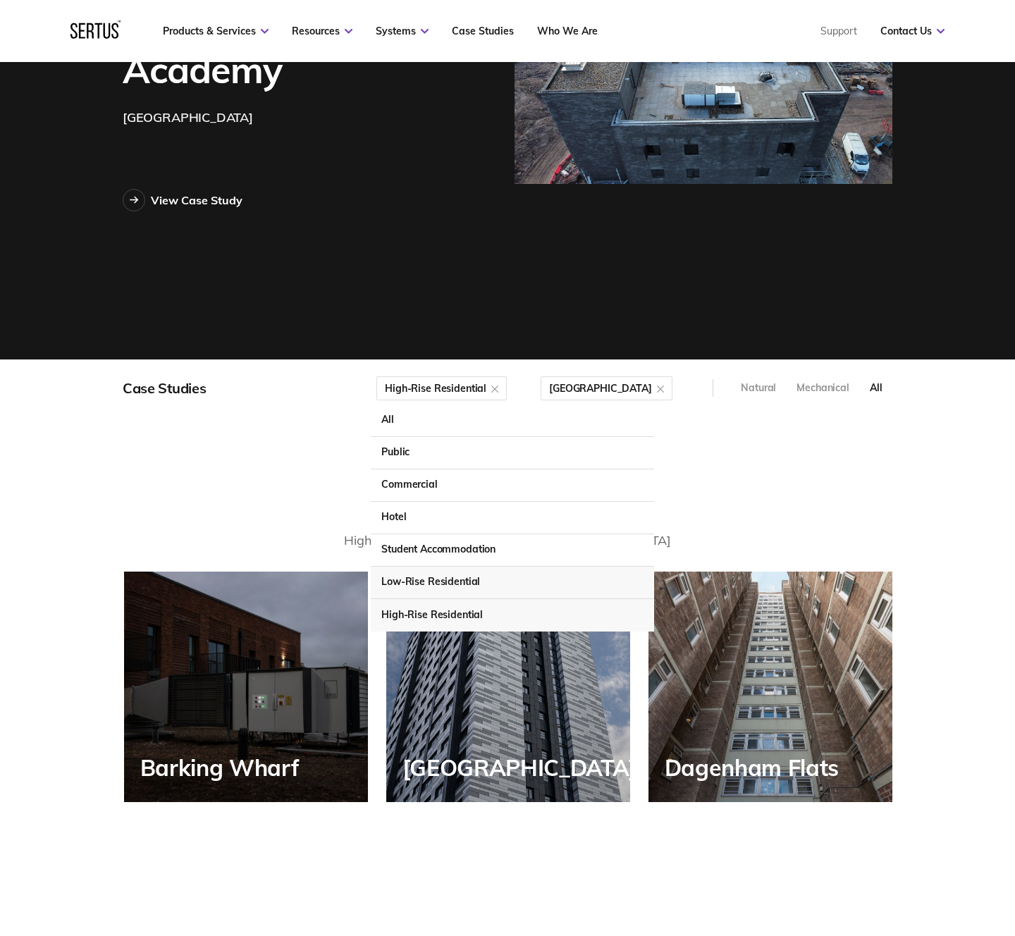
click at [496, 587] on div "Low-Rise Residential" at bounding box center [512, 583] width 283 height 32
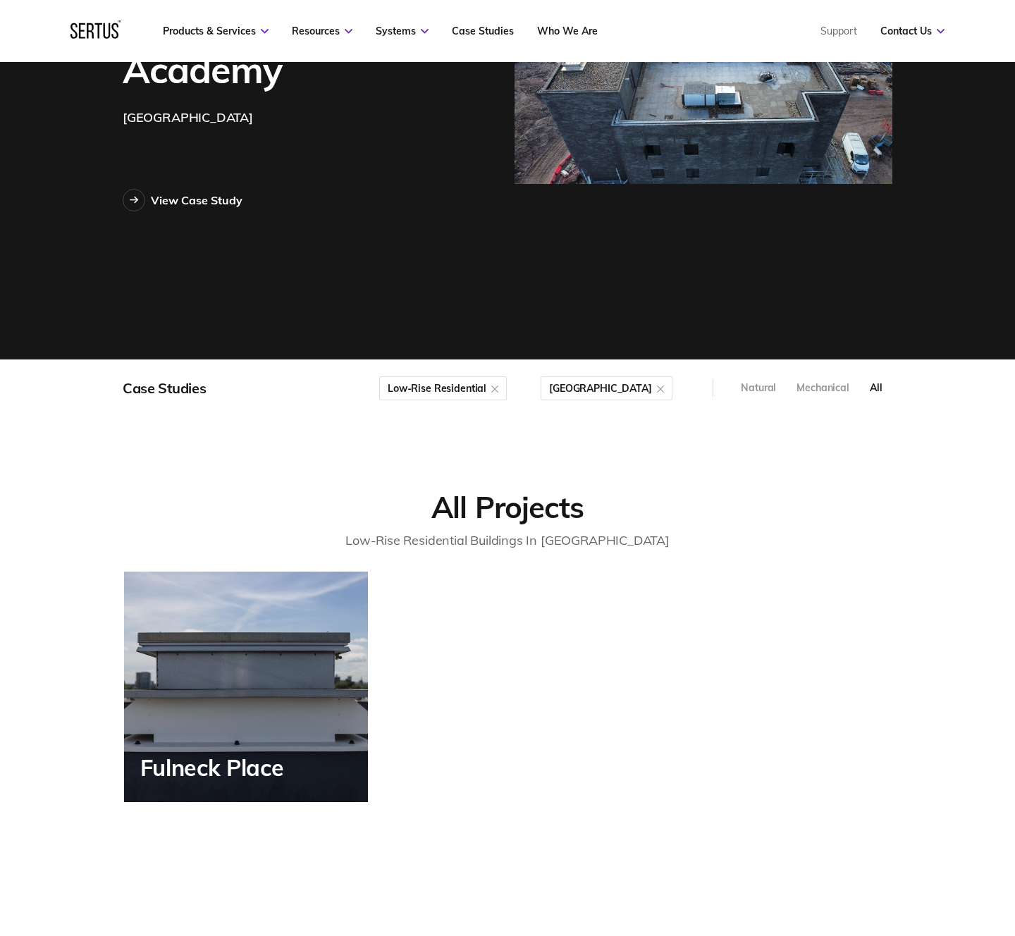
click at [487, 388] on div "low-rise residential" at bounding box center [437, 388] width 99 height 0
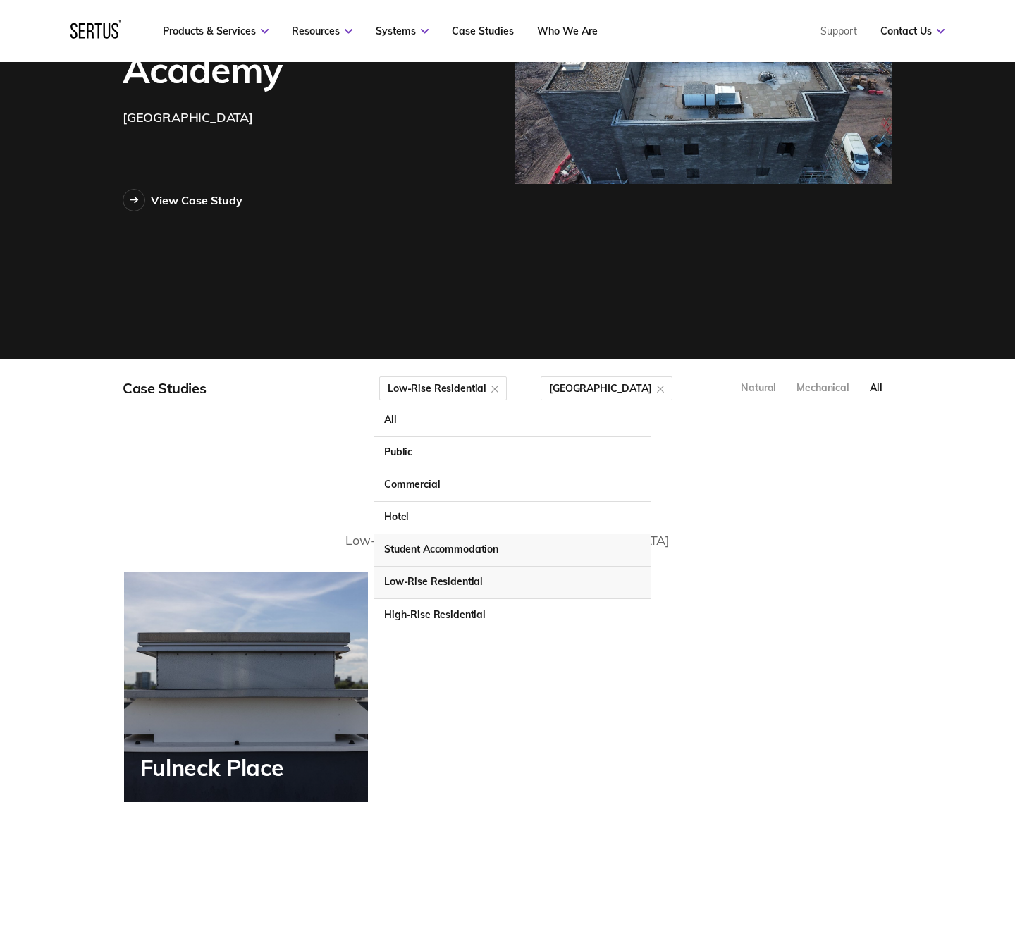
click at [496, 556] on div "Student Accommodation" at bounding box center [513, 550] width 278 height 32
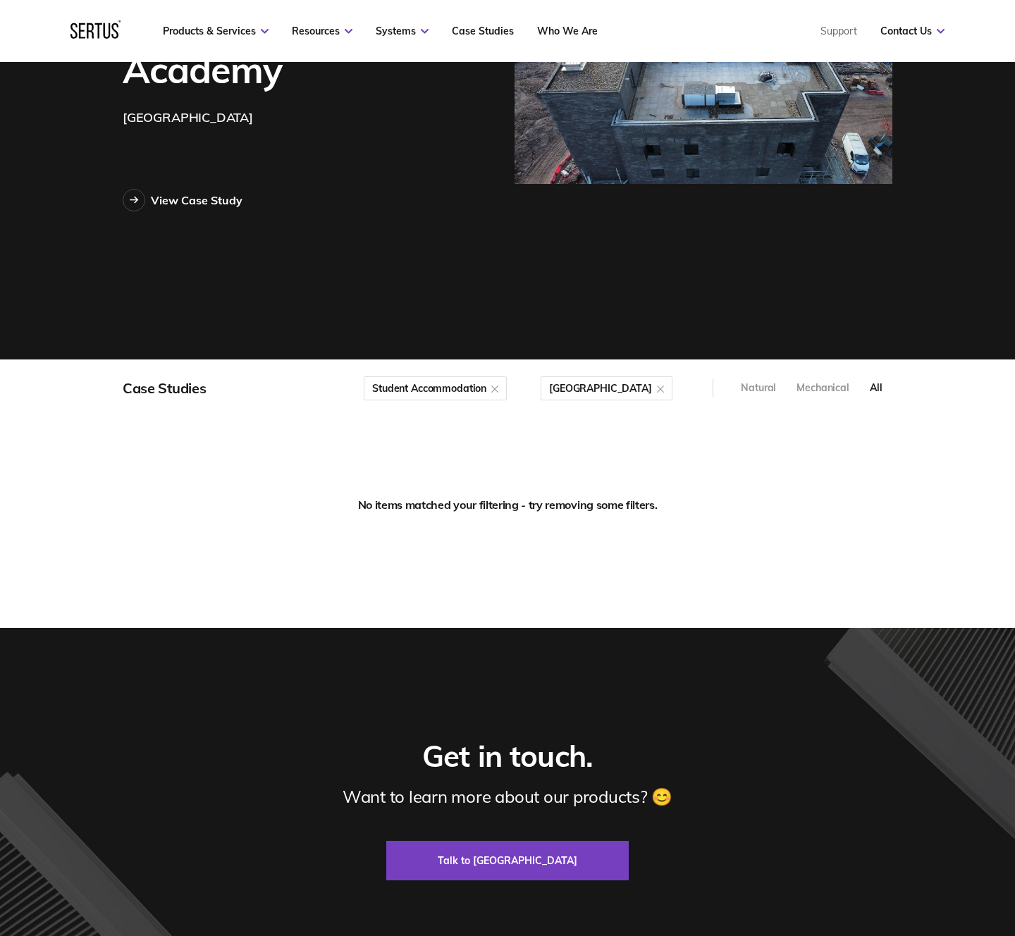
click at [671, 387] on div "[GEOGRAPHIC_DATA]" at bounding box center [607, 389] width 132 height 24
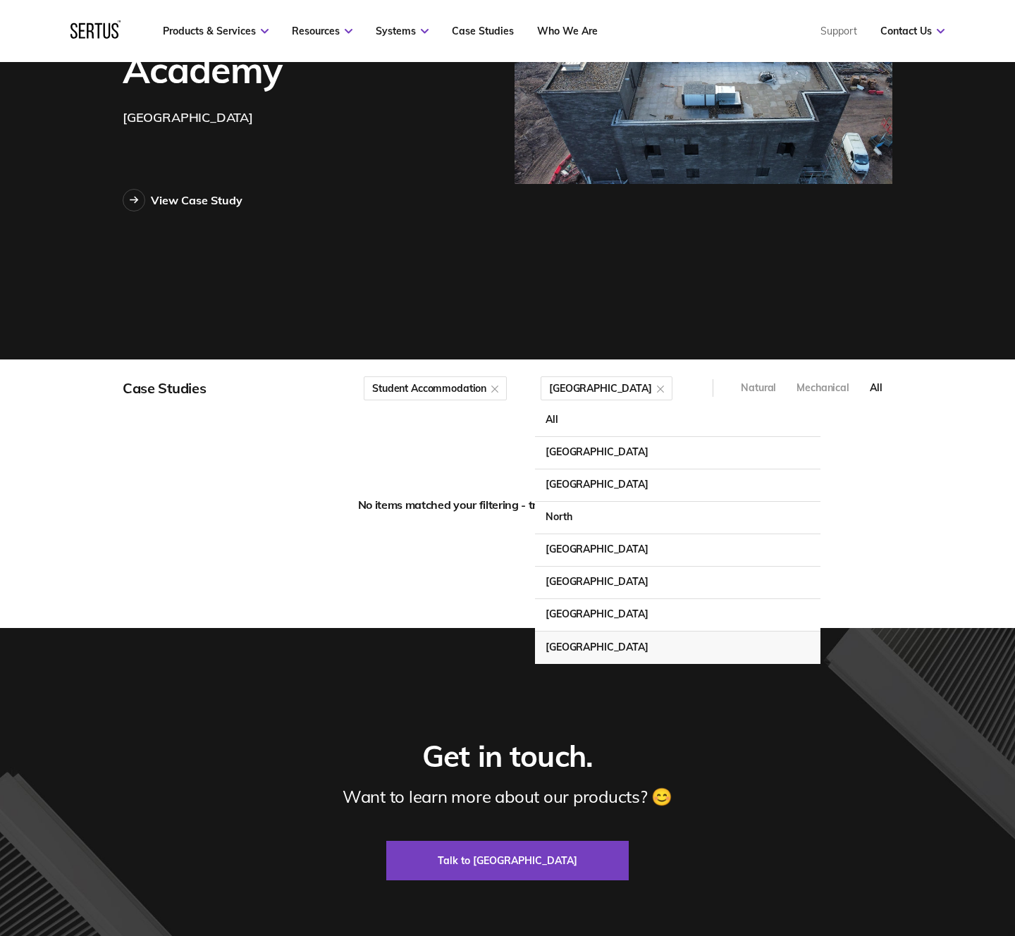
click at [661, 386] on div at bounding box center [660, 388] width 7 height 14
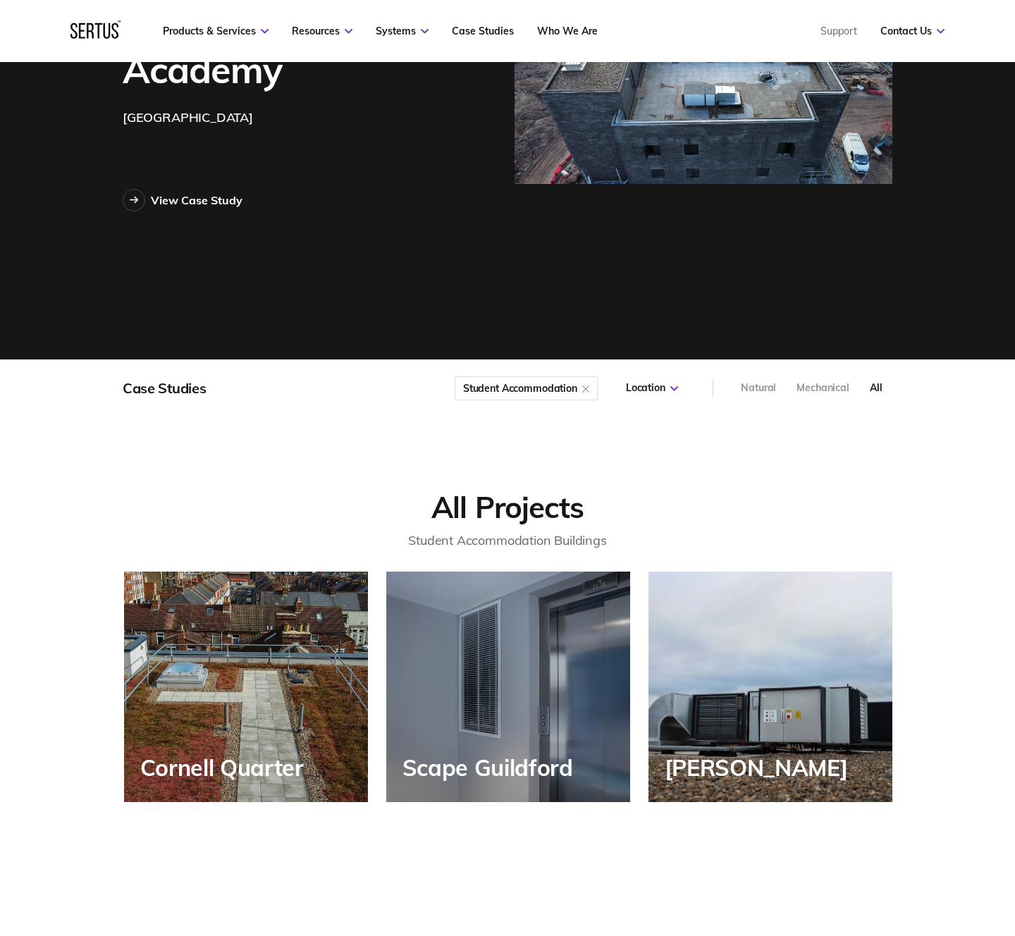
click at [539, 388] on div "student accommodation" at bounding box center [520, 388] width 114 height 0
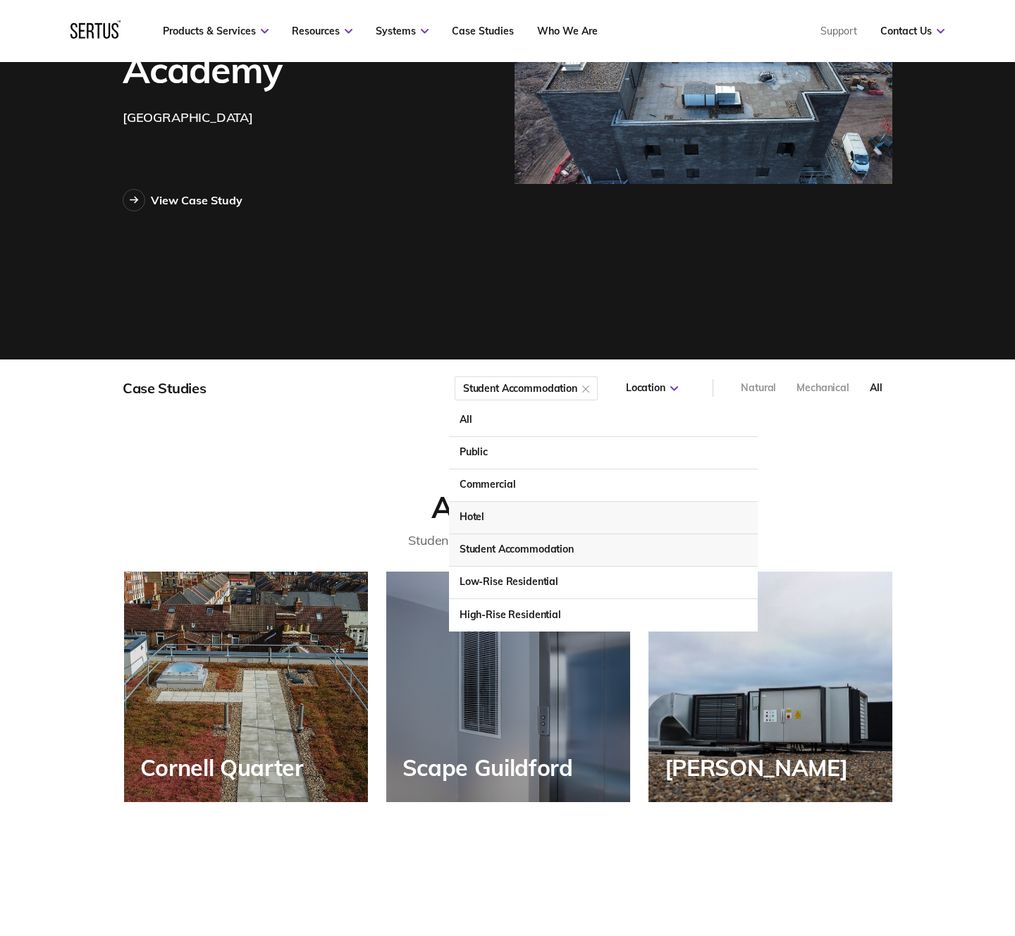
click at [509, 519] on div "Hotel" at bounding box center [603, 518] width 309 height 32
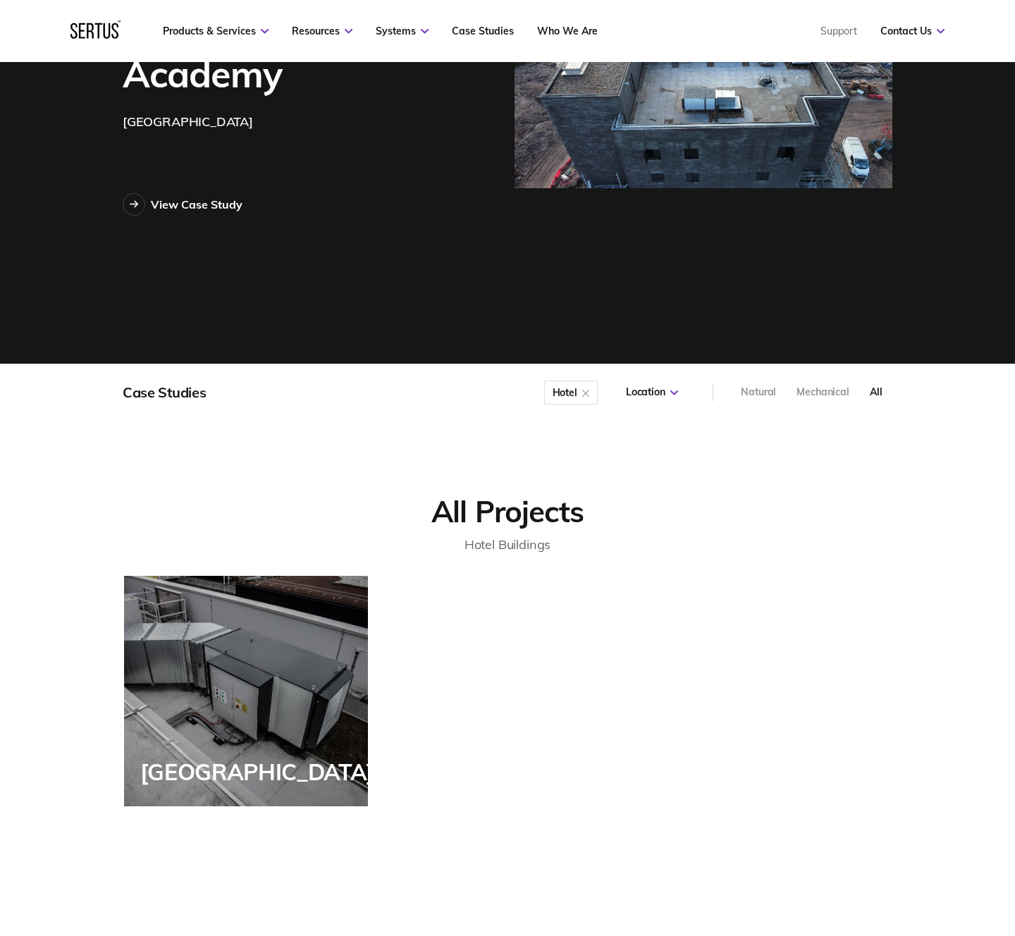
click at [566, 386] on div "hotel" at bounding box center [571, 393] width 54 height 24
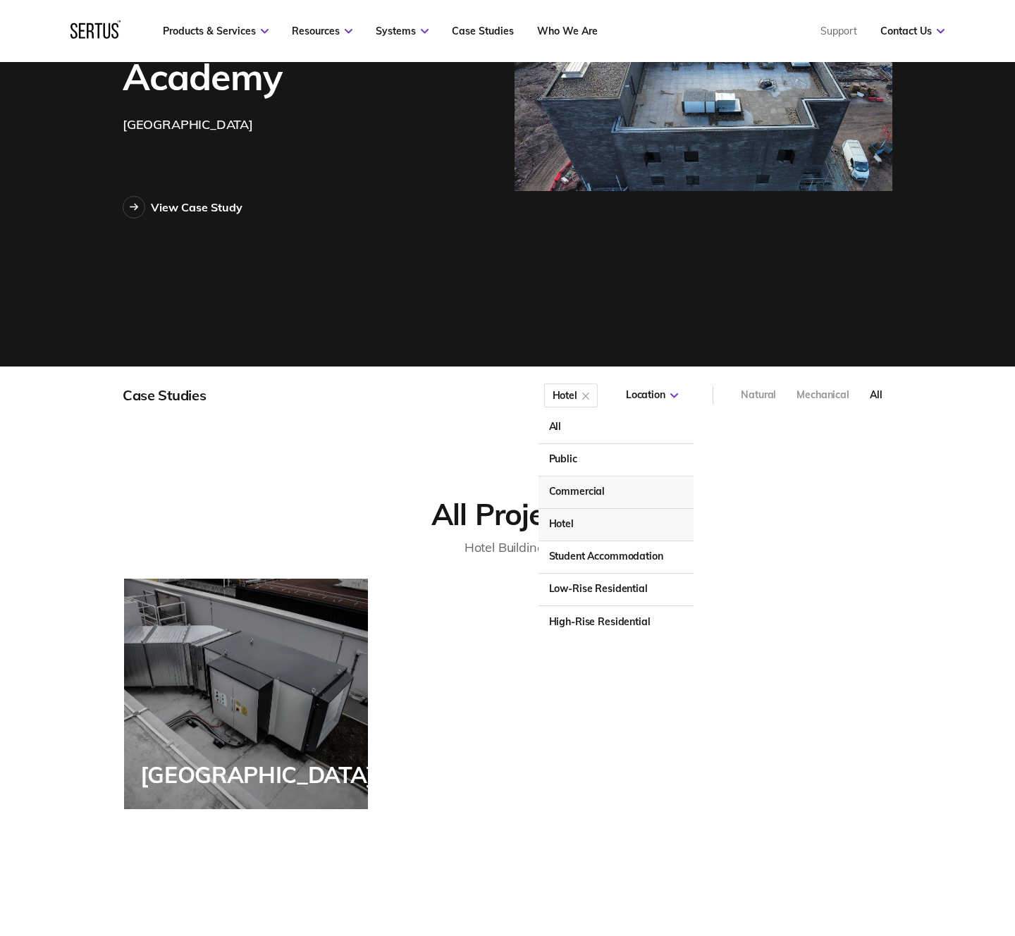
click at [577, 494] on div "Commercial" at bounding box center [616, 493] width 155 height 32
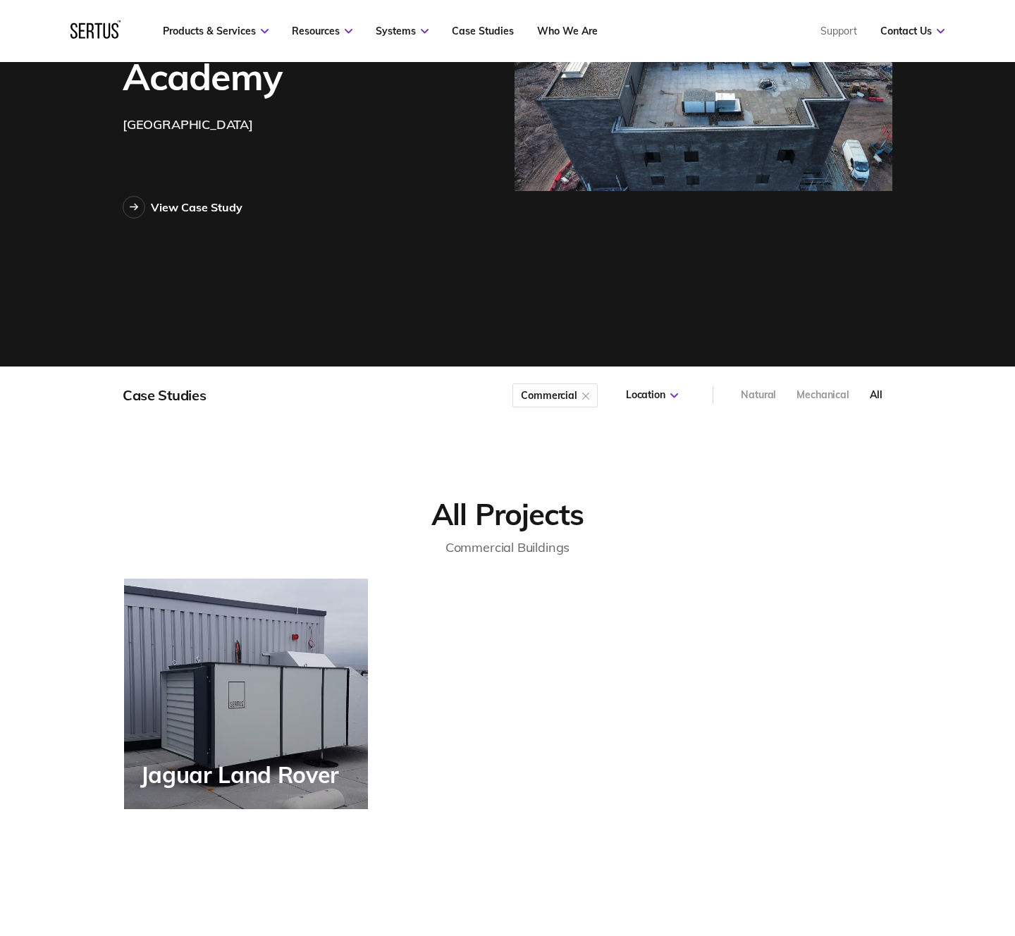
click at [555, 396] on div "commercial" at bounding box center [549, 396] width 56 height 0
click at [560, 454] on div "Public" at bounding box center [603, 460] width 192 height 32
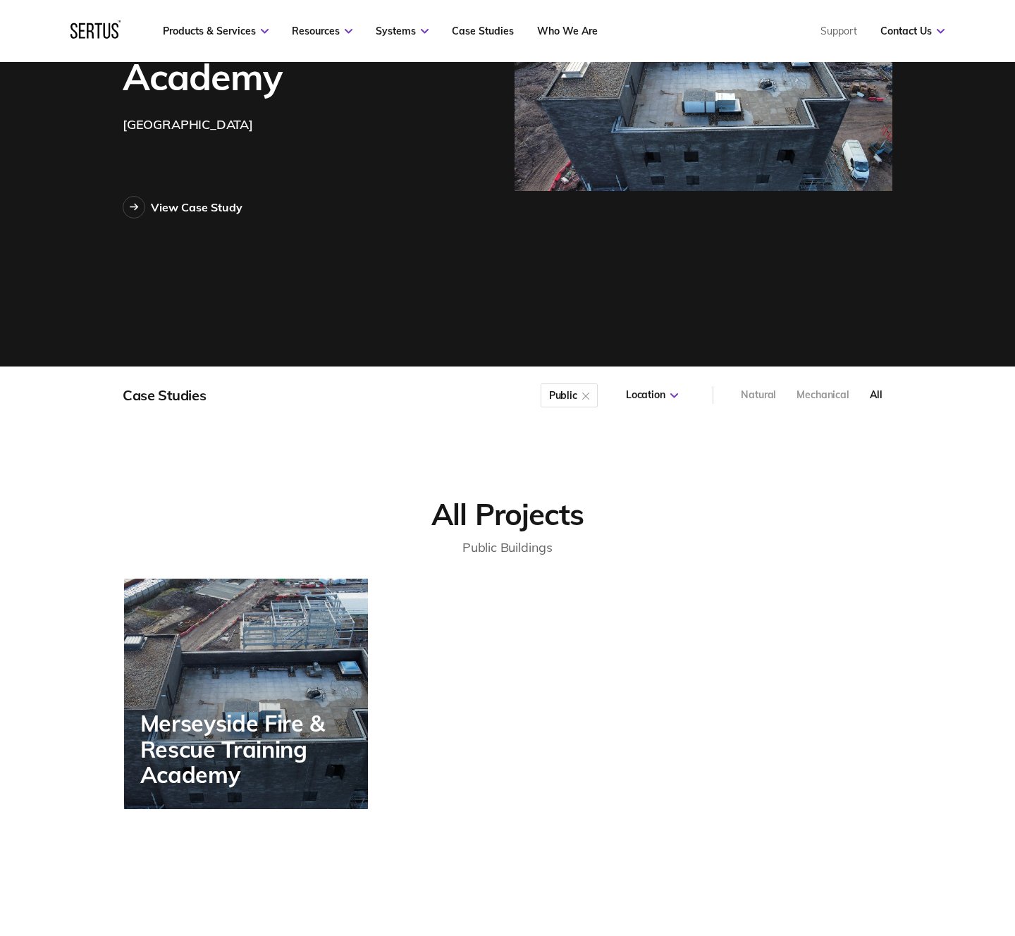
click at [561, 396] on div "public" at bounding box center [563, 396] width 28 height 0
click at [565, 425] on div "All" at bounding box center [612, 428] width 155 height 32
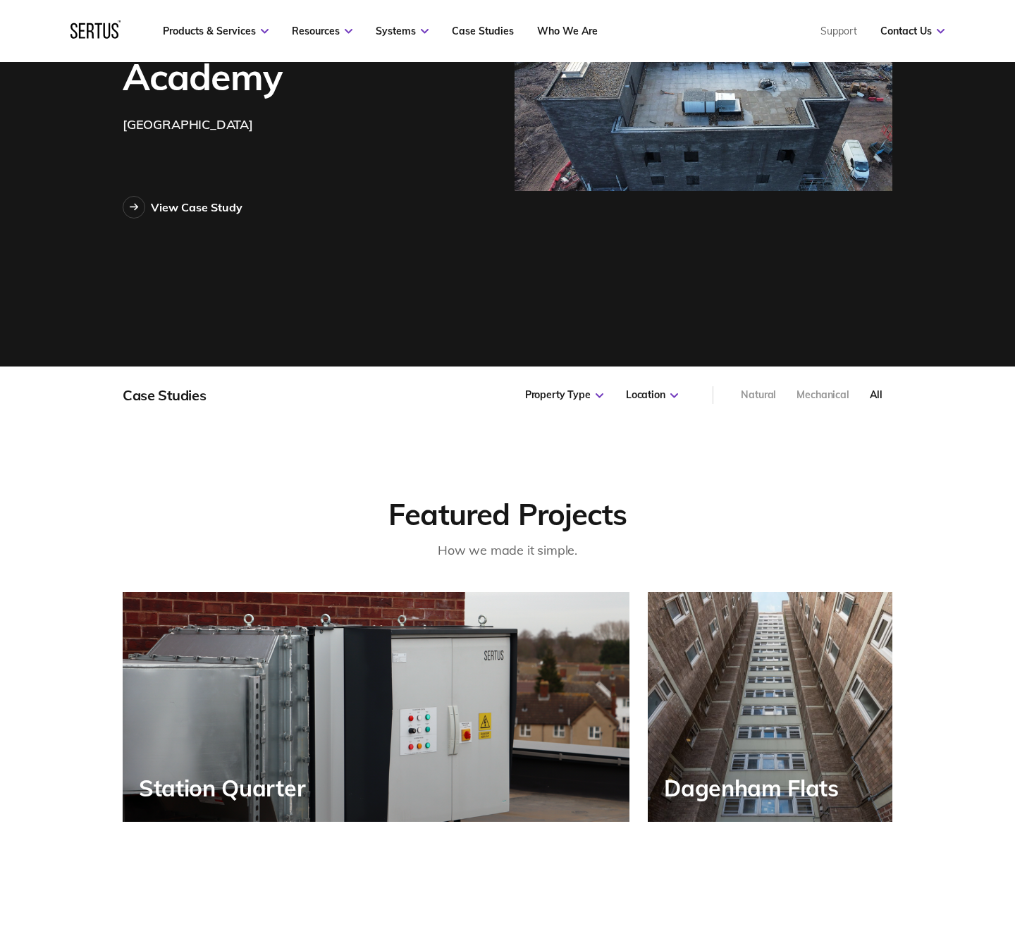
scroll to position [286, 0]
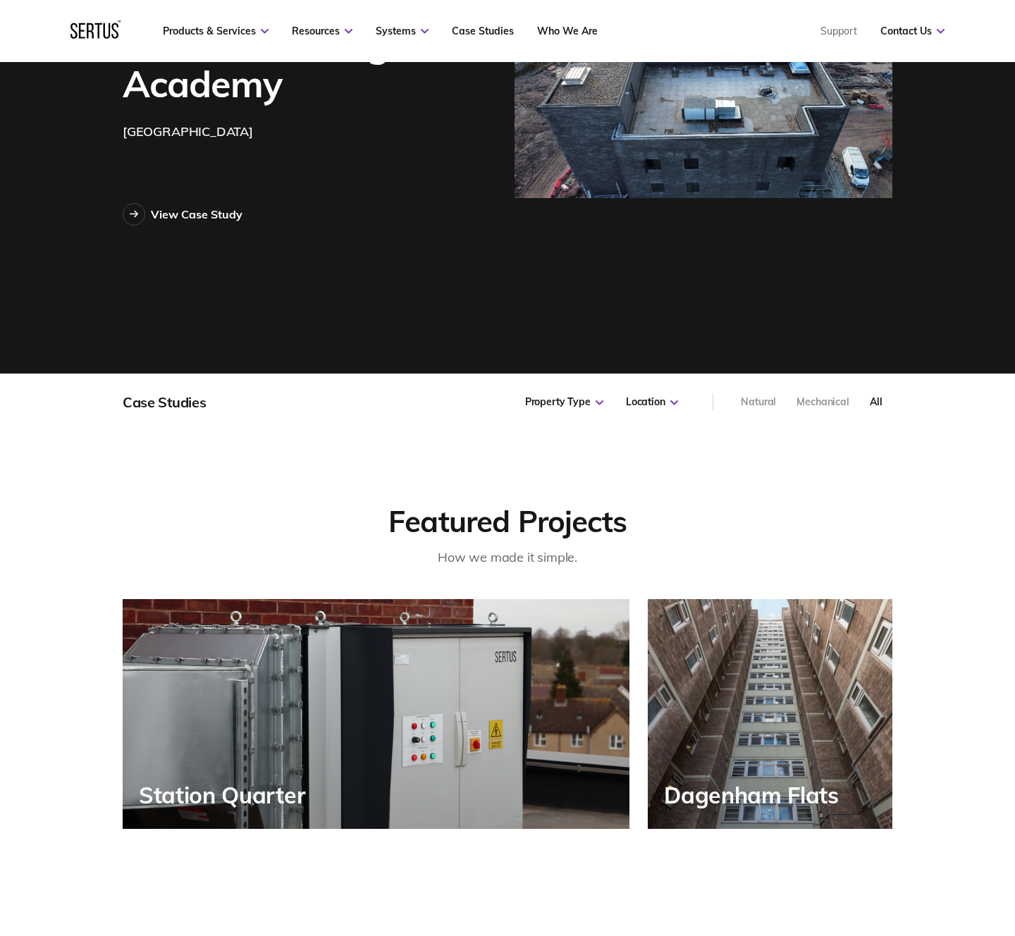
click at [441, 702] on div "Station Quarter" at bounding box center [376, 714] width 507 height 230
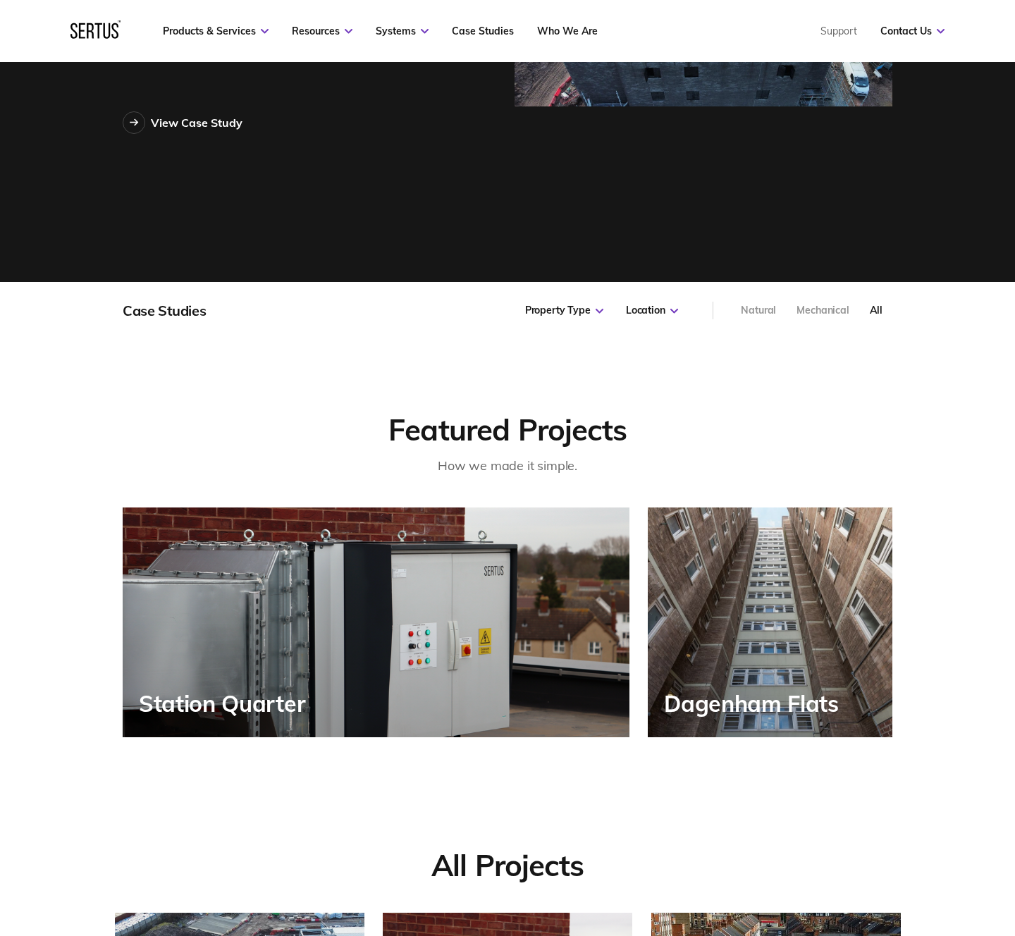
scroll to position [427, 0]
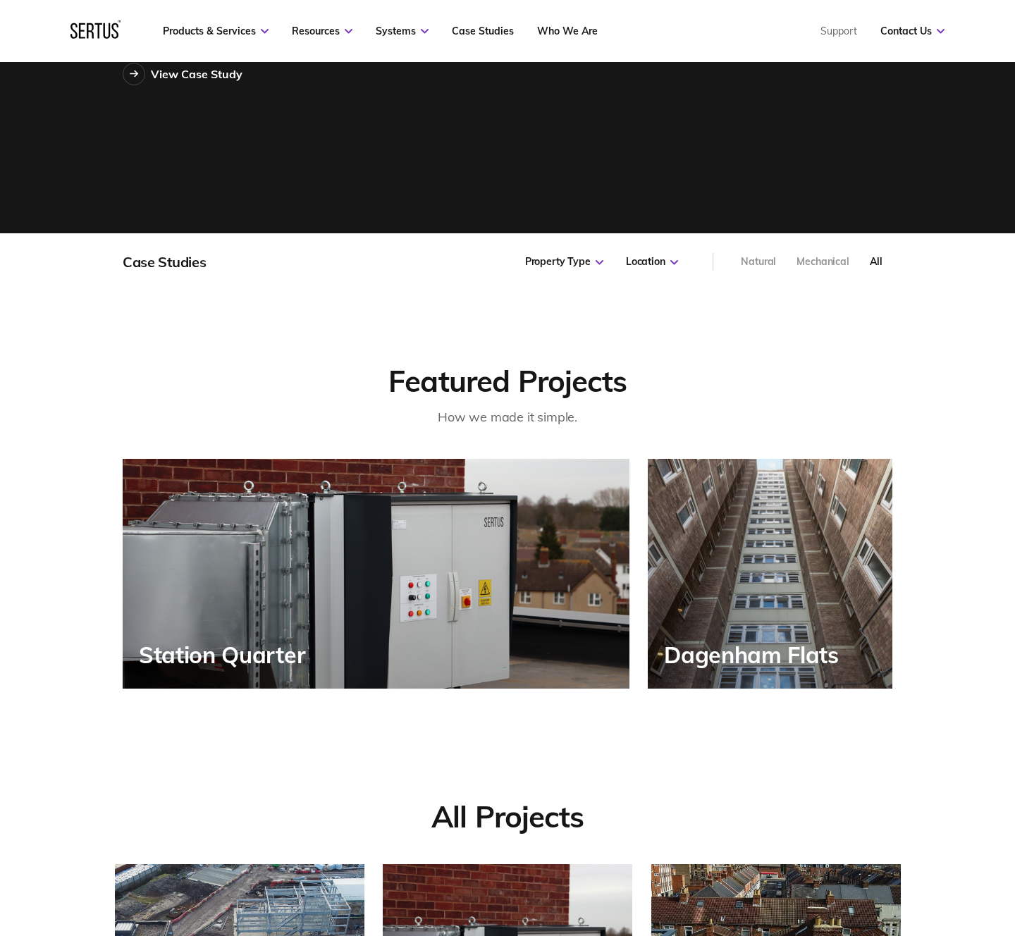
click at [785, 620] on div "Dagenham Flats" at bounding box center [770, 574] width 245 height 230
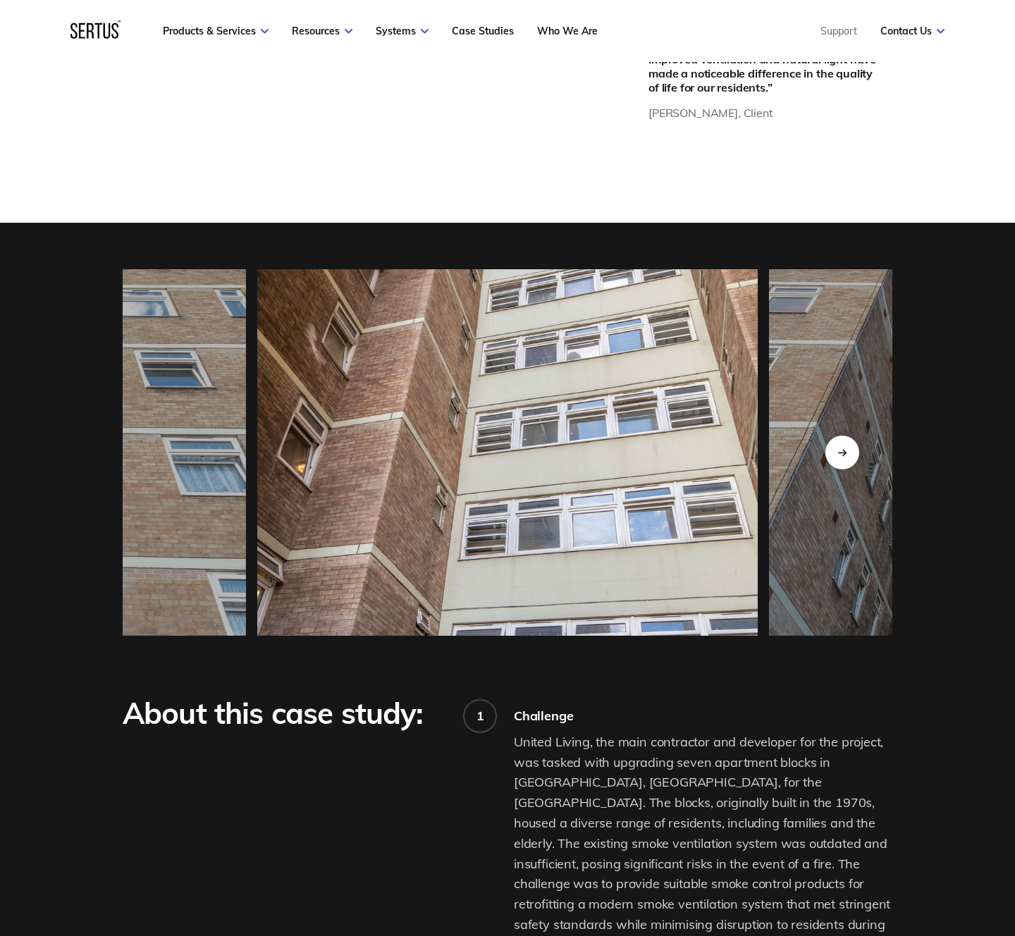
scroll to position [1038, 0]
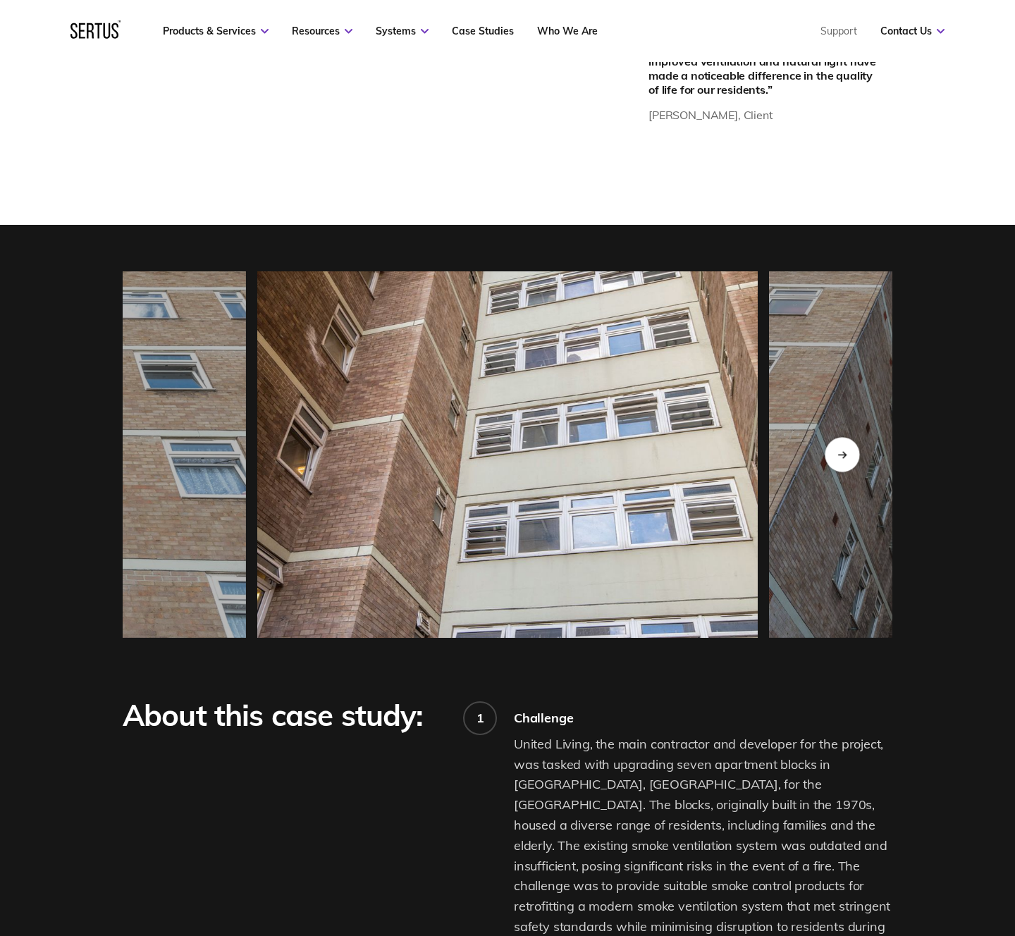
click at [838, 457] on icon "Next slide" at bounding box center [842, 455] width 9 height 8
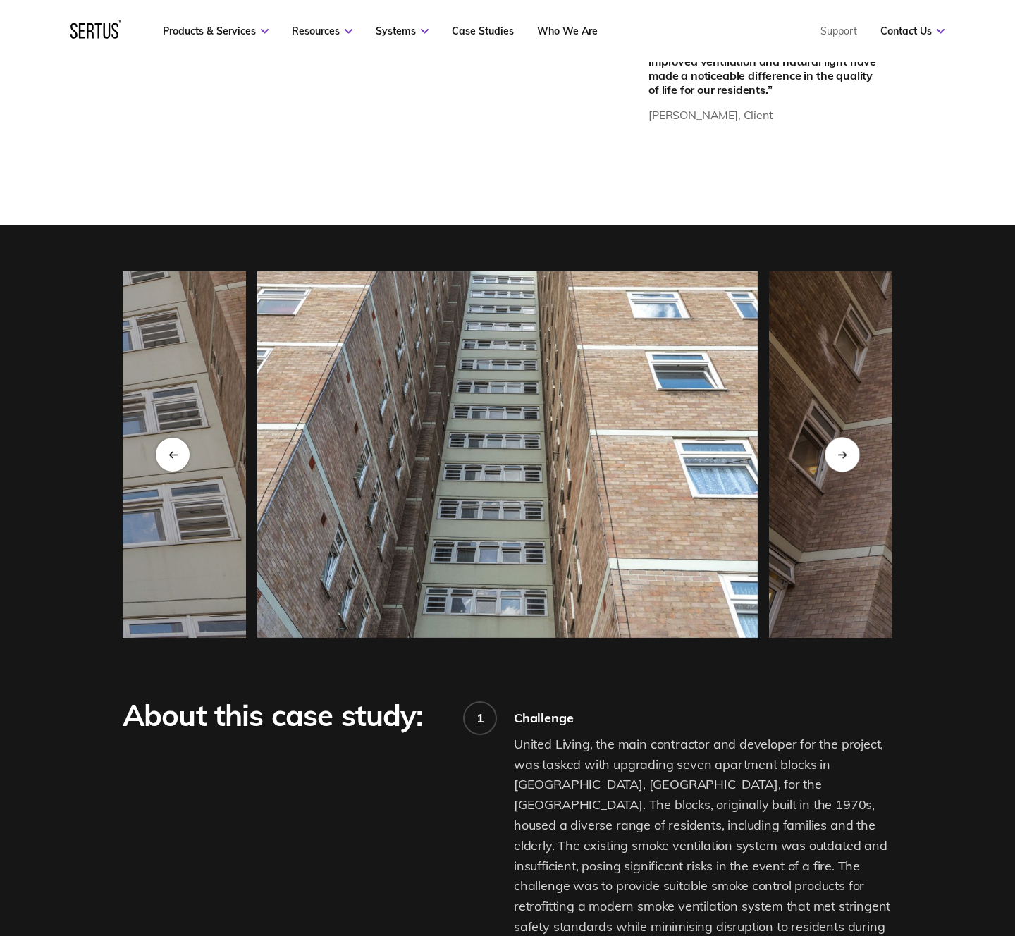
click at [838, 457] on icon "Next slide" at bounding box center [842, 455] width 9 height 8
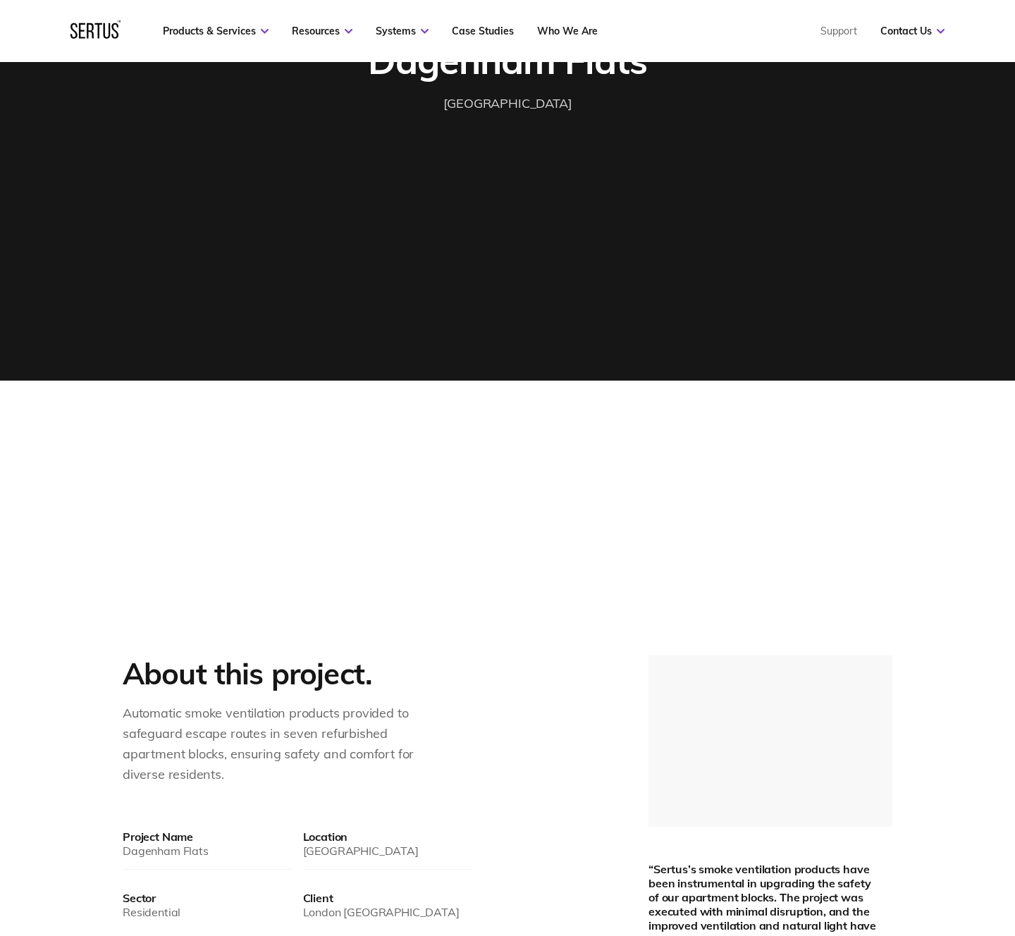
scroll to position [182, 0]
